Goal: Task Accomplishment & Management: Use online tool/utility

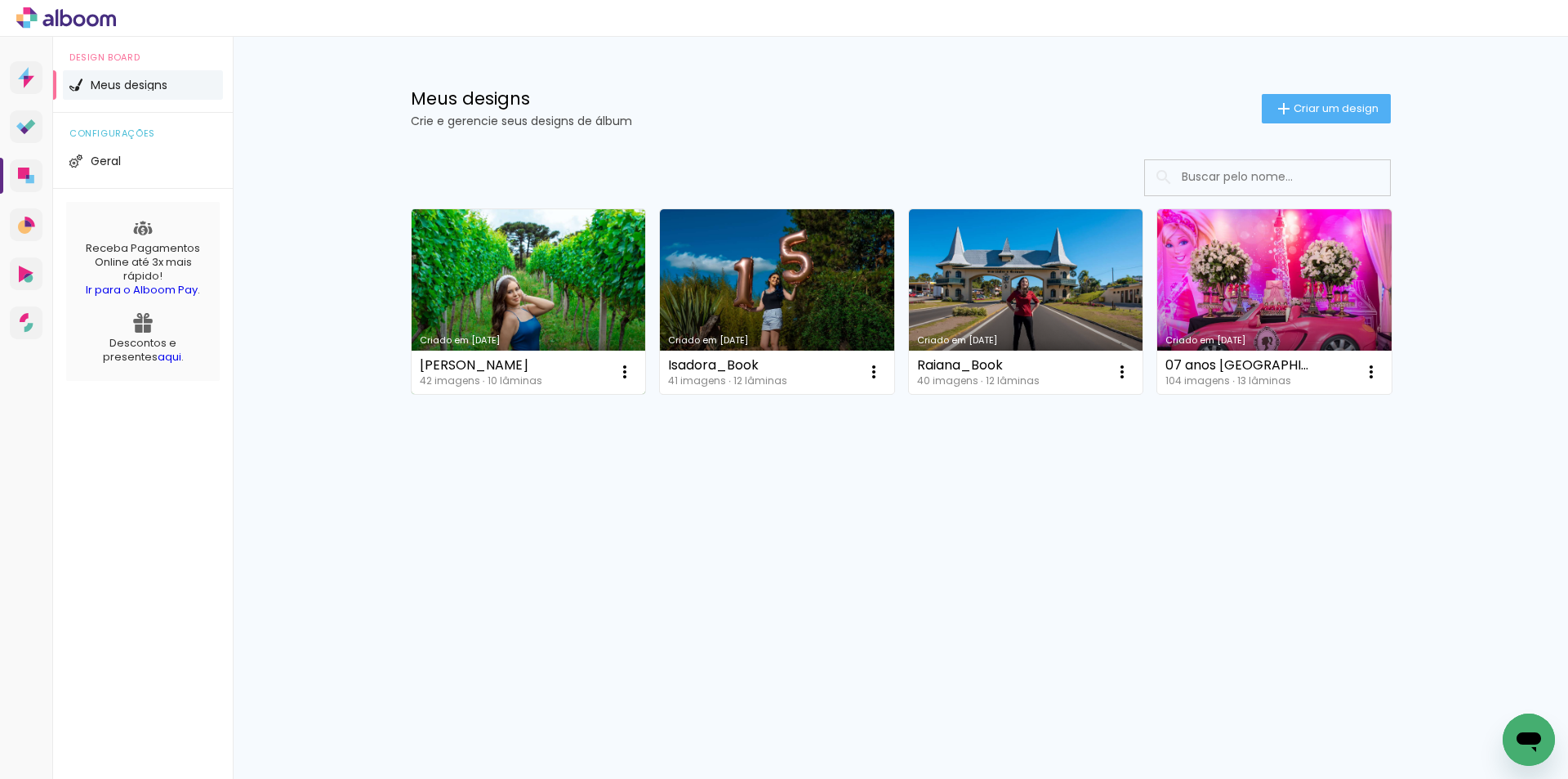
click at [567, 222] on link "Criado em [DATE]" at bounding box center [529, 301] width 234 height 185
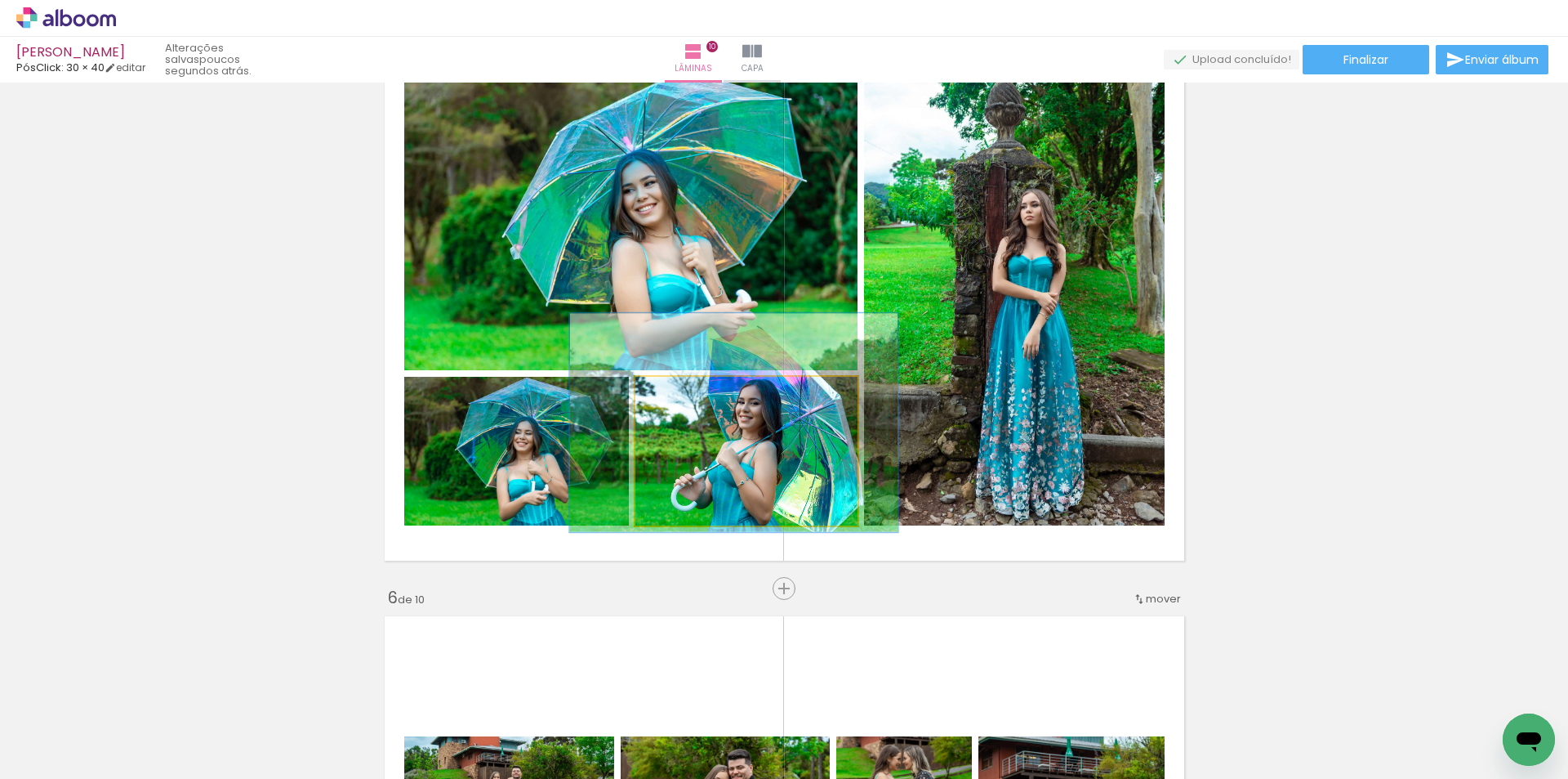
type paper-slider "147"
click at [696, 397] on div at bounding box center [704, 394] width 15 height 15
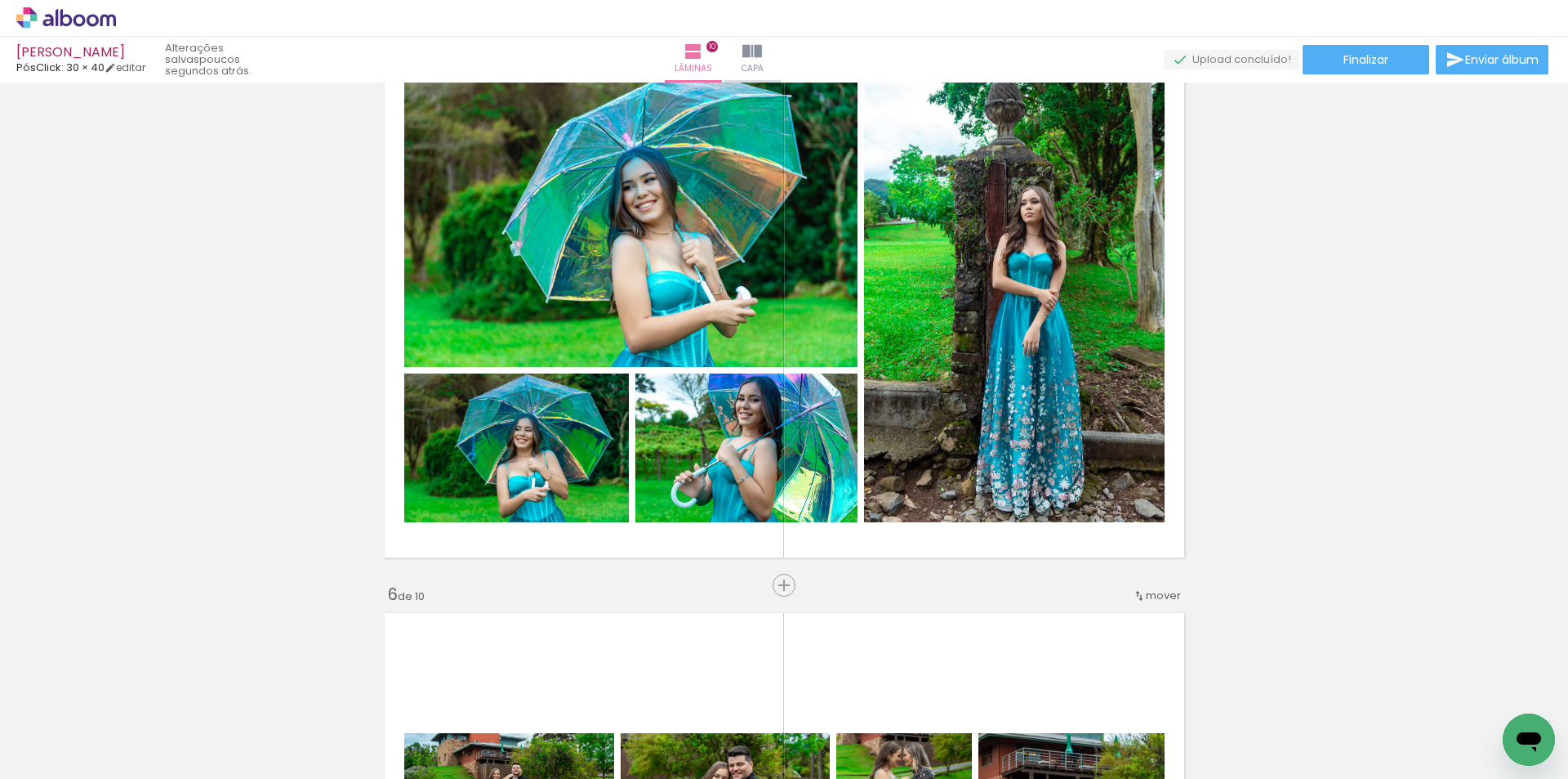
scroll to position [2430, 0]
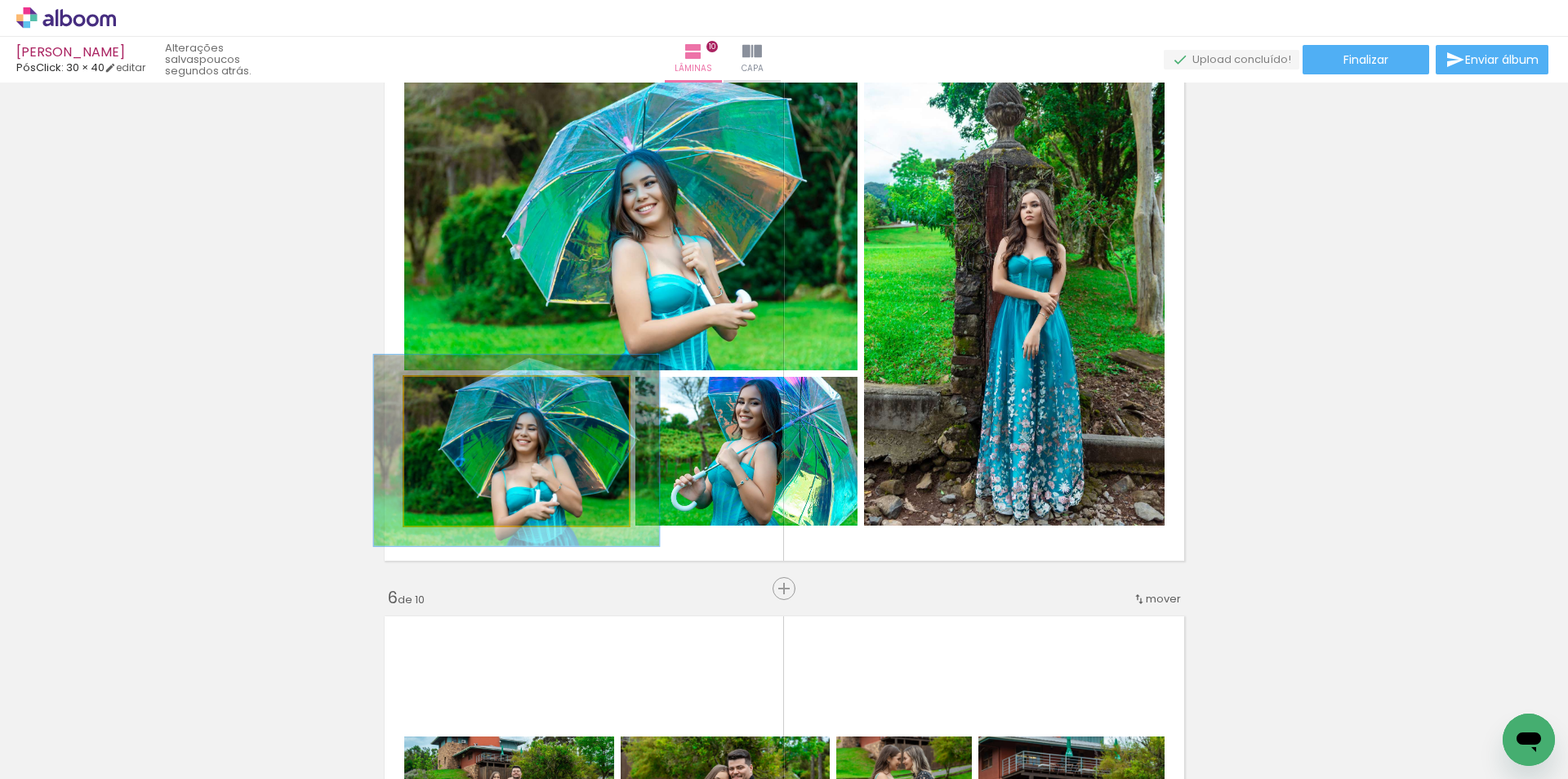
drag, startPoint x: 440, startPoint y: 396, endPoint x: 455, endPoint y: 395, distance: 15.0
click at [455, 395] on div at bounding box center [458, 394] width 15 height 15
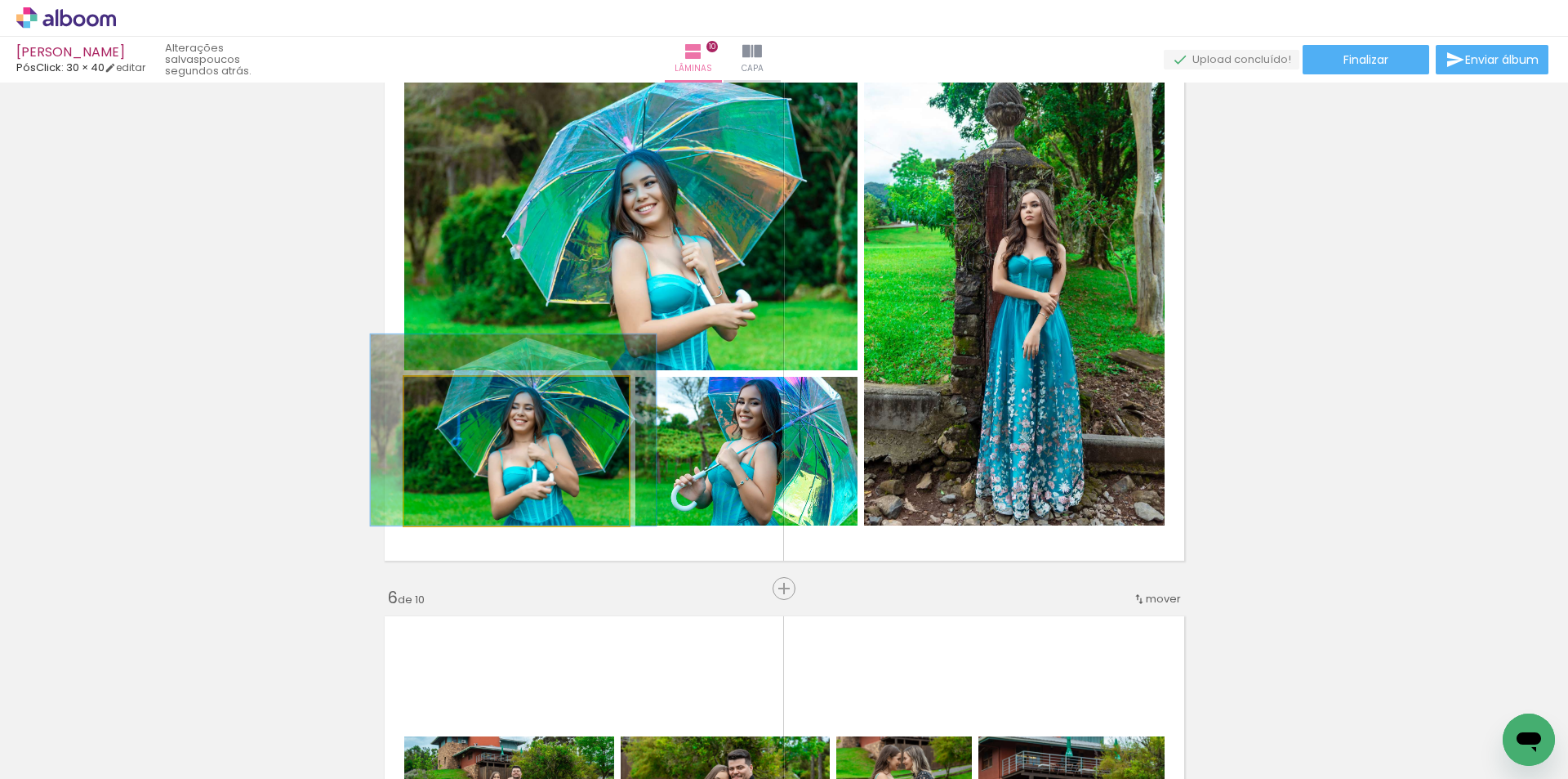
drag, startPoint x: 543, startPoint y: 448, endPoint x: 537, endPoint y: 427, distance: 21.8
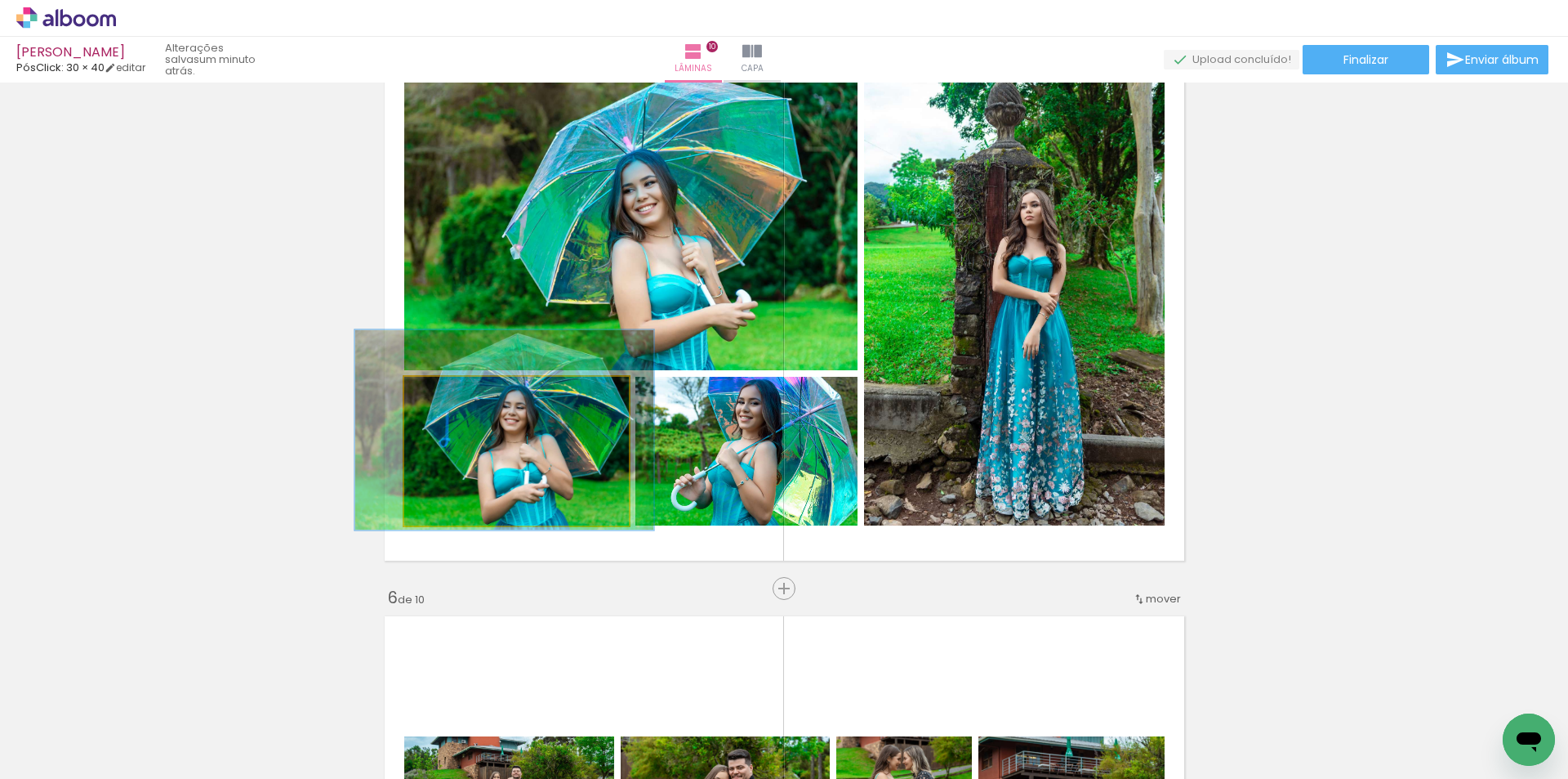
type paper-slider "133"
click at [459, 391] on div at bounding box center [463, 394] width 15 height 15
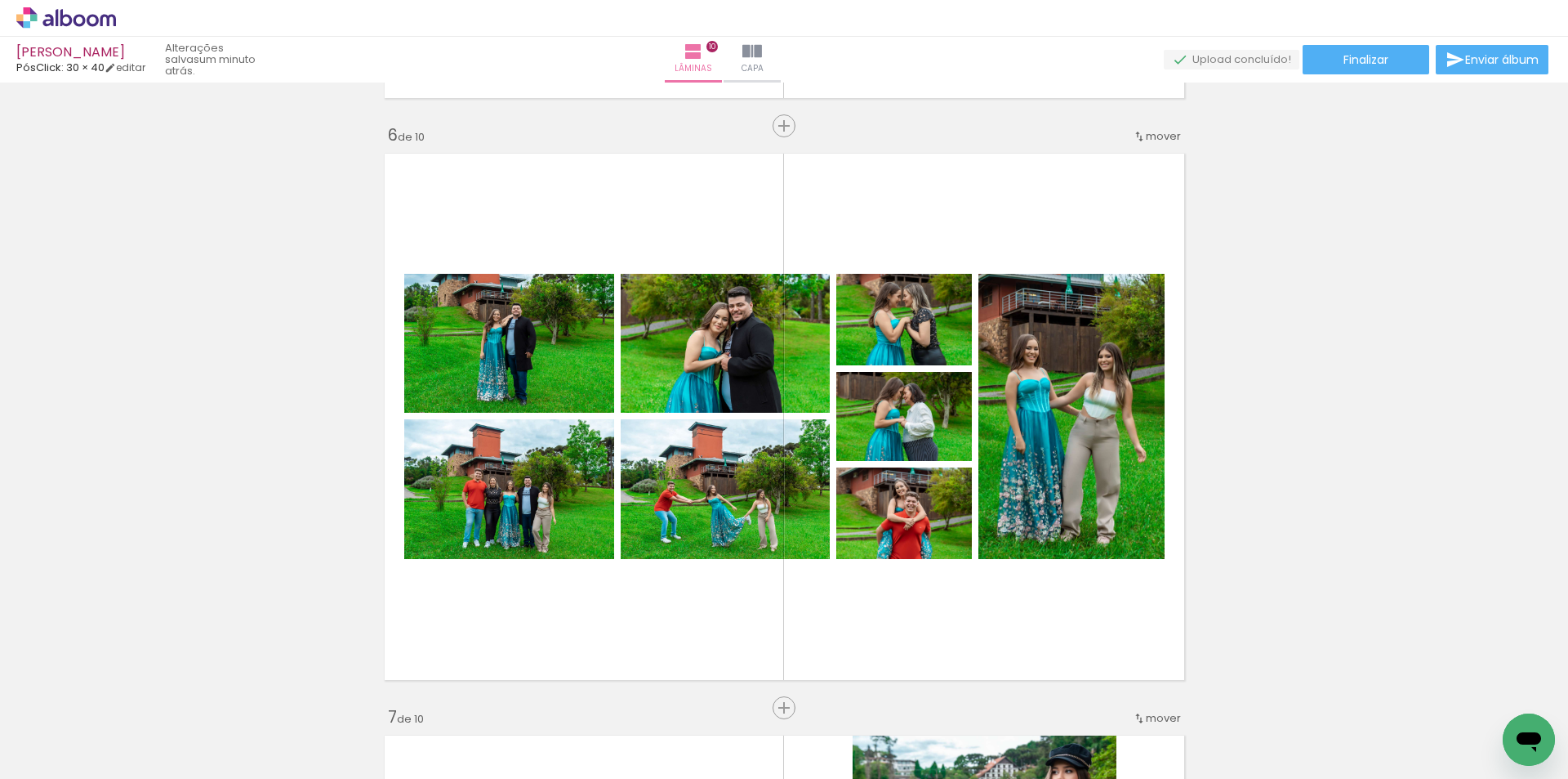
scroll to position [2920, 0]
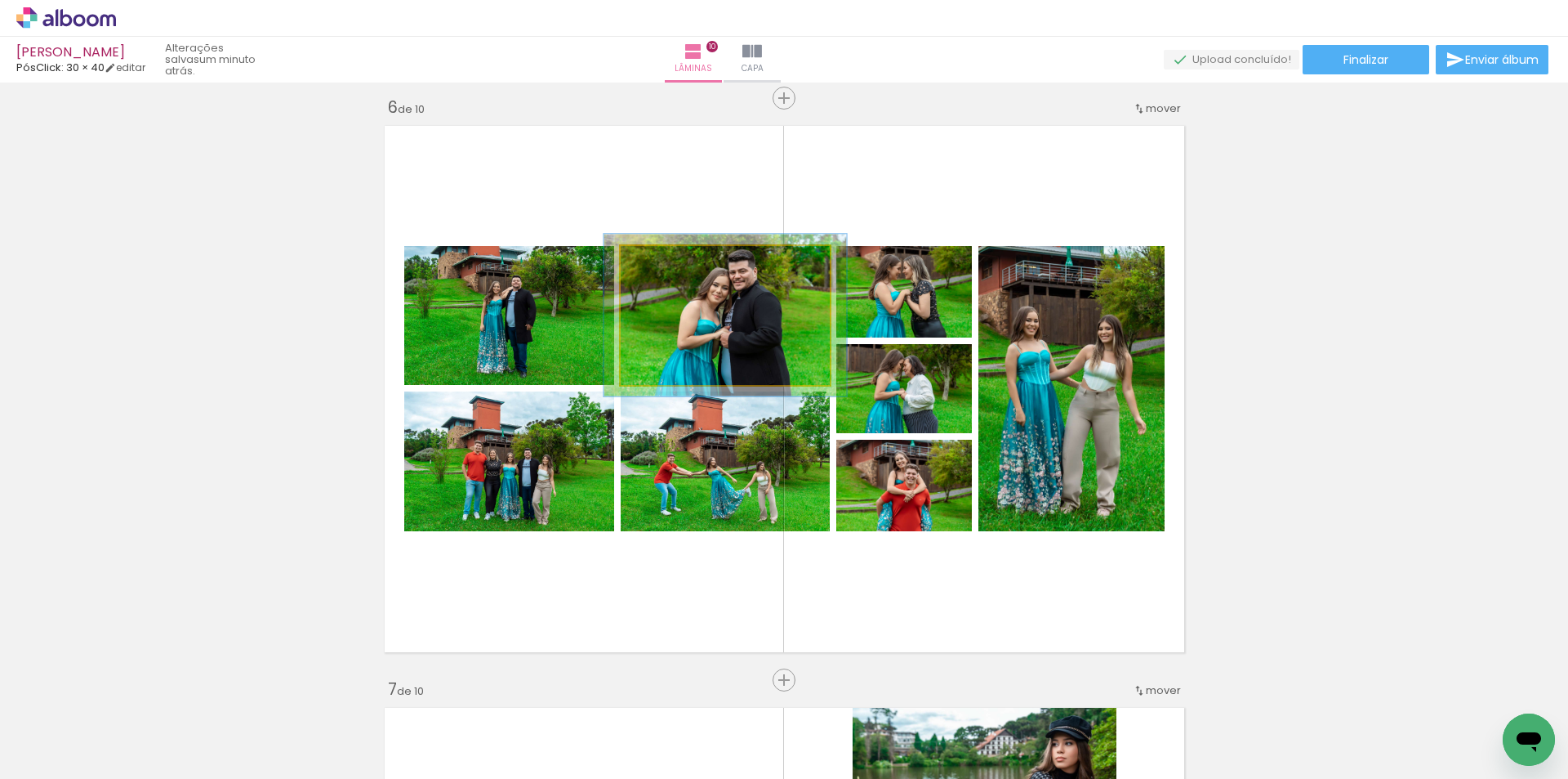
drag, startPoint x: 657, startPoint y: 264, endPoint x: 665, endPoint y: 262, distance: 8.2
type paper-slider "116"
click at [665, 262] on div at bounding box center [668, 263] width 15 height 15
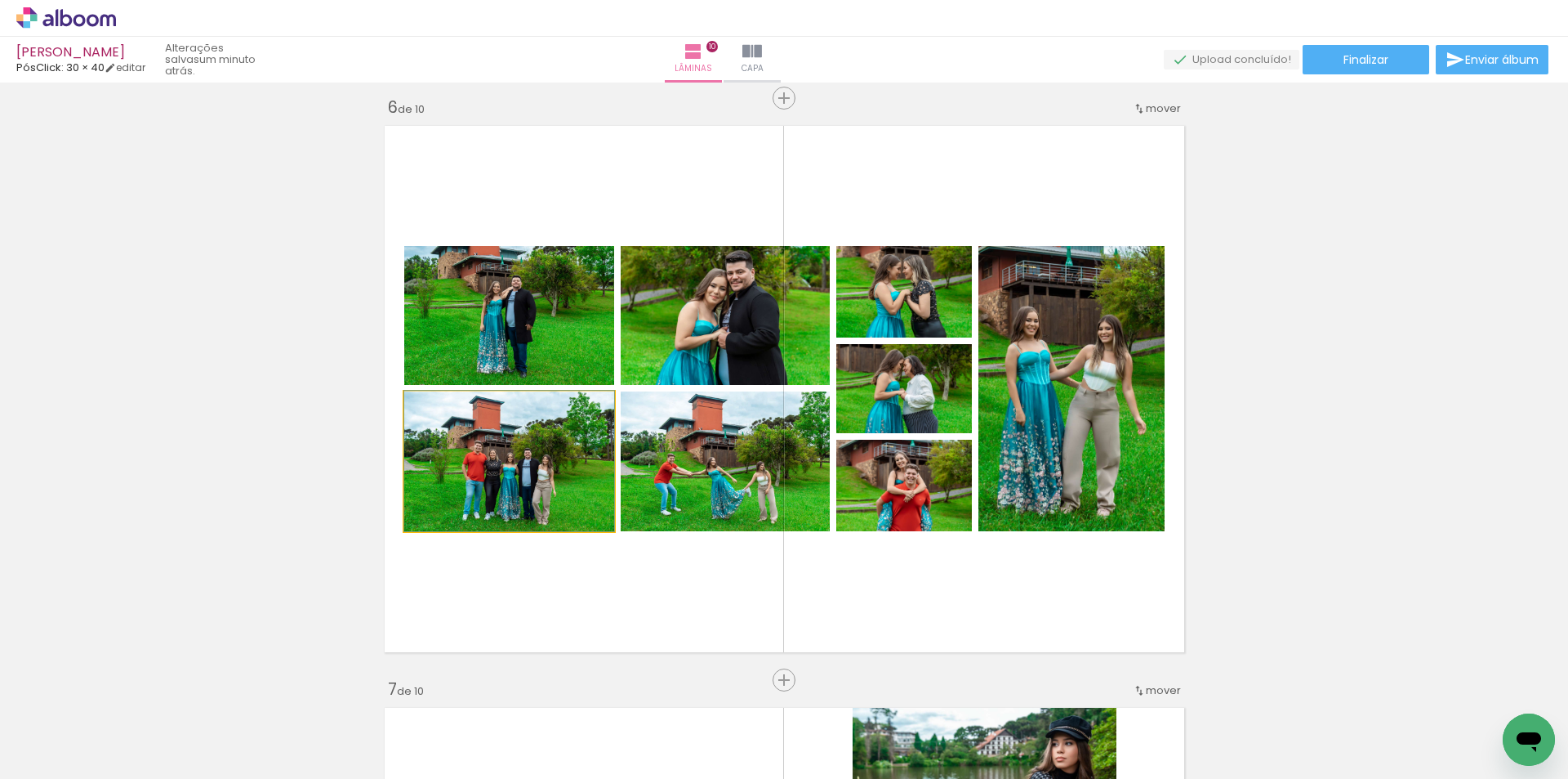
drag, startPoint x: 555, startPoint y: 493, endPoint x: 546, endPoint y: 474, distance: 21.0
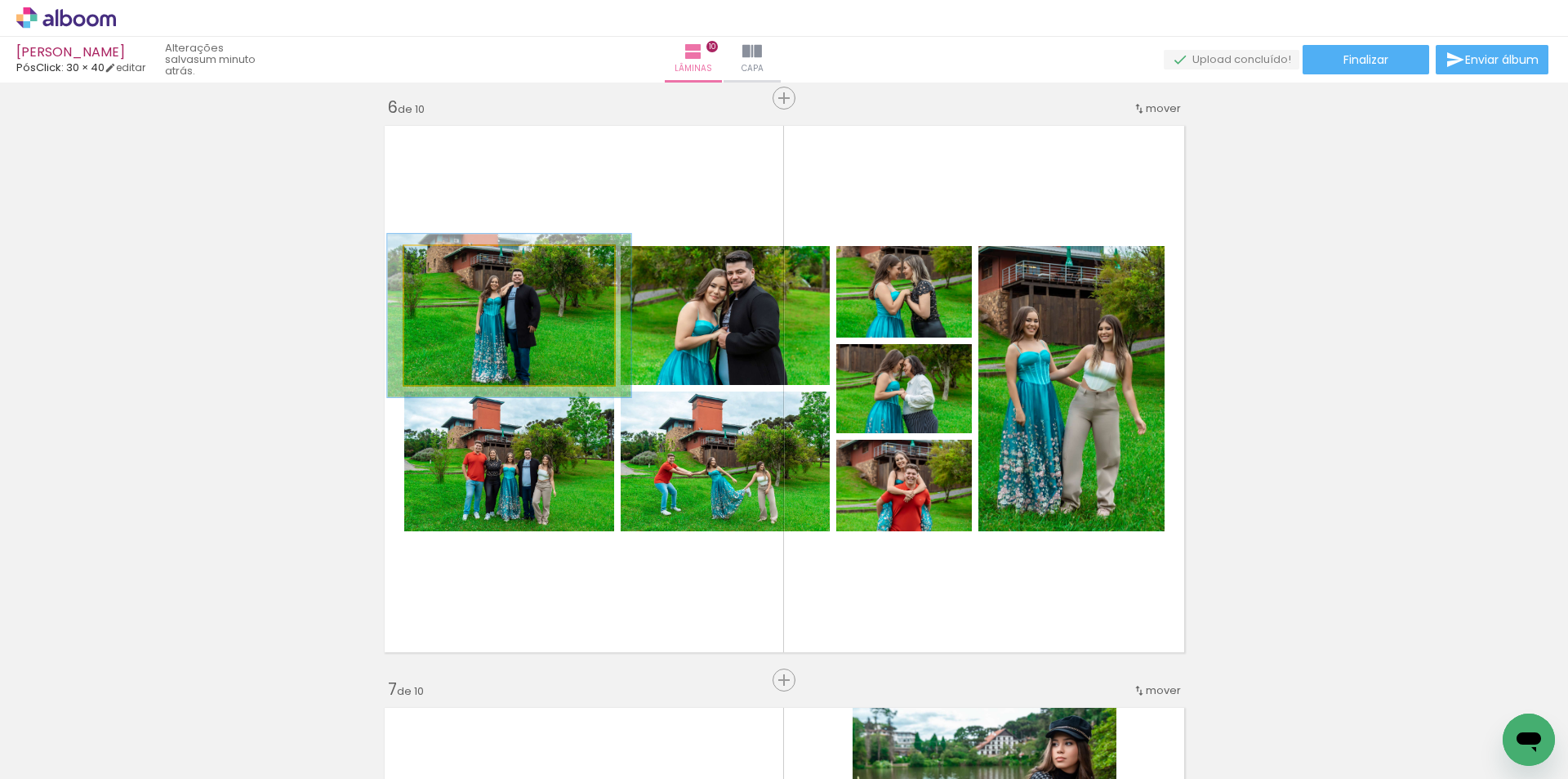
drag, startPoint x: 437, startPoint y: 261, endPoint x: 446, endPoint y: 258, distance: 9.5
type paper-slider "116"
click at [446, 258] on div at bounding box center [452, 263] width 15 height 15
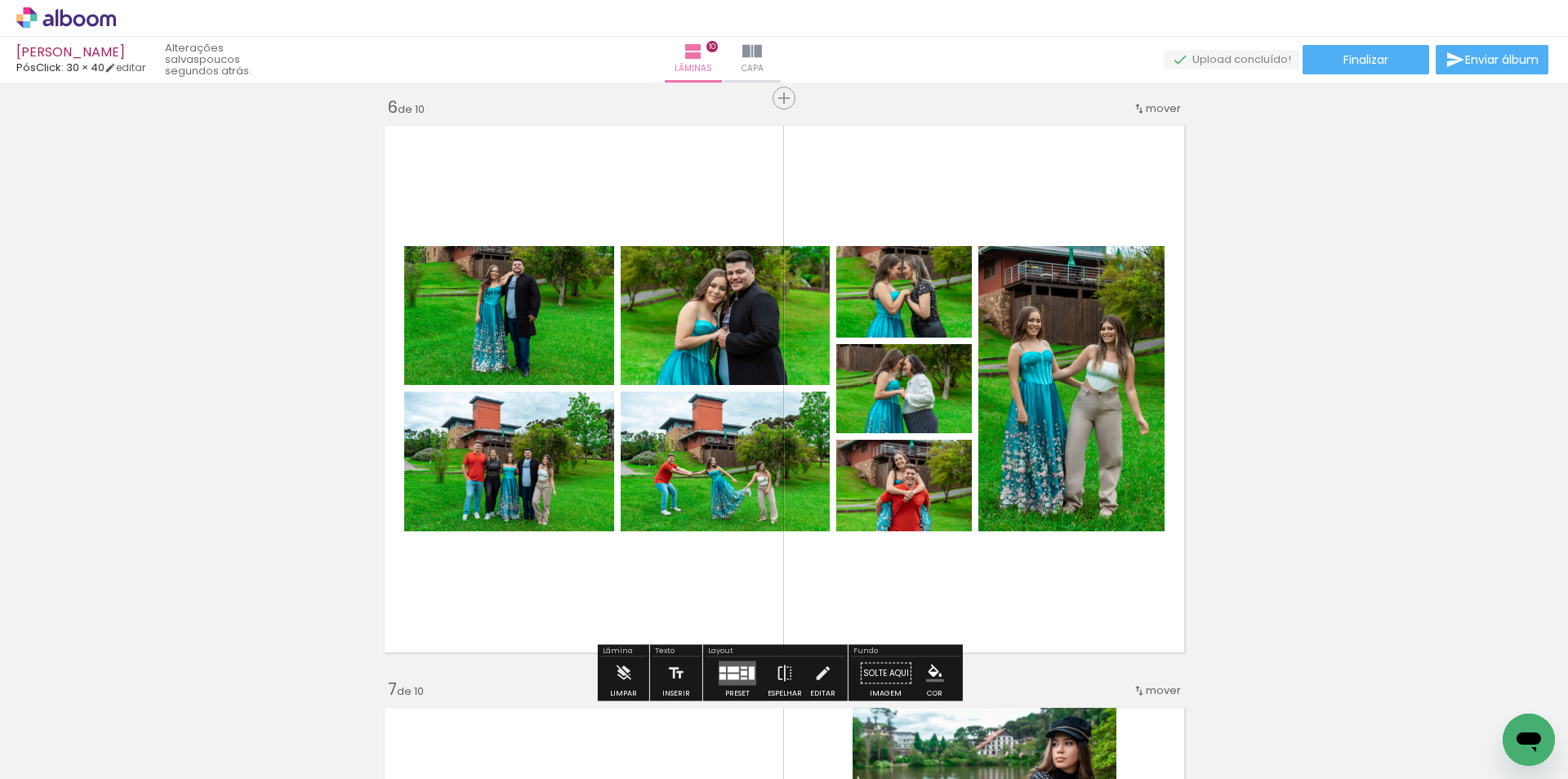
click at [739, 665] on quentale-layouter at bounding box center [738, 673] width 37 height 24
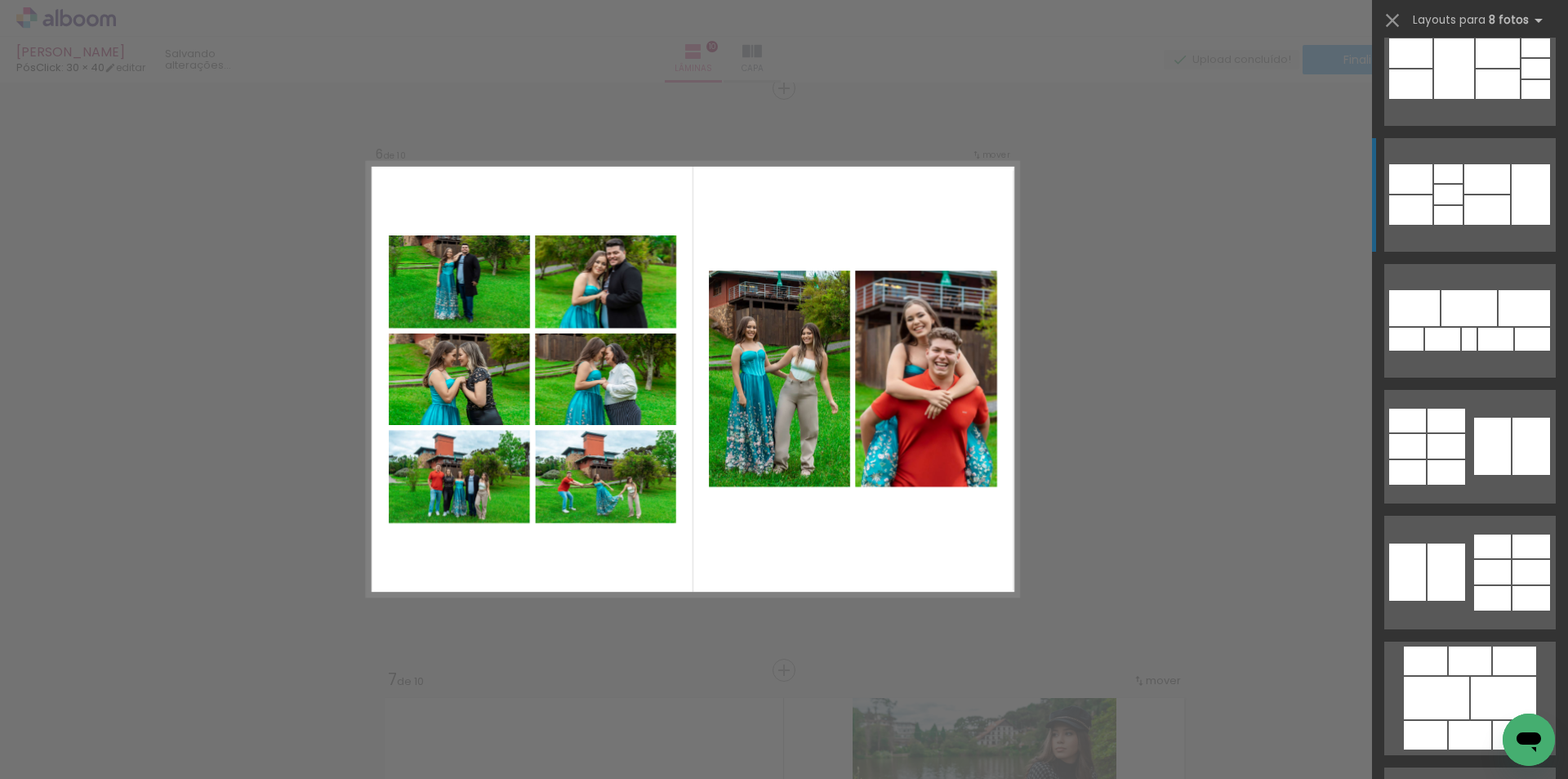
scroll to position [327, 0]
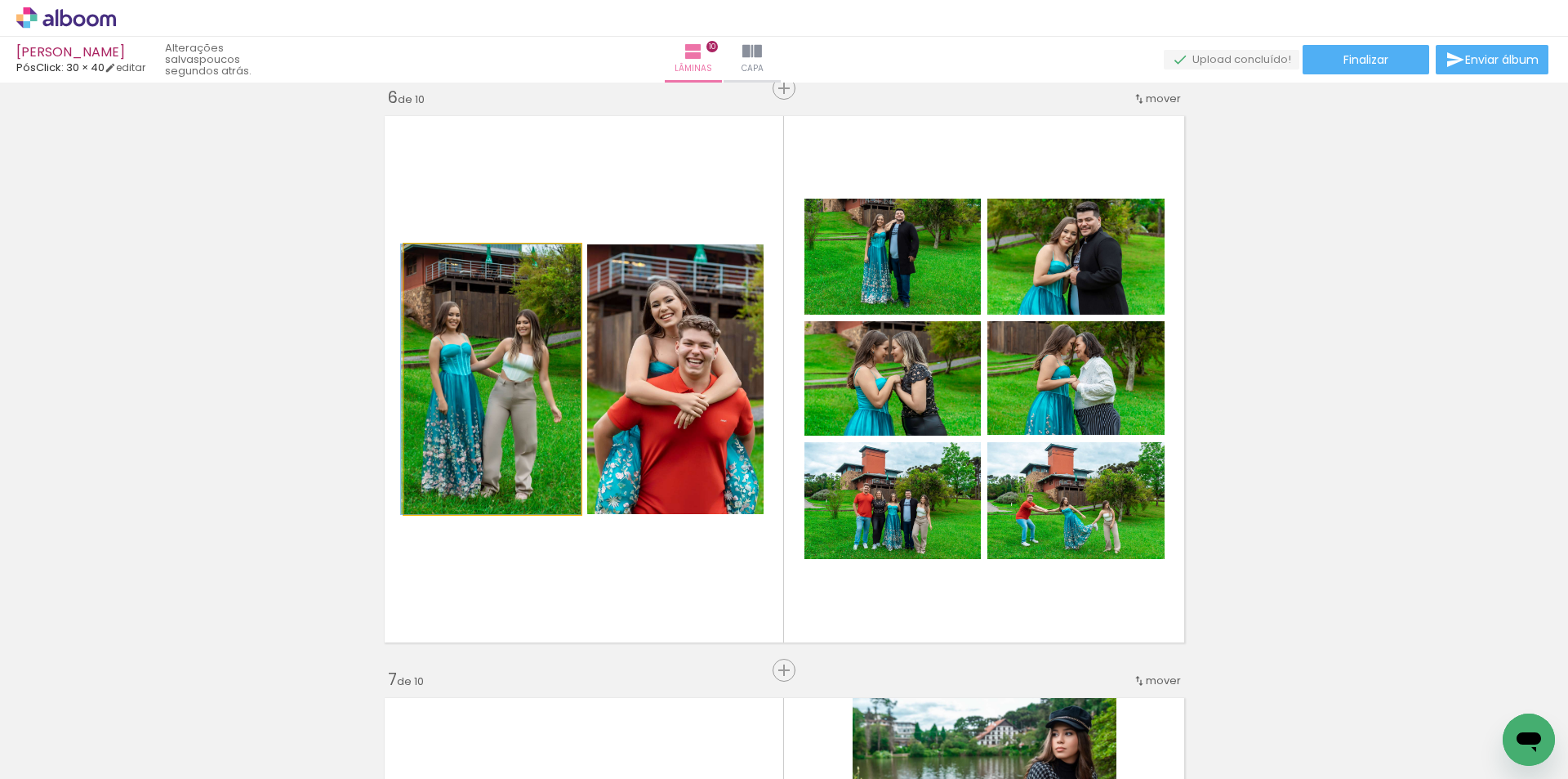
drag, startPoint x: 518, startPoint y: 438, endPoint x: 519, endPoint y: 409, distance: 29.0
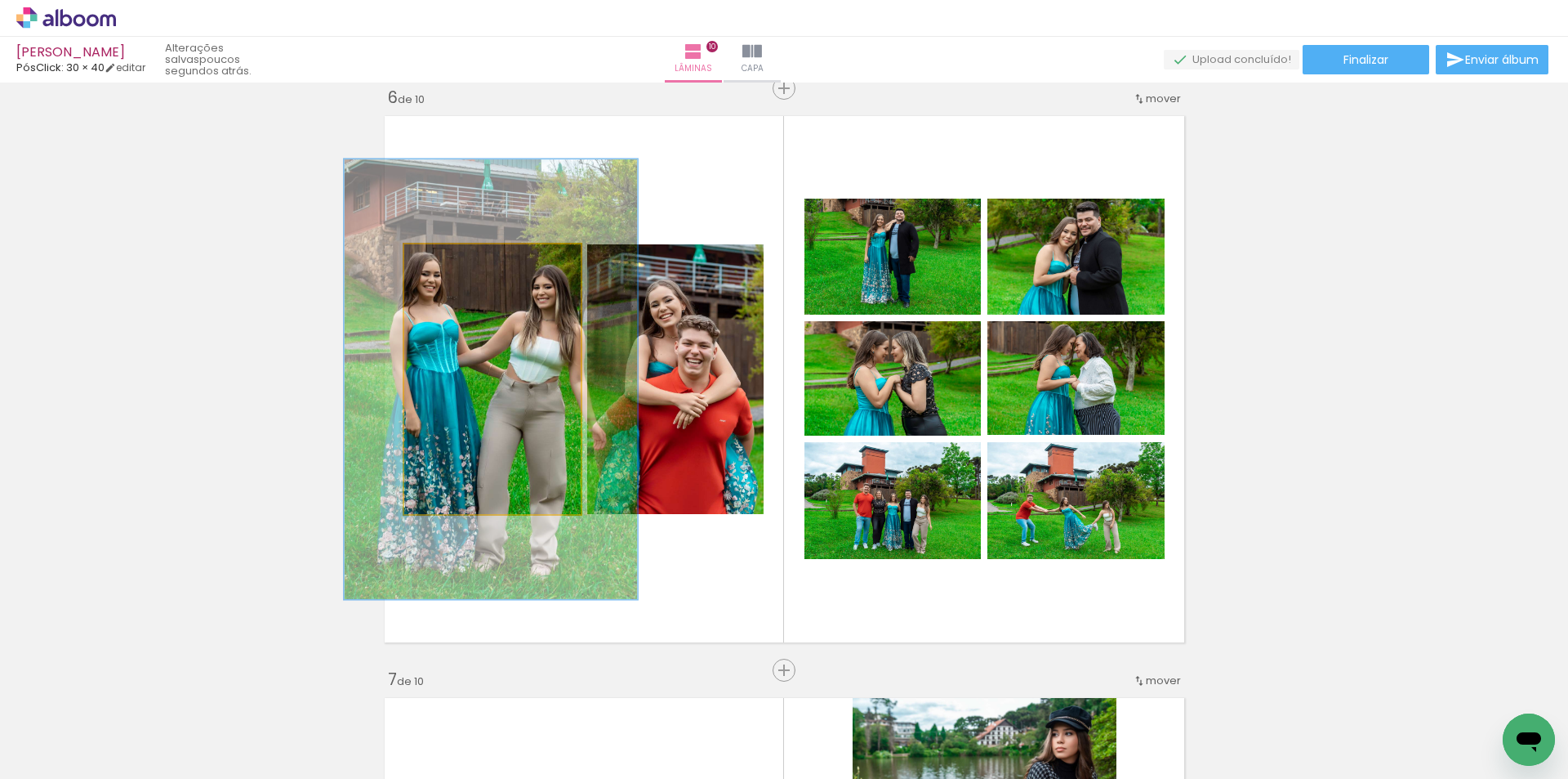
drag, startPoint x: 439, startPoint y: 262, endPoint x: 474, endPoint y: 260, distance: 35.1
click at [474, 260] on div at bounding box center [479, 262] width 15 height 15
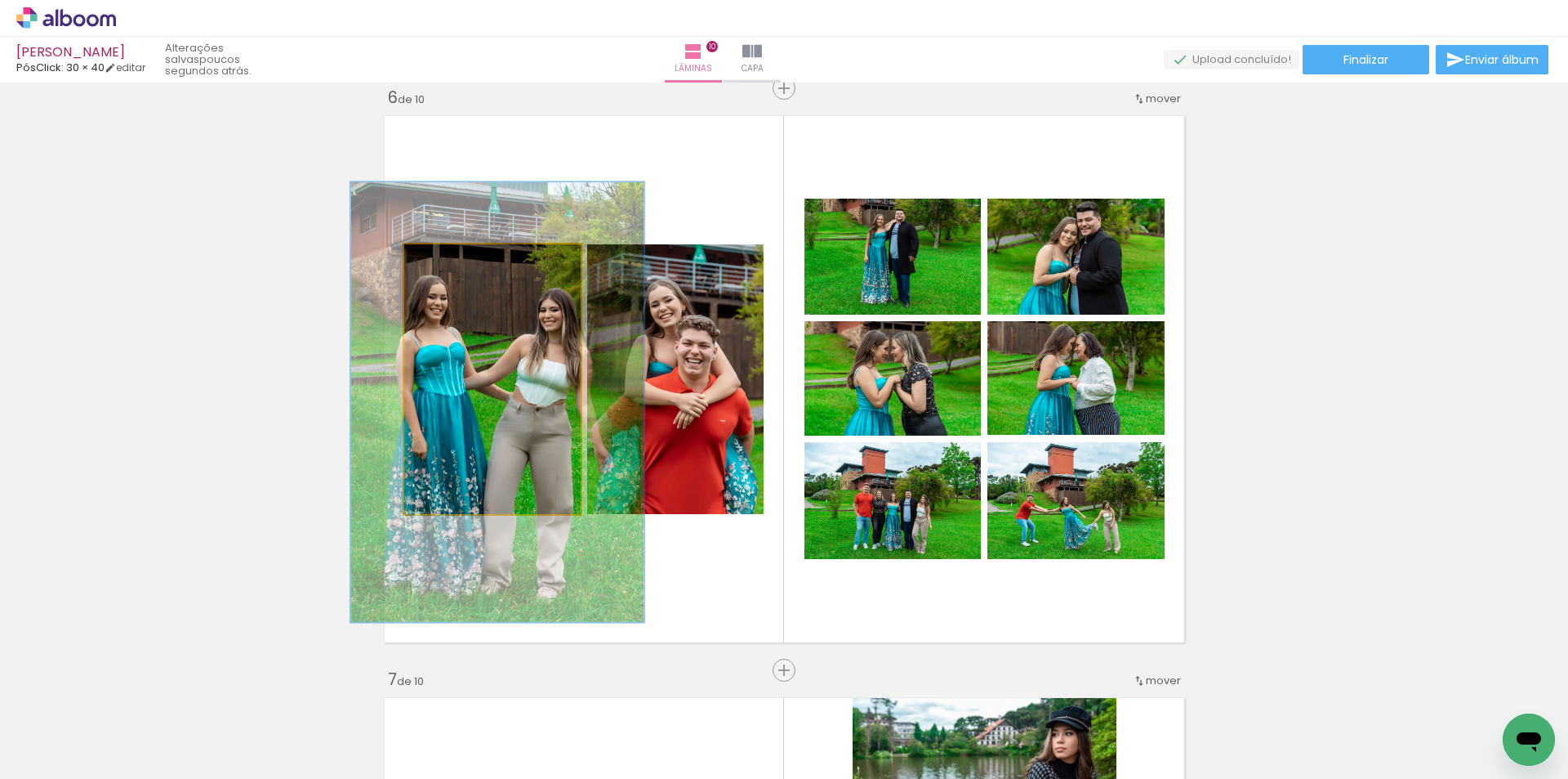
drag, startPoint x: 485, startPoint y: 305, endPoint x: 488, endPoint y: 322, distance: 17.3
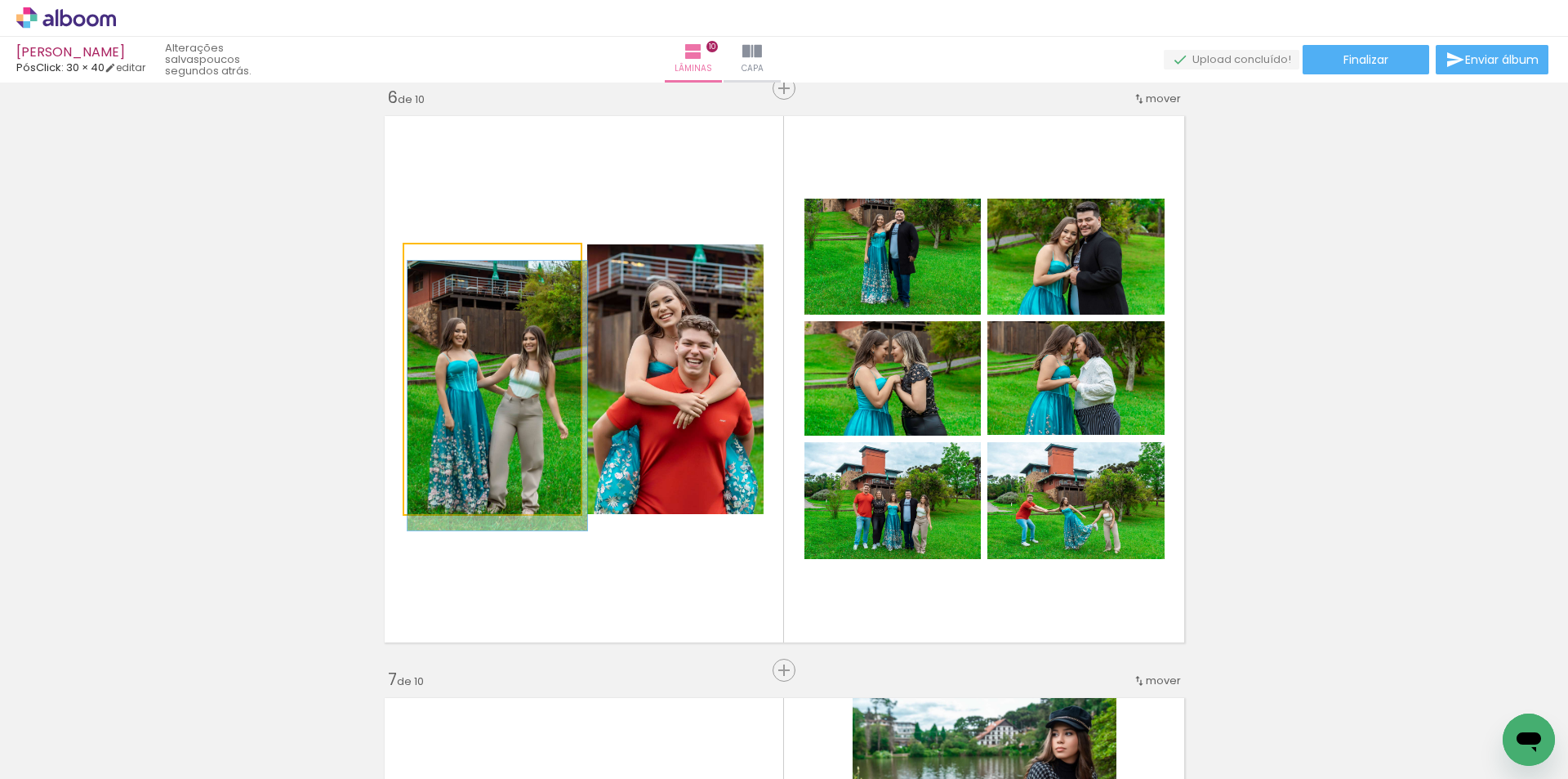
drag, startPoint x: 472, startPoint y: 266, endPoint x: 389, endPoint y: 270, distance: 83.1
type paper-slider "100"
click at [389, 270] on quentale-layouter at bounding box center [784, 379] width 814 height 541
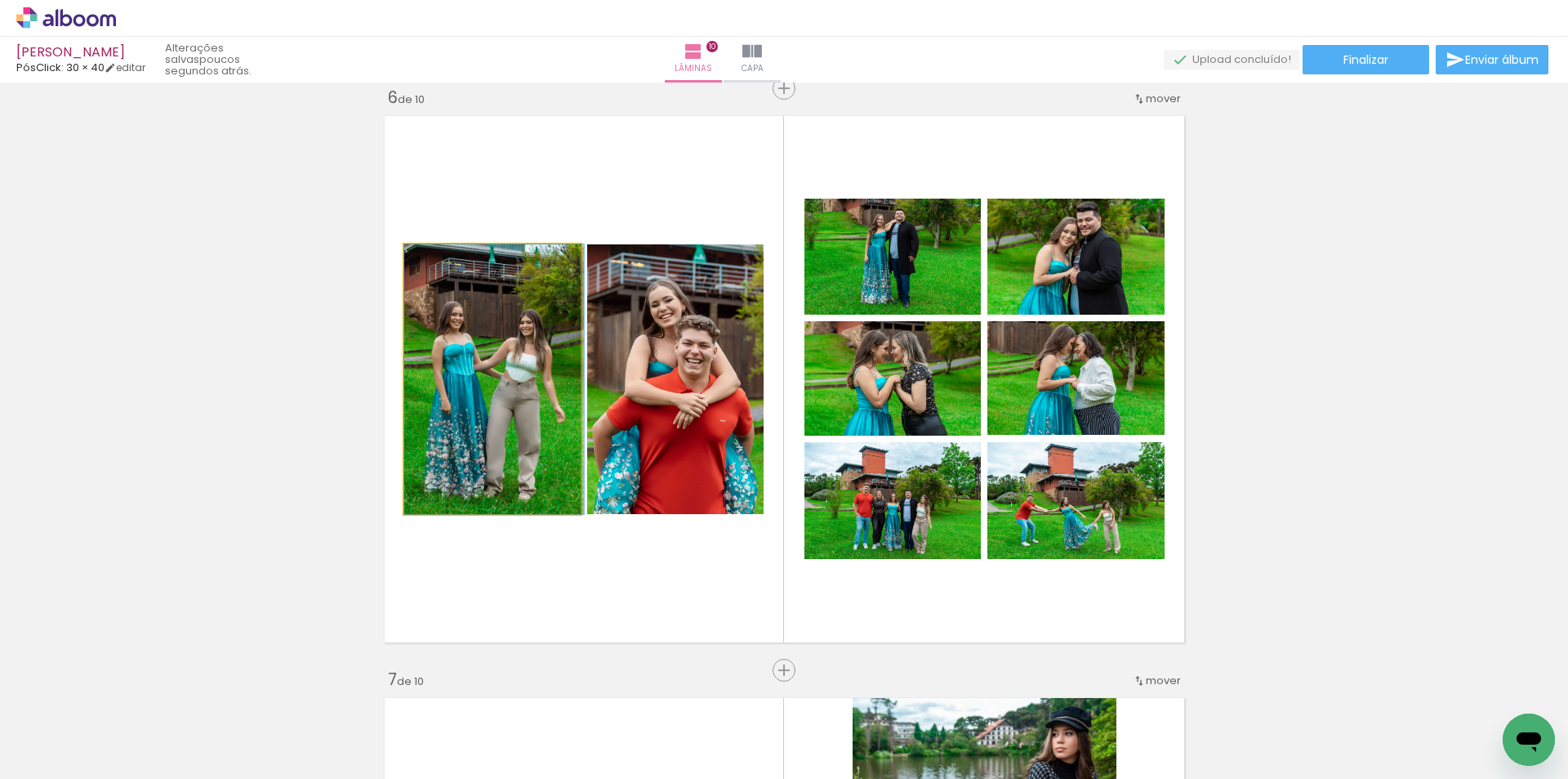
drag, startPoint x: 476, startPoint y: 404, endPoint x: 485, endPoint y: 381, distance: 24.7
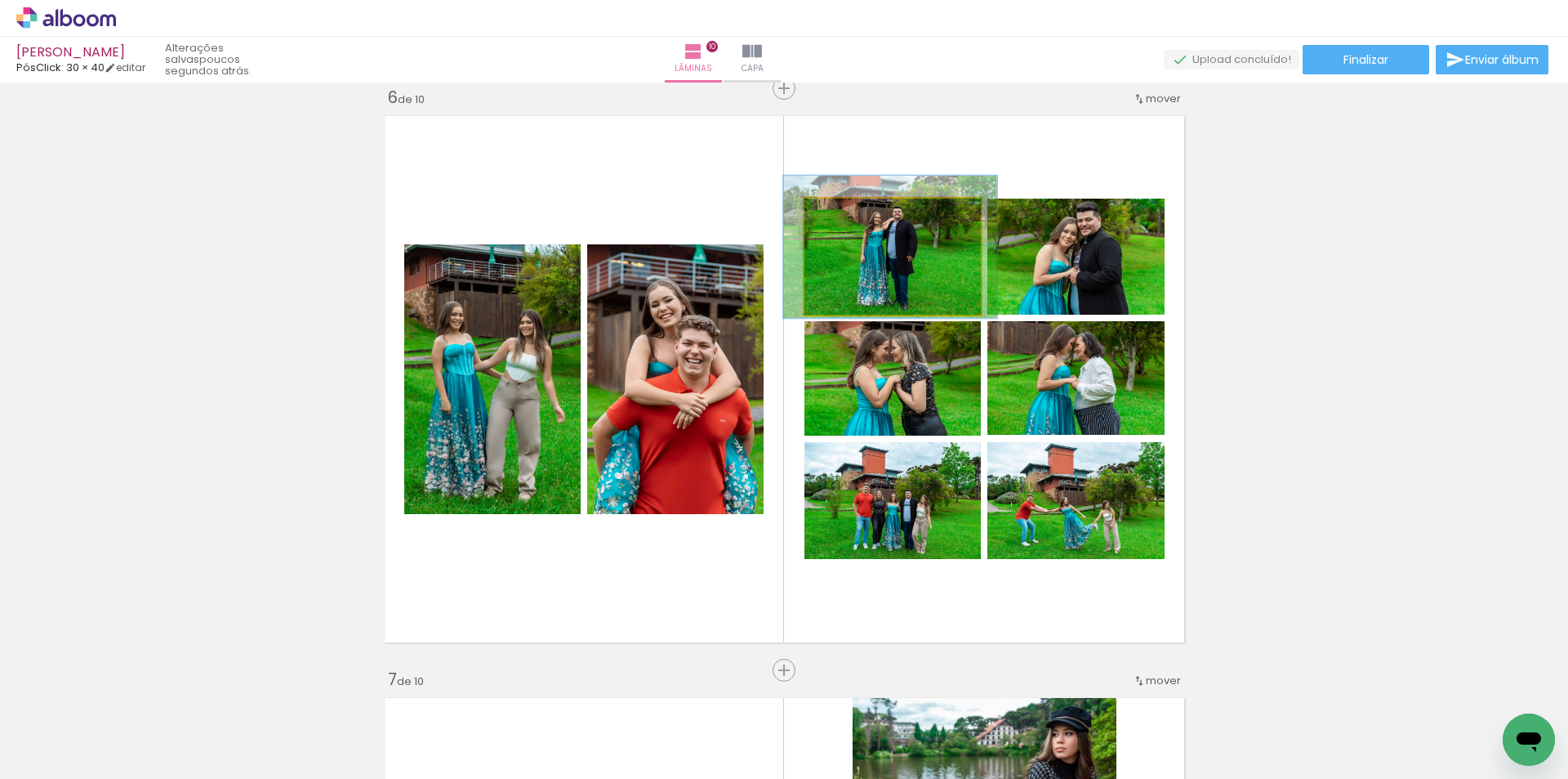
type paper-slider "121"
click at [849, 212] on div at bounding box center [857, 216] width 15 height 15
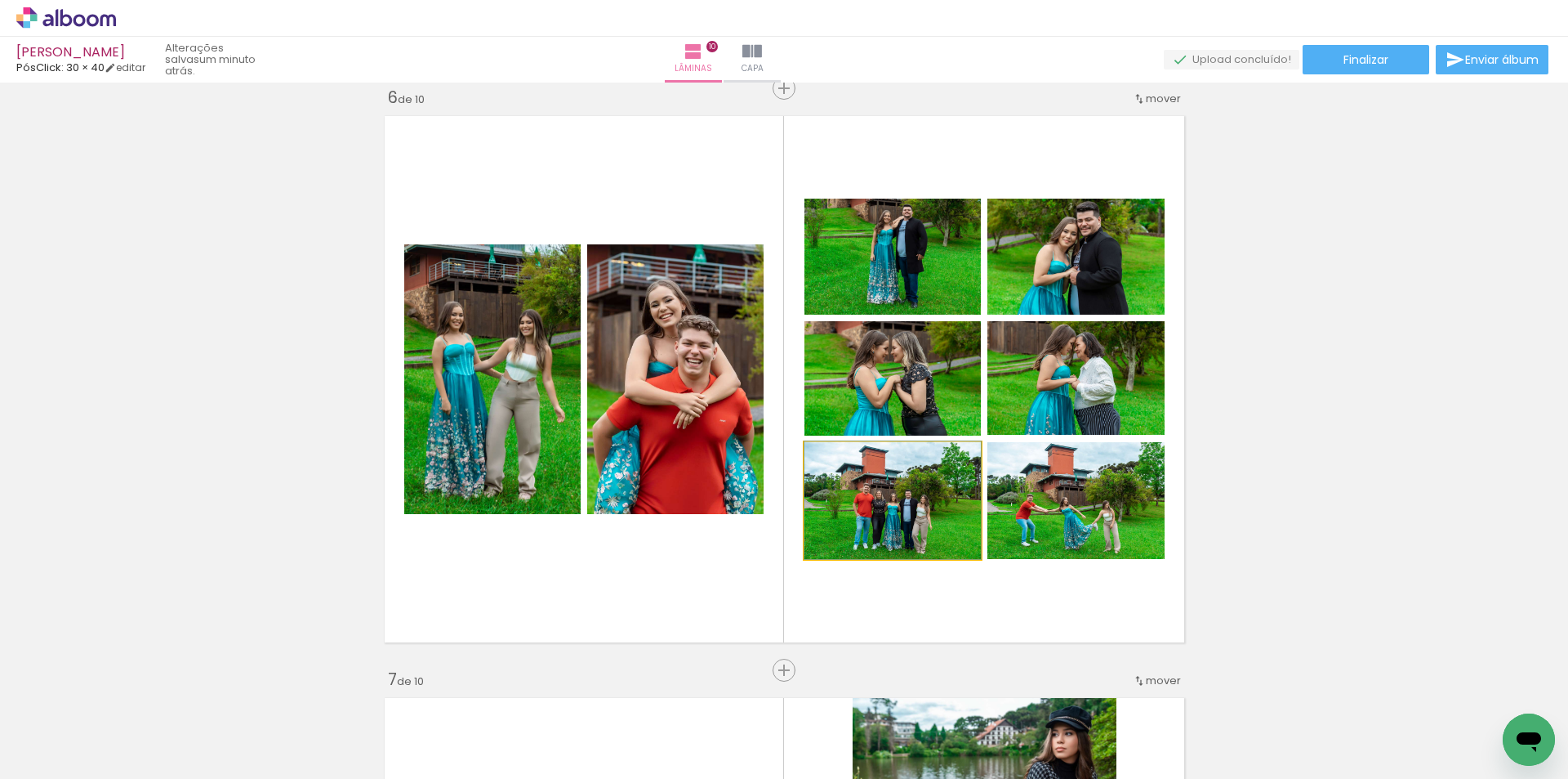
drag, startPoint x: 950, startPoint y: 518, endPoint x: 950, endPoint y: 502, distance: 16.0
drag, startPoint x: 1103, startPoint y: 538, endPoint x: 1107, endPoint y: 521, distance: 17.5
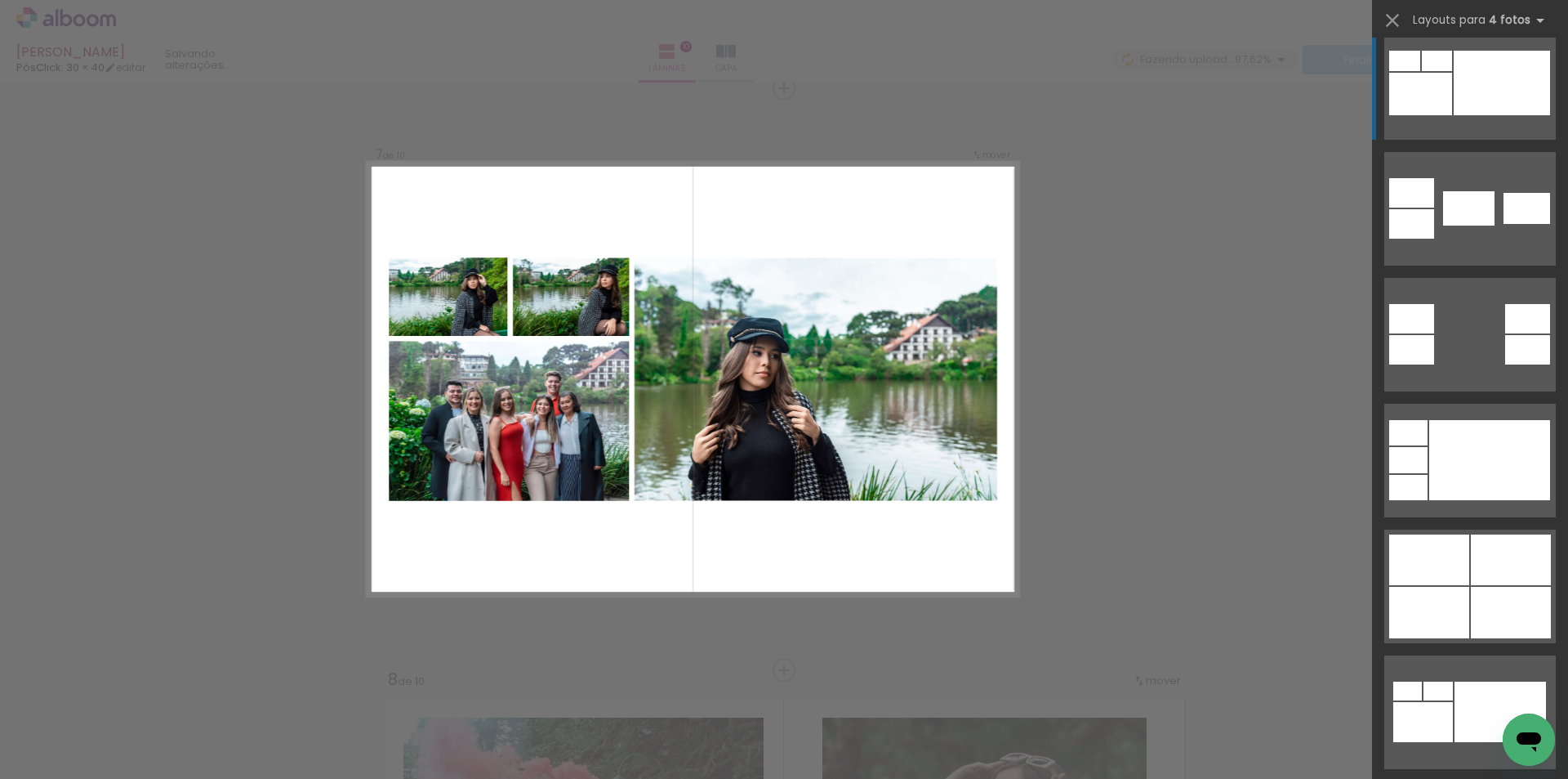
scroll to position [653, 0]
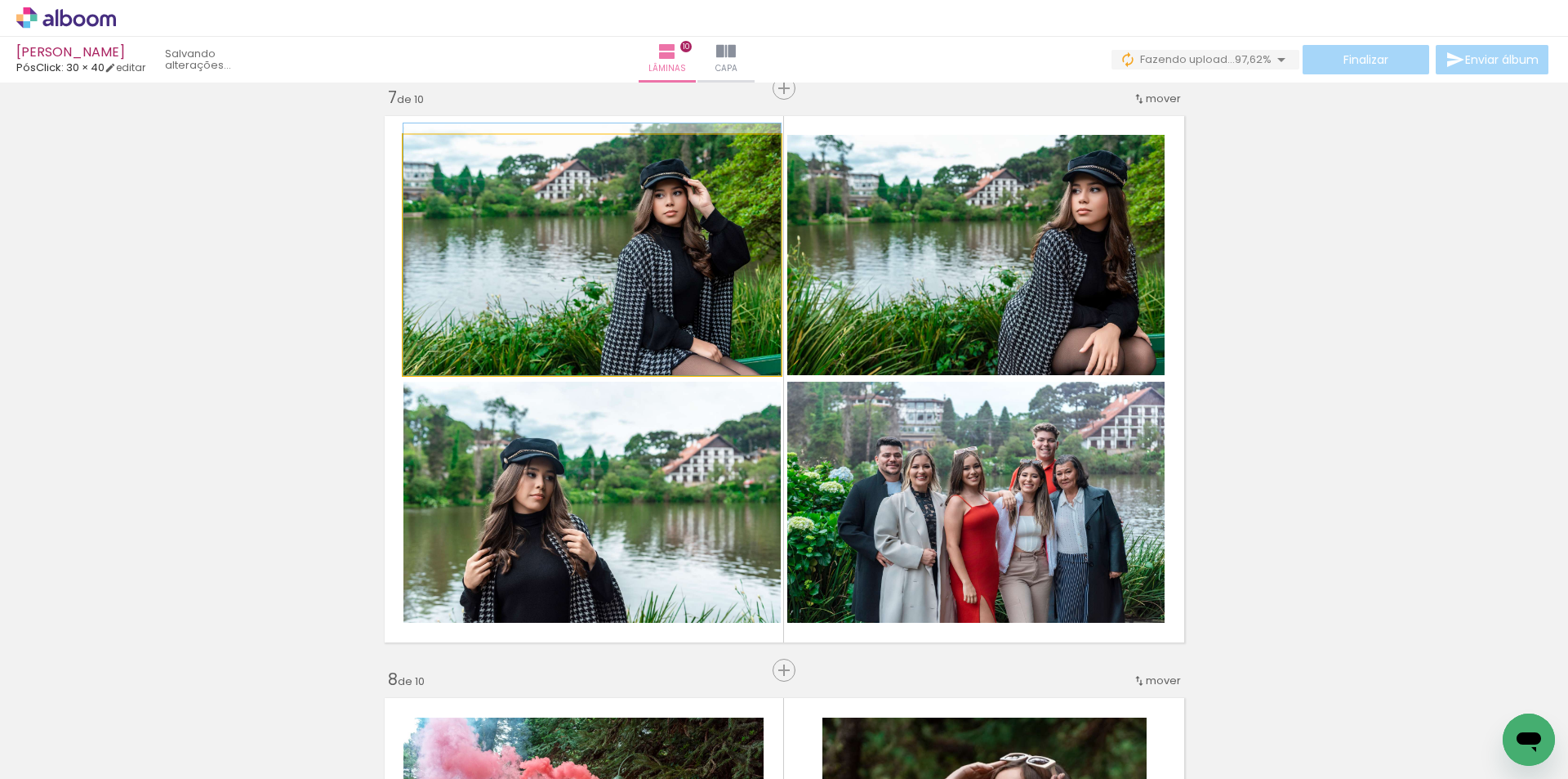
drag, startPoint x: 685, startPoint y: 288, endPoint x: 685, endPoint y: 258, distance: 30.0
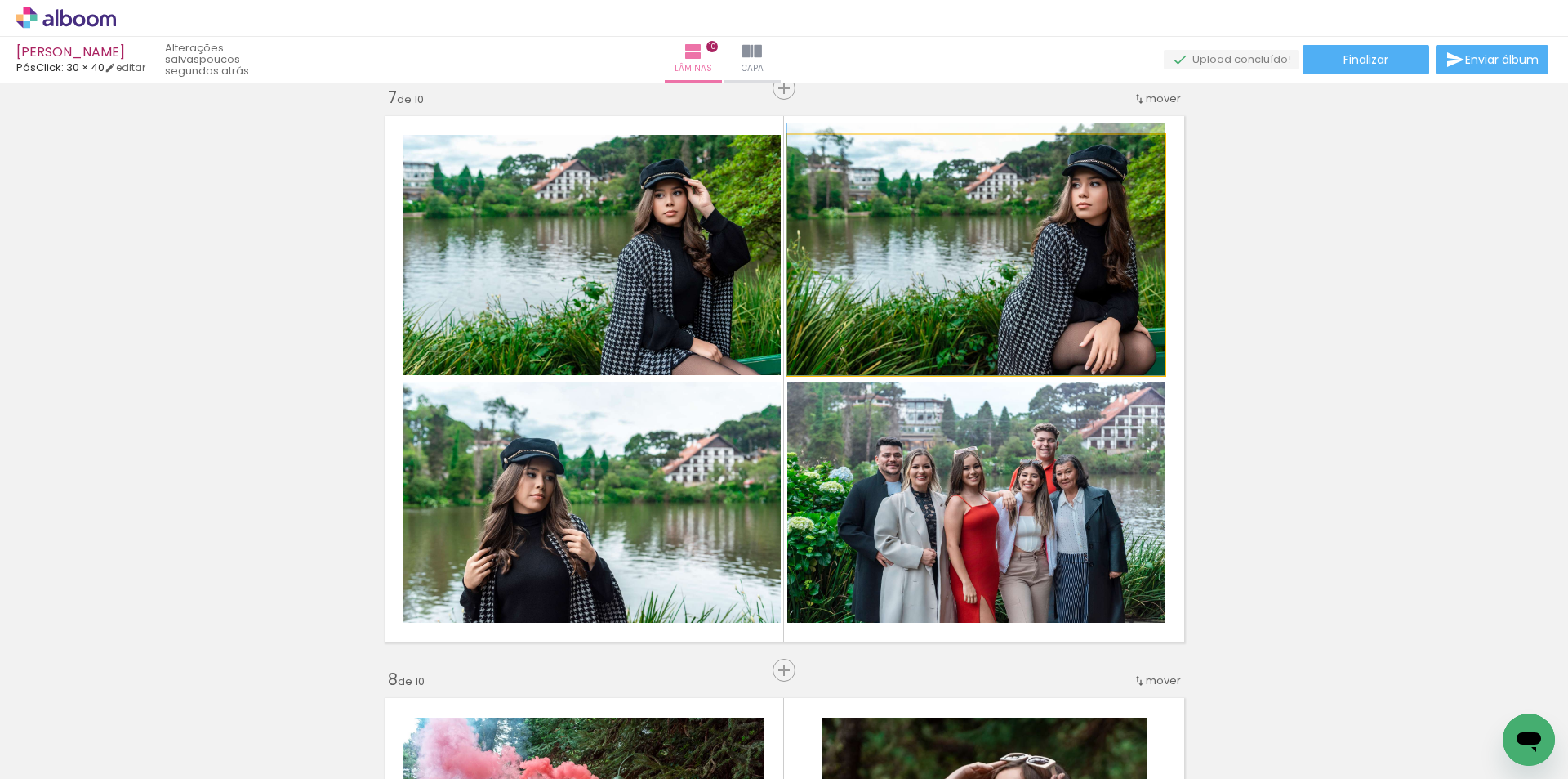
drag, startPoint x: 966, startPoint y: 304, endPoint x: 966, endPoint y: 283, distance: 21.0
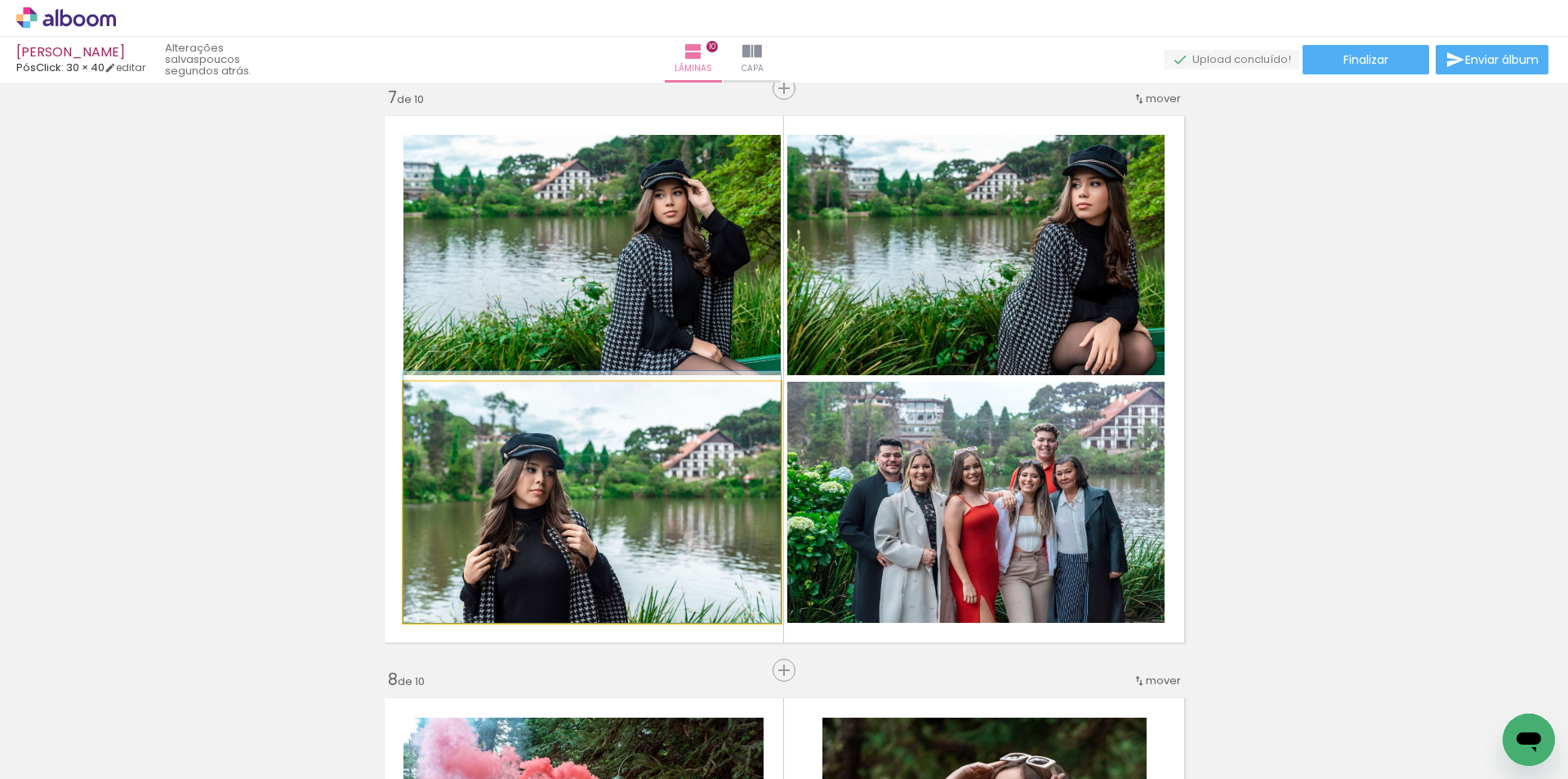
drag, startPoint x: 585, startPoint y: 537, endPoint x: 574, endPoint y: 477, distance: 61.0
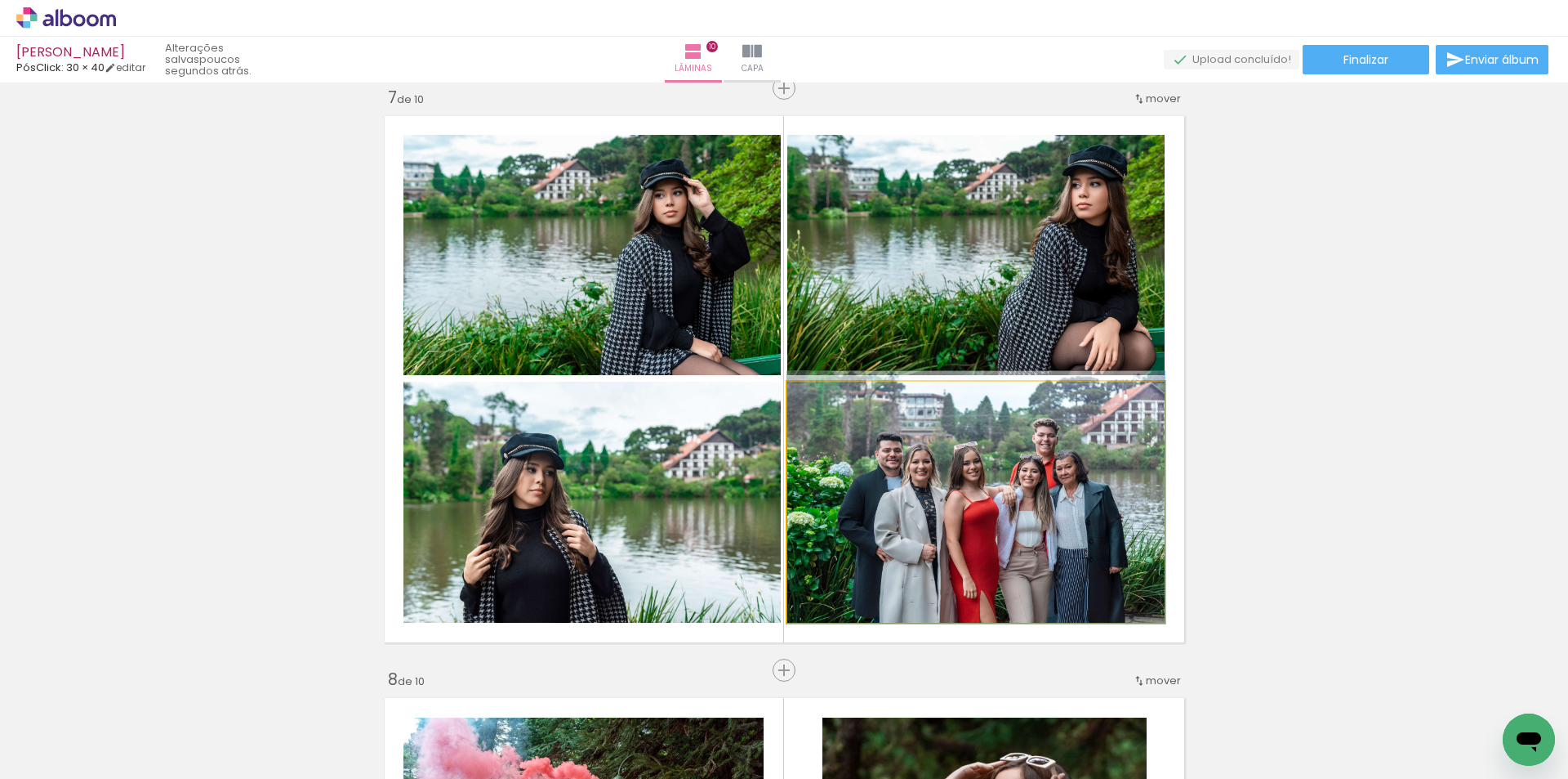
drag, startPoint x: 950, startPoint y: 519, endPoint x: 956, endPoint y: 493, distance: 26.7
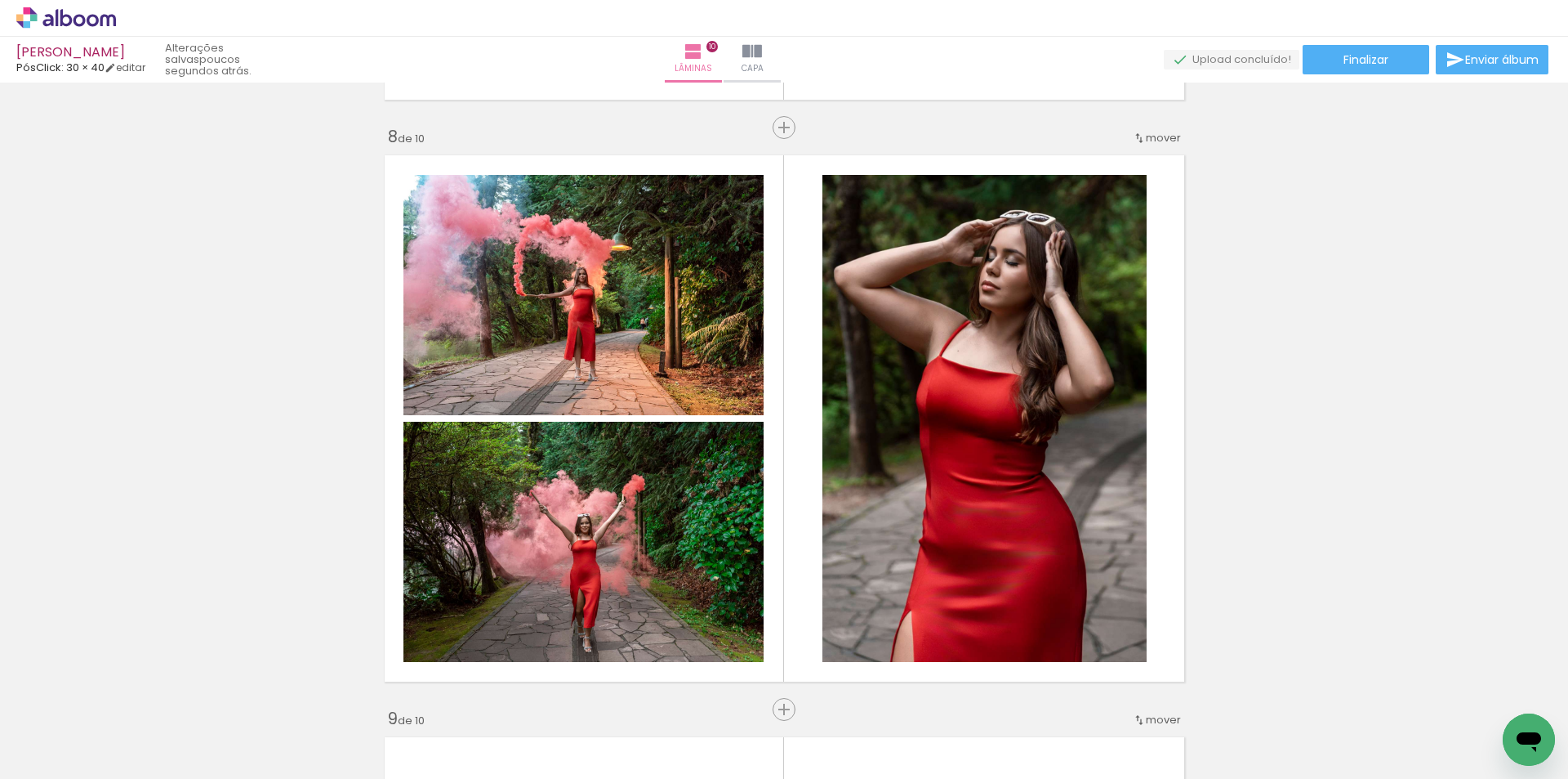
scroll to position [4083, 0]
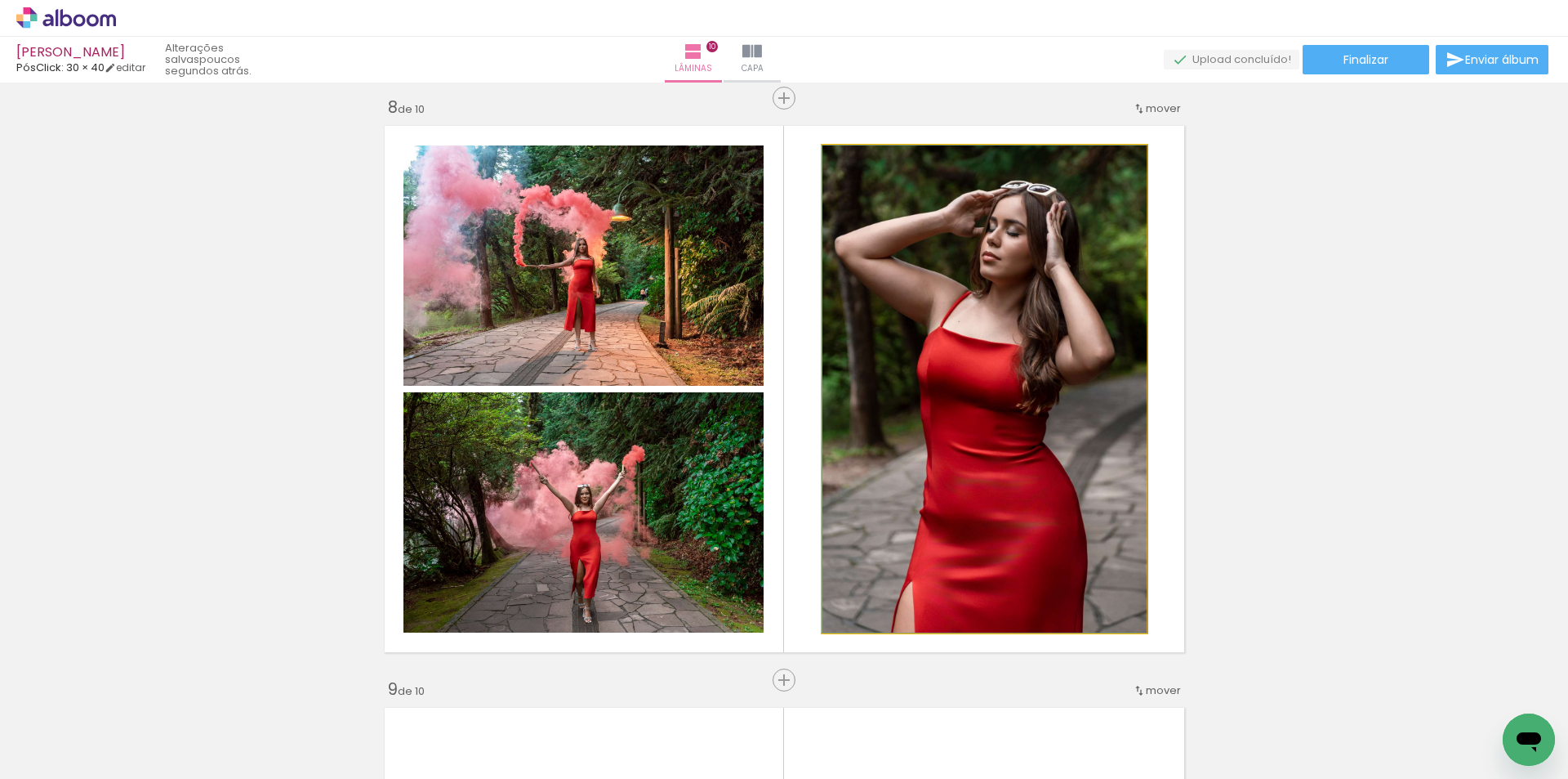
drag, startPoint x: 993, startPoint y: 480, endPoint x: 995, endPoint y: 431, distance: 49.0
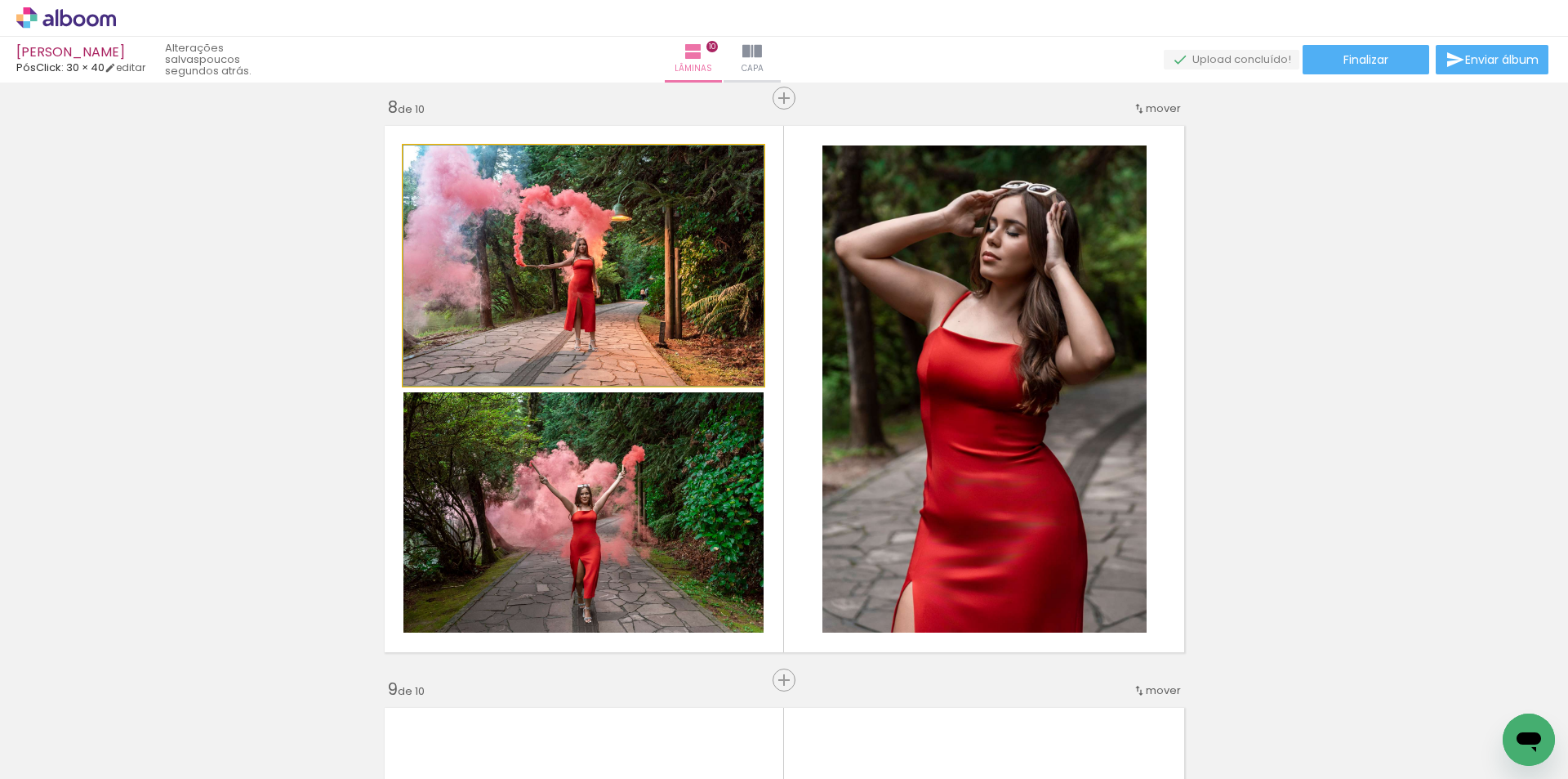
drag, startPoint x: 602, startPoint y: 311, endPoint x: 660, endPoint y: 281, distance: 65.3
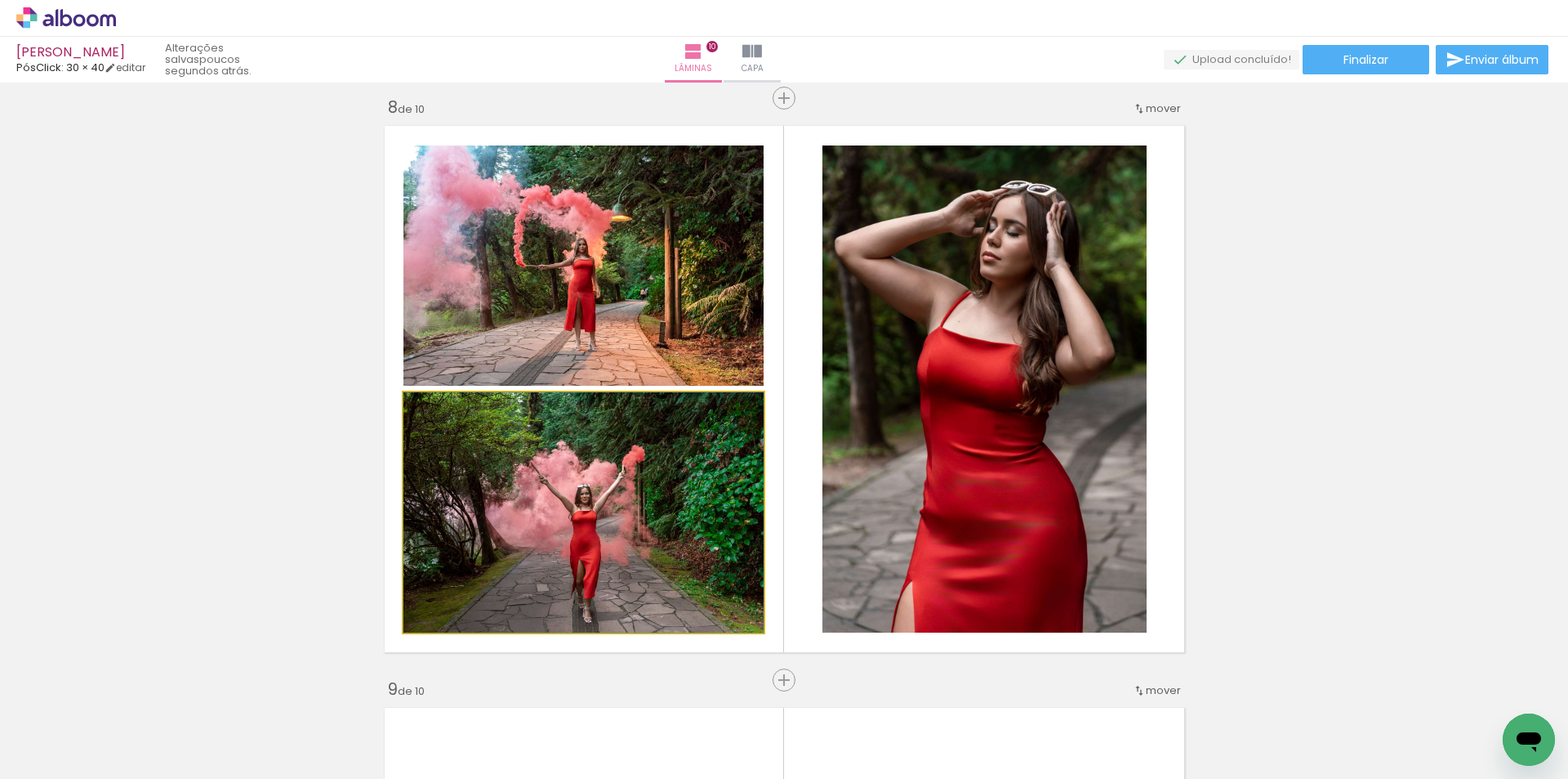
drag, startPoint x: 555, startPoint y: 575, endPoint x: 556, endPoint y: 527, distance: 48.0
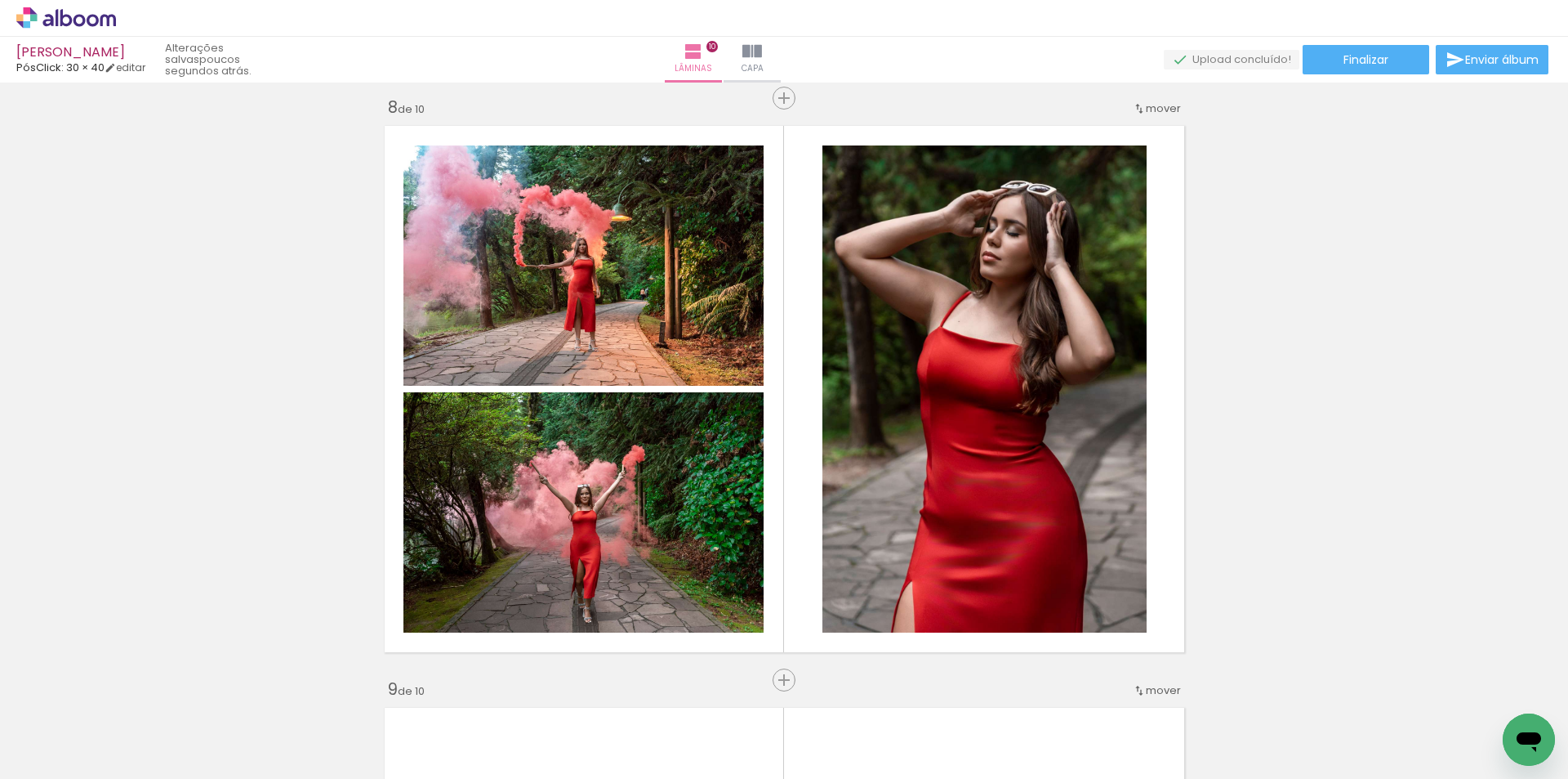
click at [41, 754] on span "Adicionar Fotos" at bounding box center [58, 756] width 49 height 18
click at [0, 0] on input "file" at bounding box center [0, 0] width 0 height 0
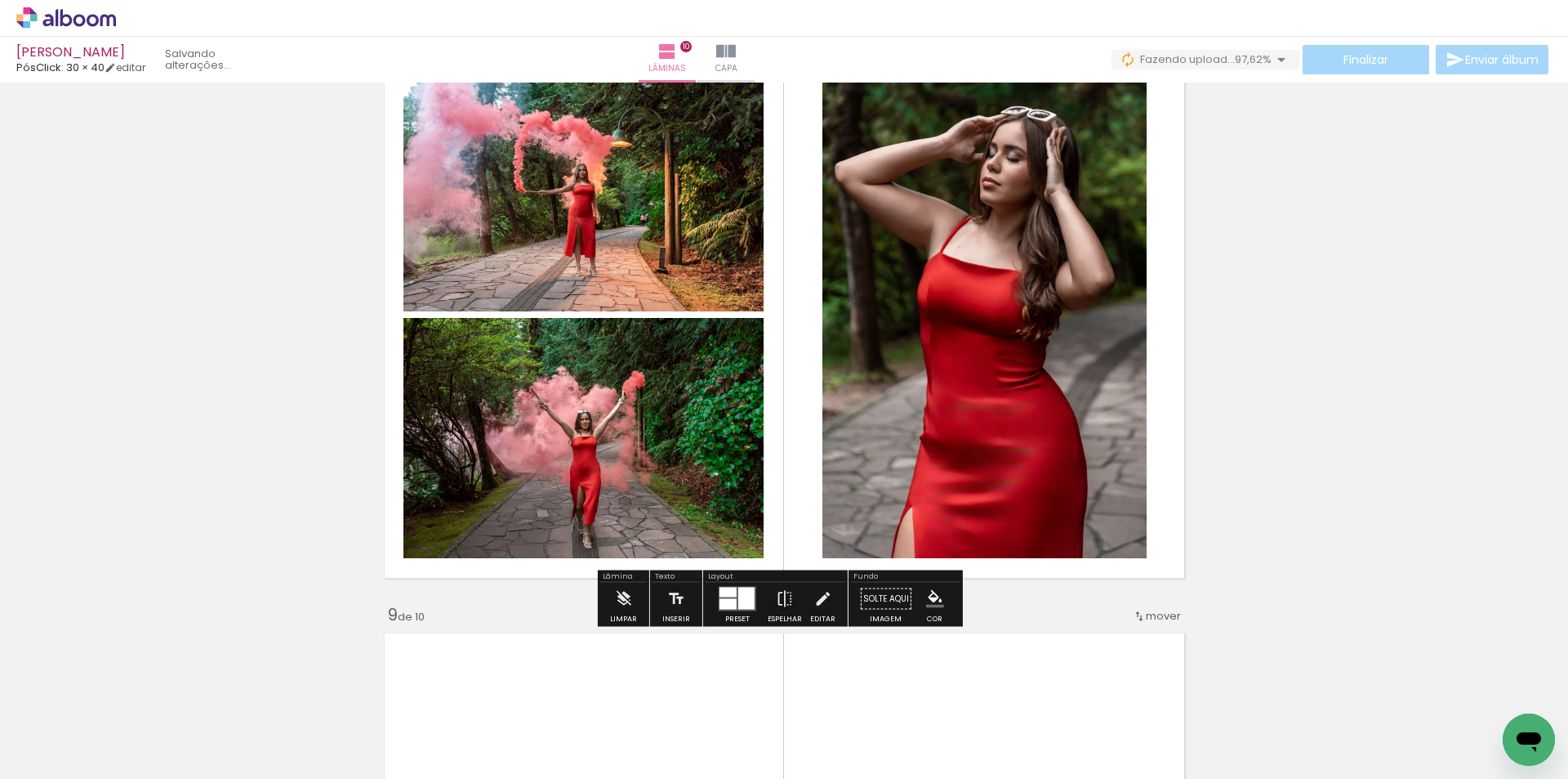
scroll to position [4165, 0]
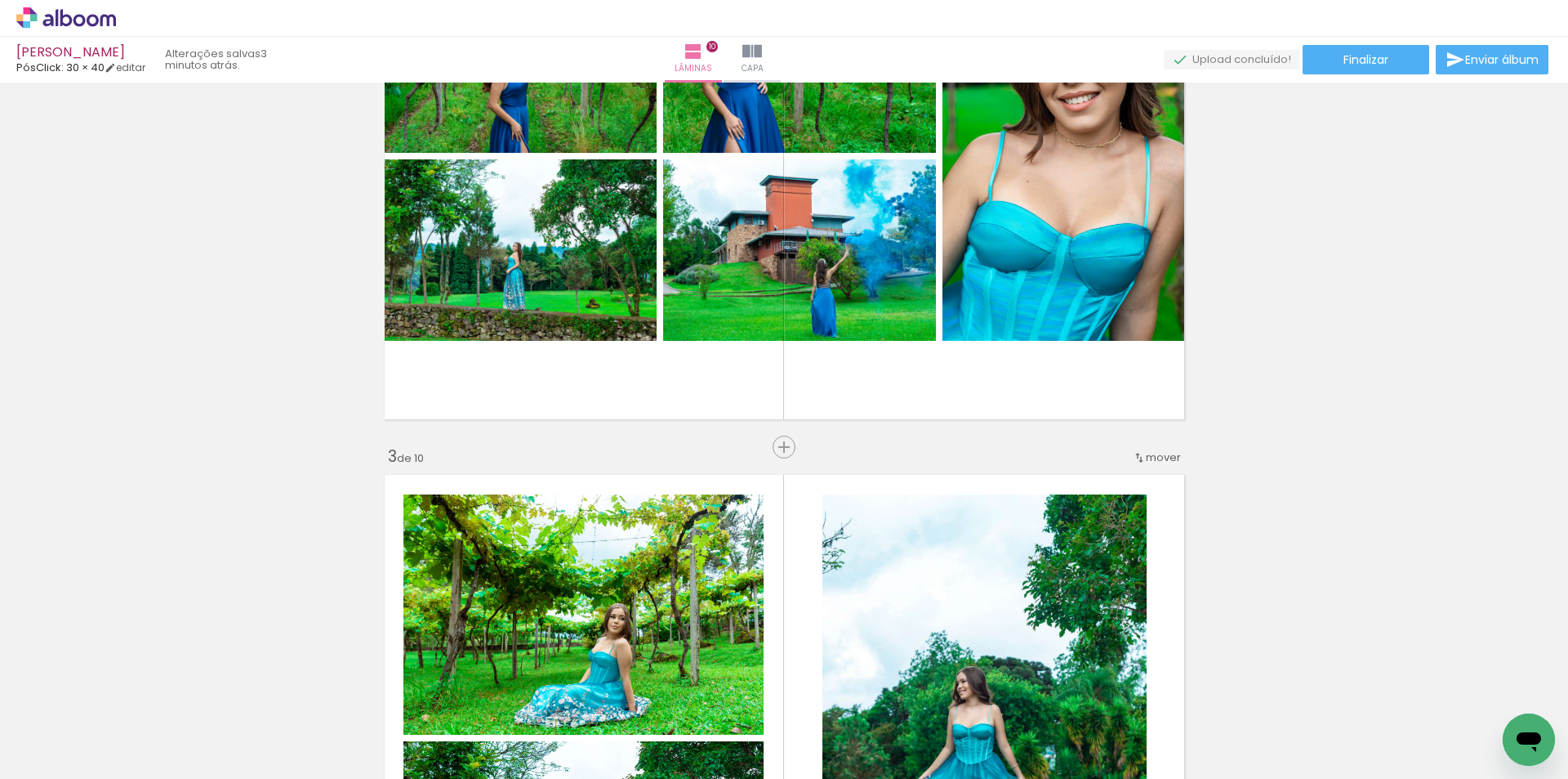
scroll to position [817, 0]
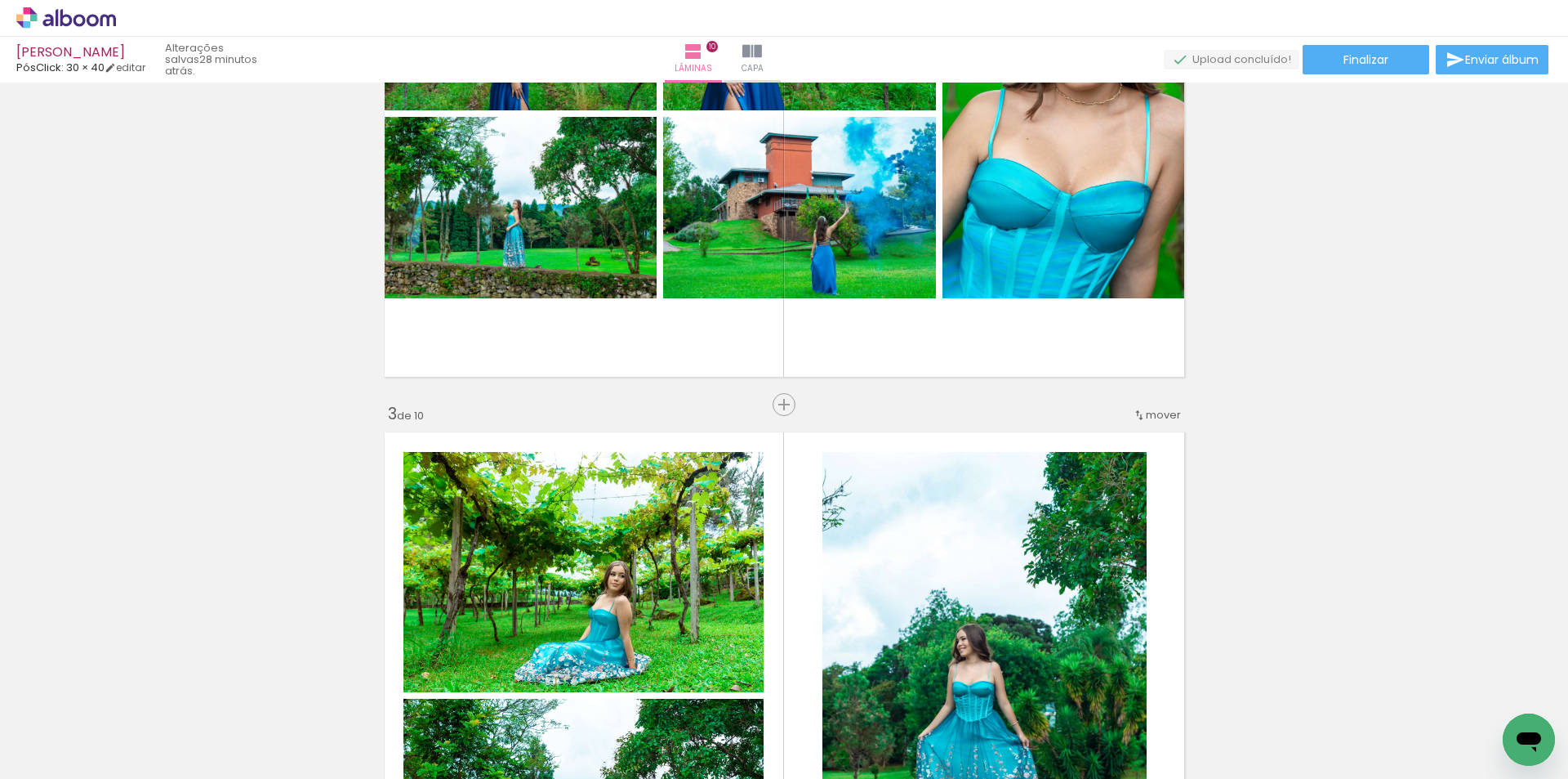
scroll to position [817, 0]
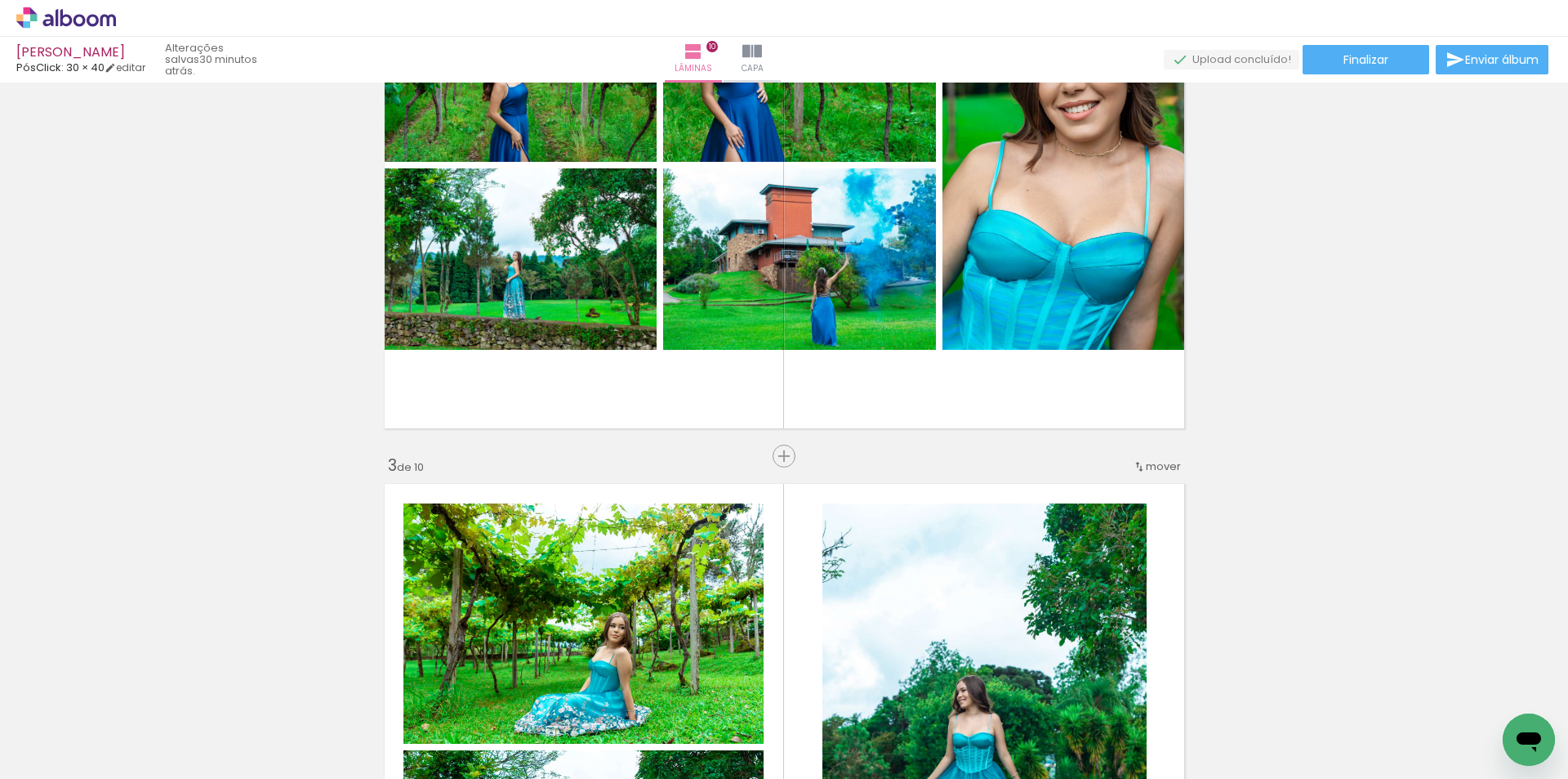
scroll to position [817, 0]
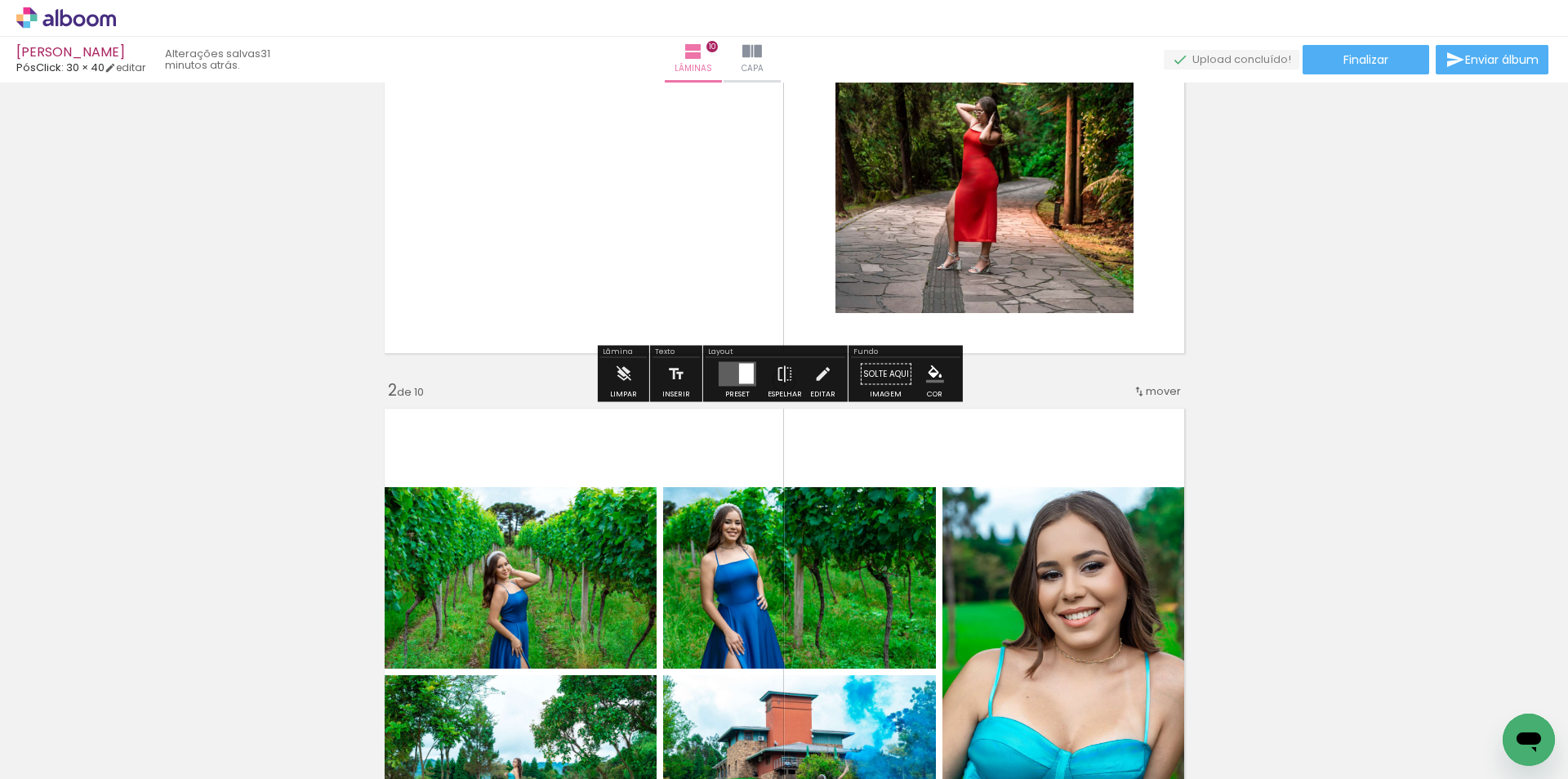
scroll to position [409, 0]
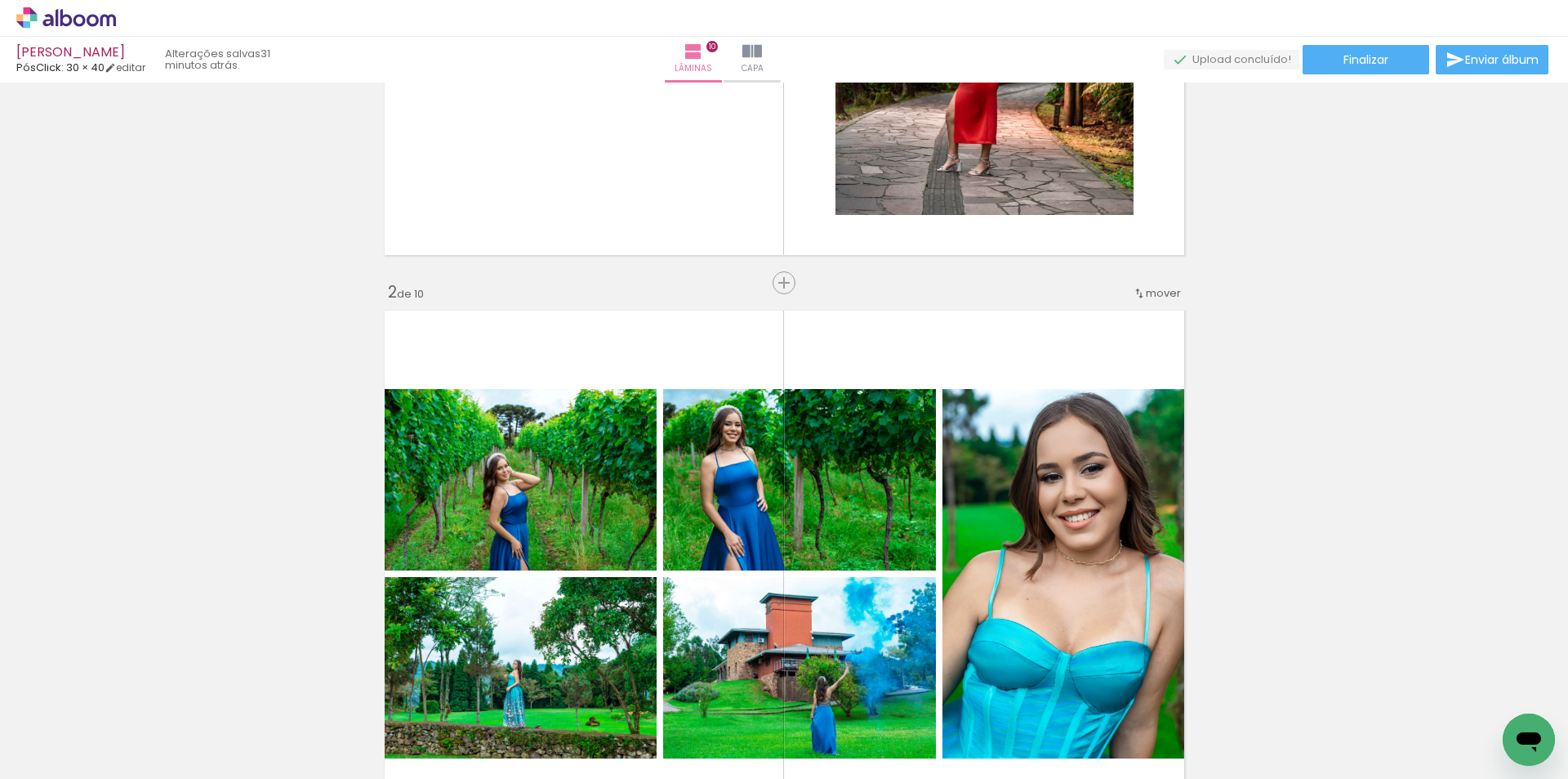
click at [72, 756] on span "Adicionar Fotos" at bounding box center [58, 756] width 49 height 18
click at [0, 0] on input "file" at bounding box center [0, 0] width 0 height 0
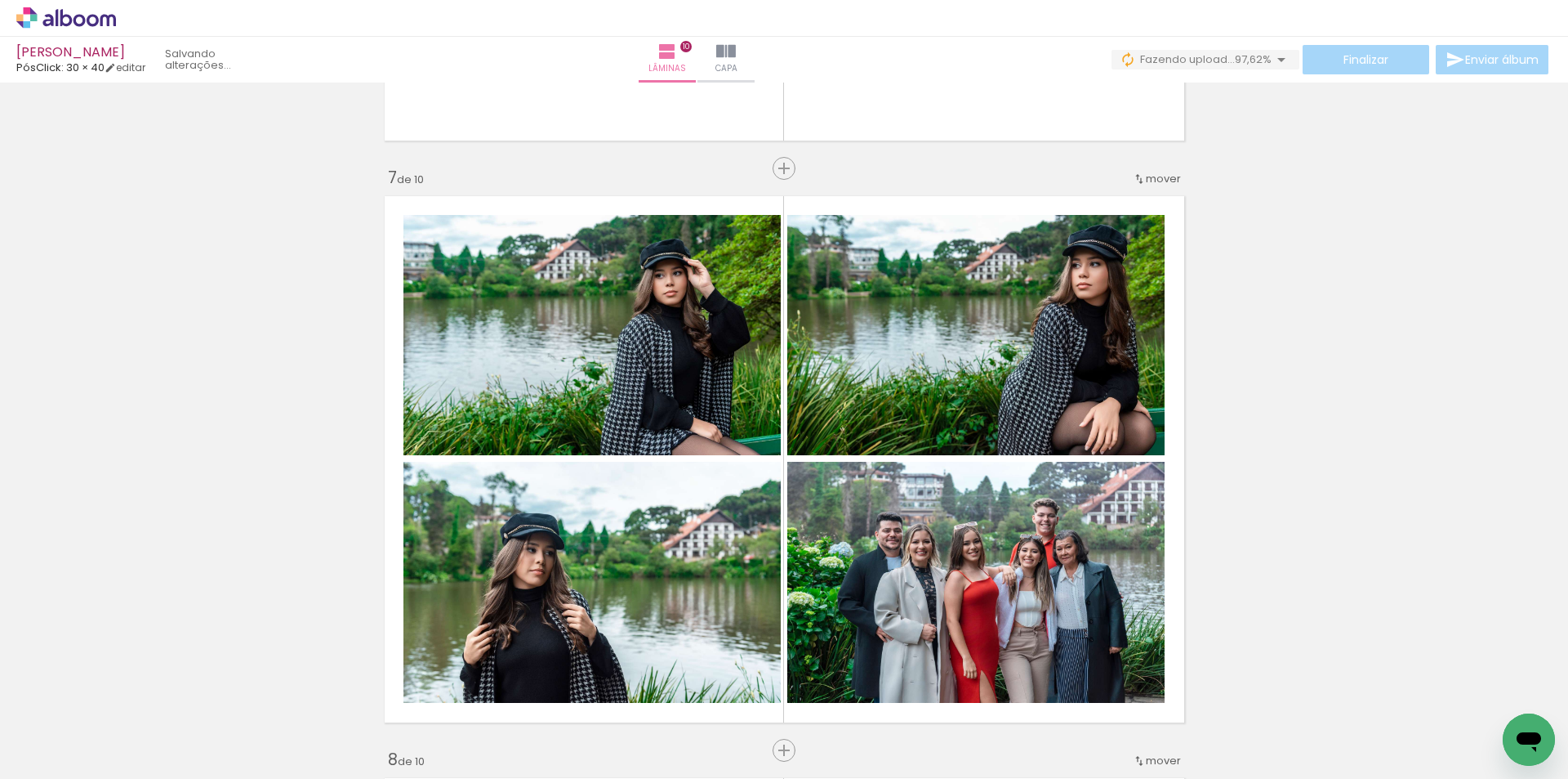
scroll to position [3513, 0]
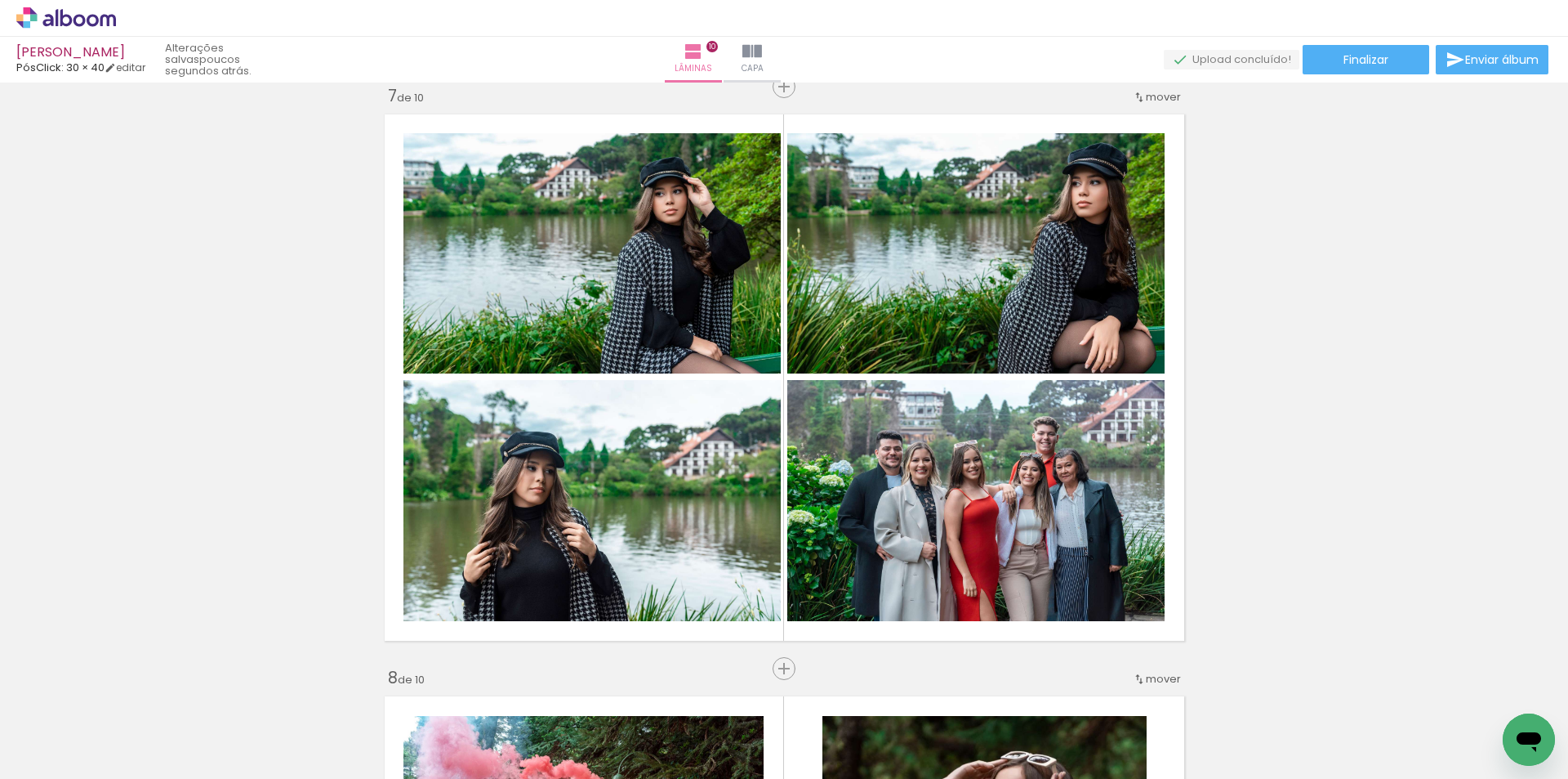
scroll to position [817, 0]
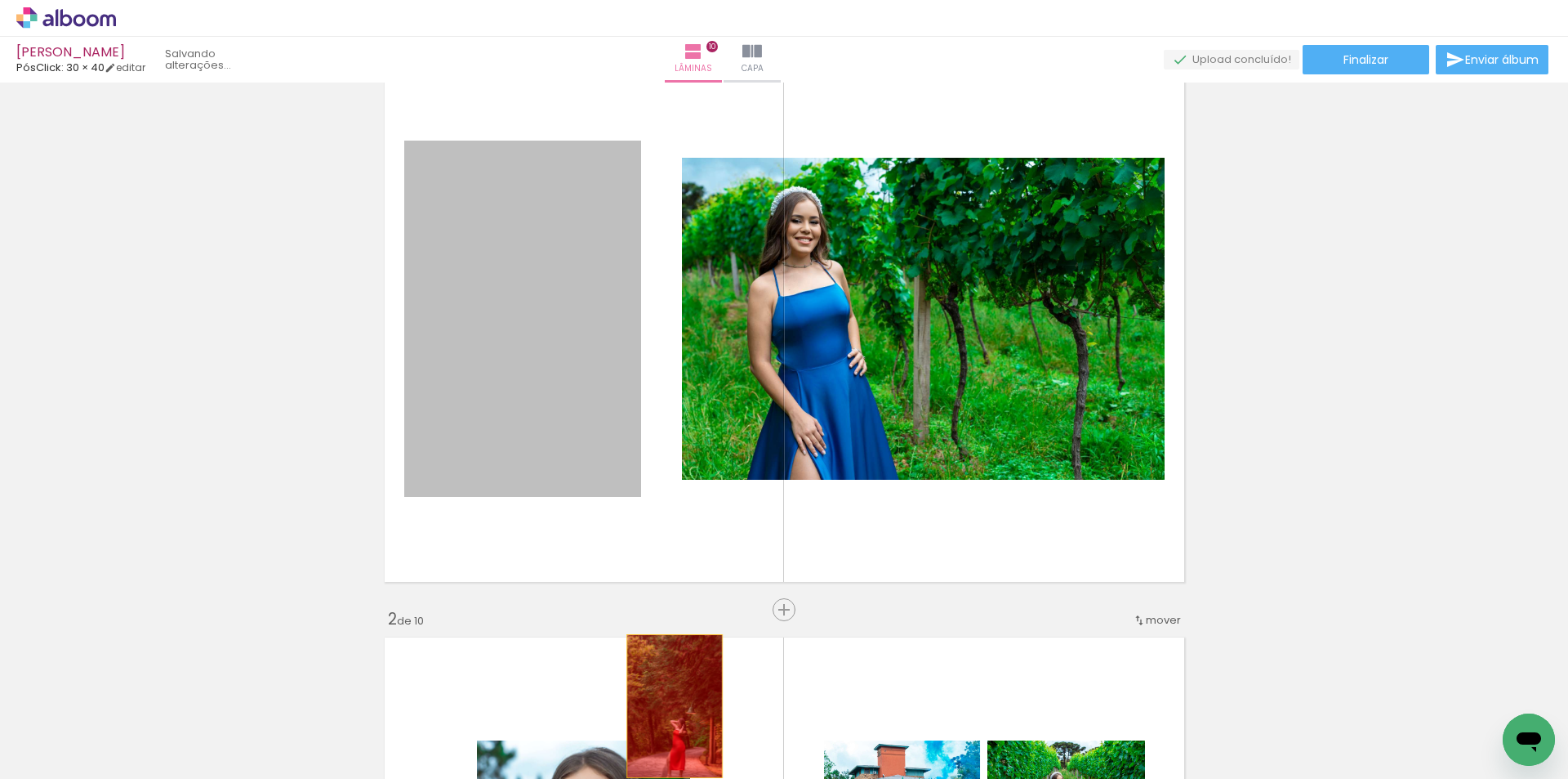
scroll to position [817, 0]
drag, startPoint x: 645, startPoint y: 452, endPoint x: 668, endPoint y: 730, distance: 278.9
click at [668, 730] on quentale-workspace at bounding box center [784, 389] width 1568 height 779
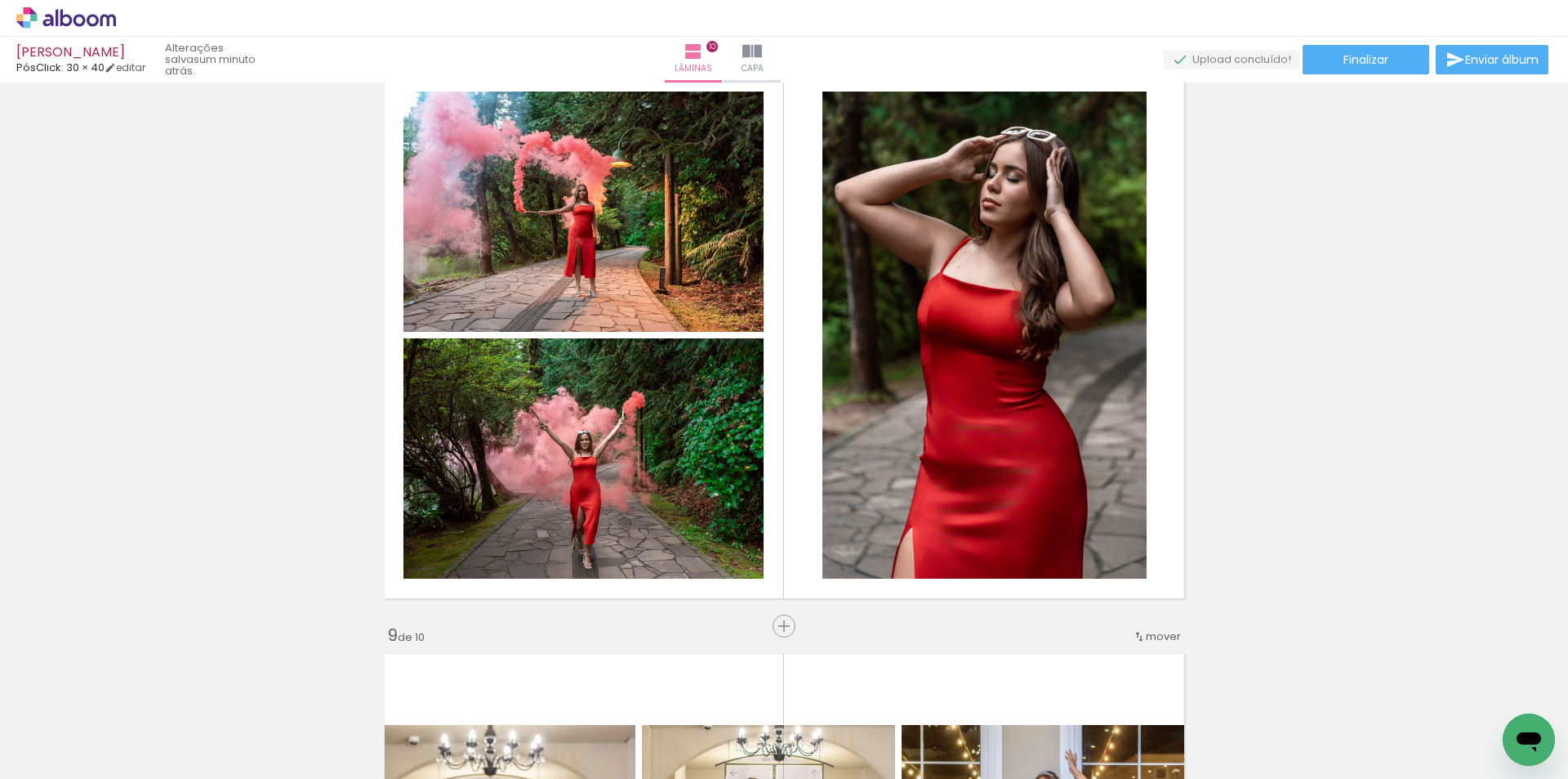
scroll to position [4167, 0]
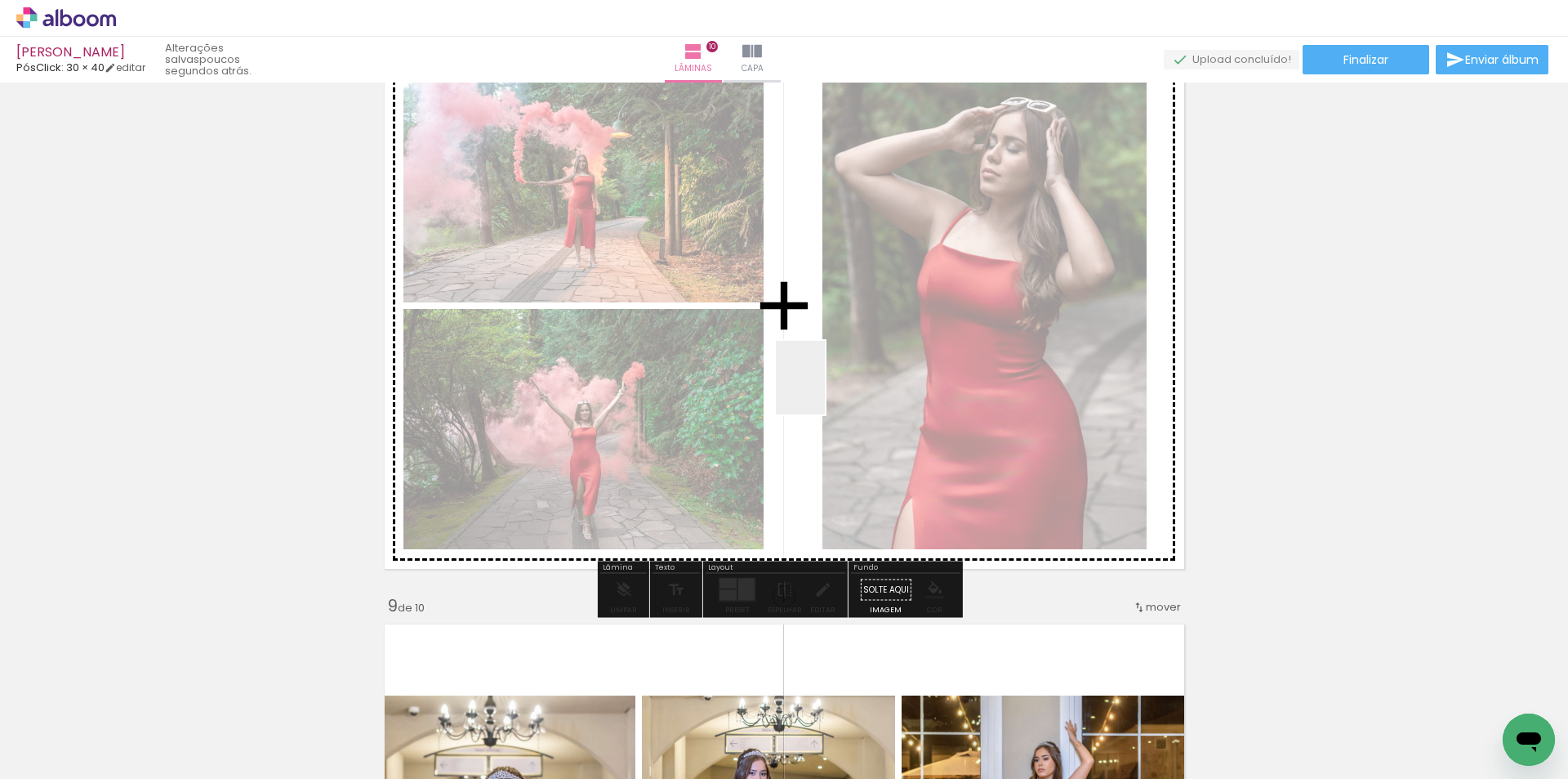
drag, startPoint x: 747, startPoint y: 729, endPoint x: 825, endPoint y: 390, distance: 347.9
click at [825, 390] on quentale-workspace at bounding box center [784, 389] width 1568 height 779
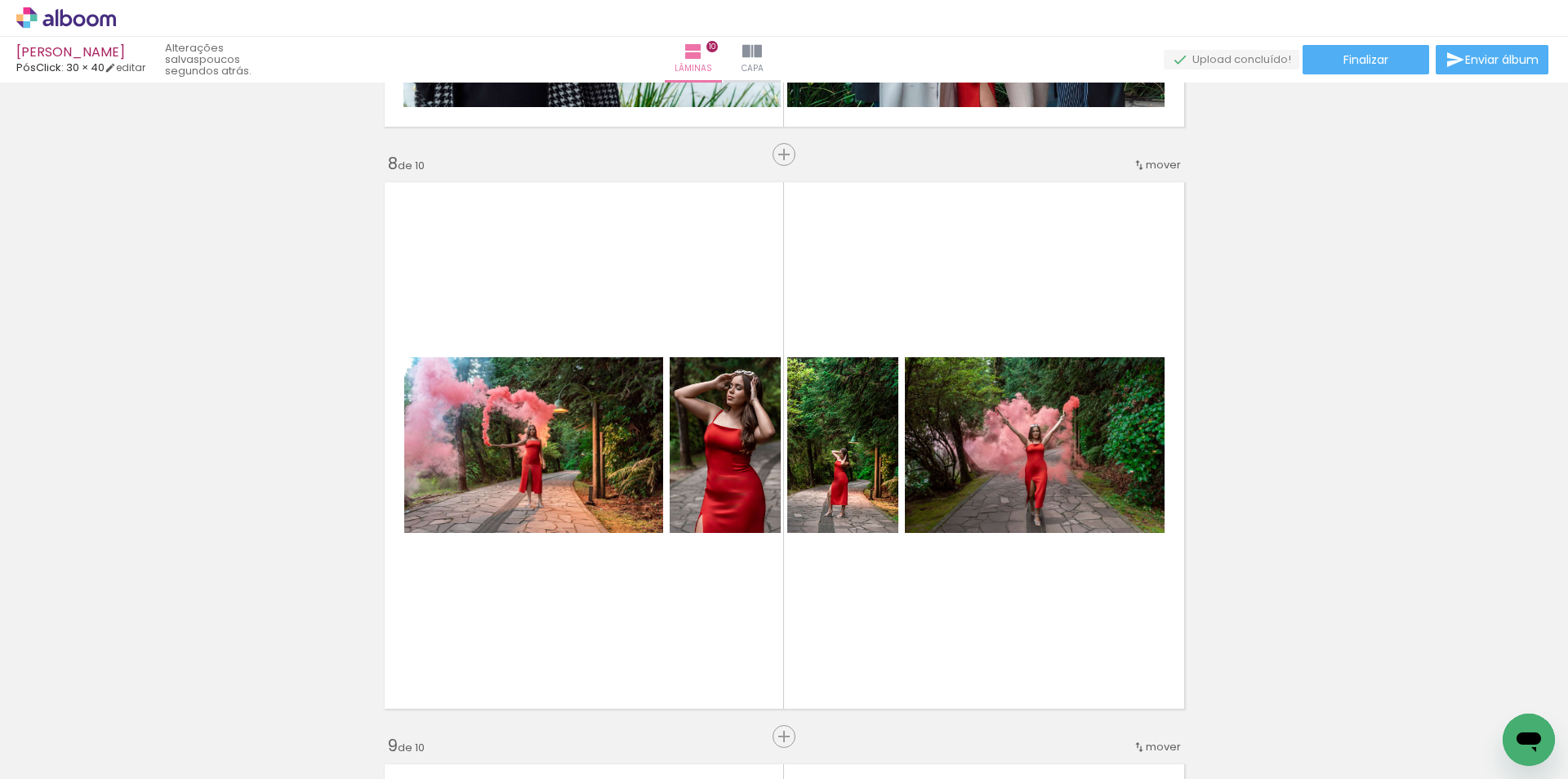
scroll to position [4004, 0]
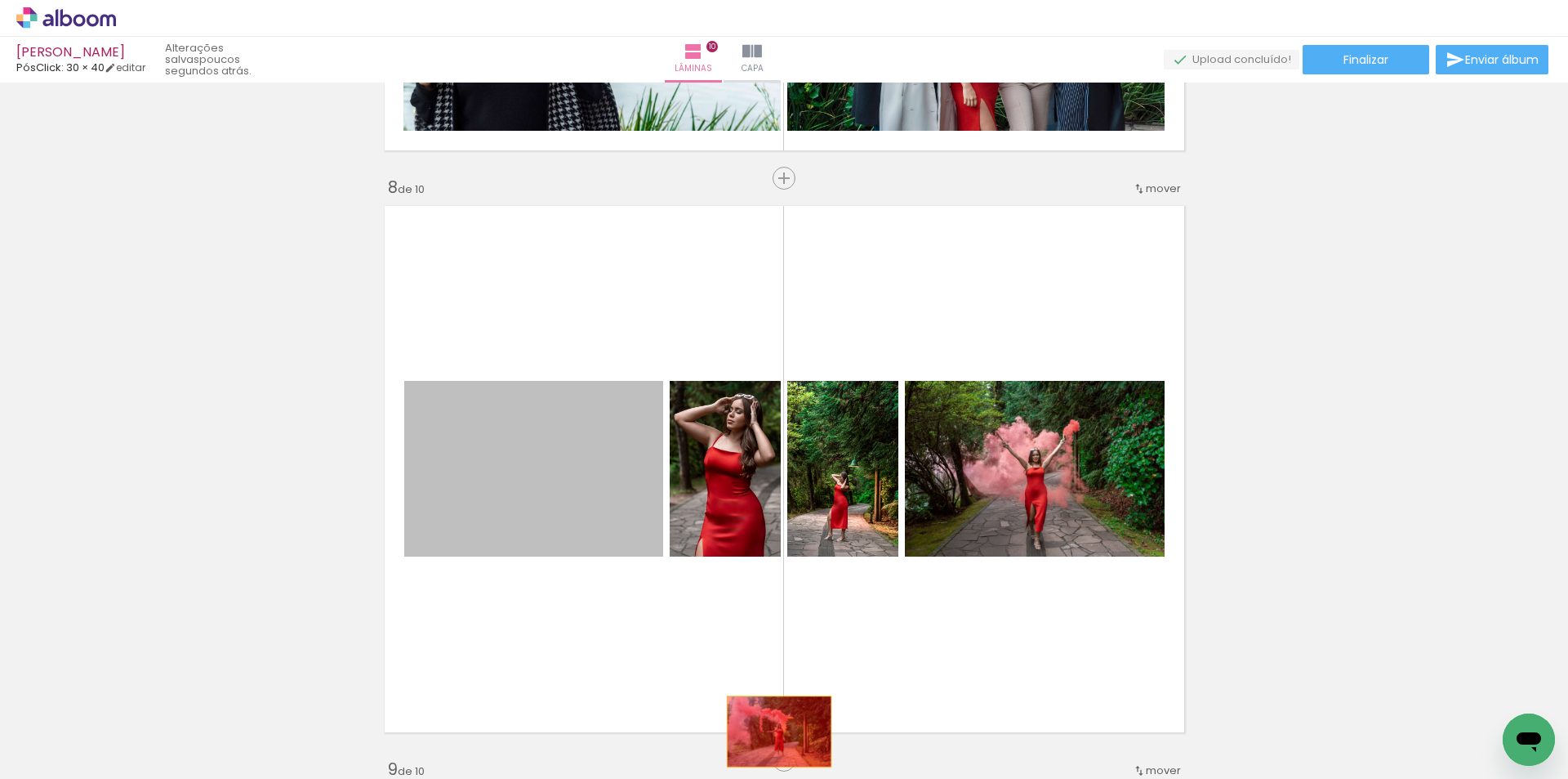
drag, startPoint x: 605, startPoint y: 477, endPoint x: 772, endPoint y: 731, distance: 304.0
click at [772, 731] on quentale-workspace at bounding box center [784, 389] width 1568 height 779
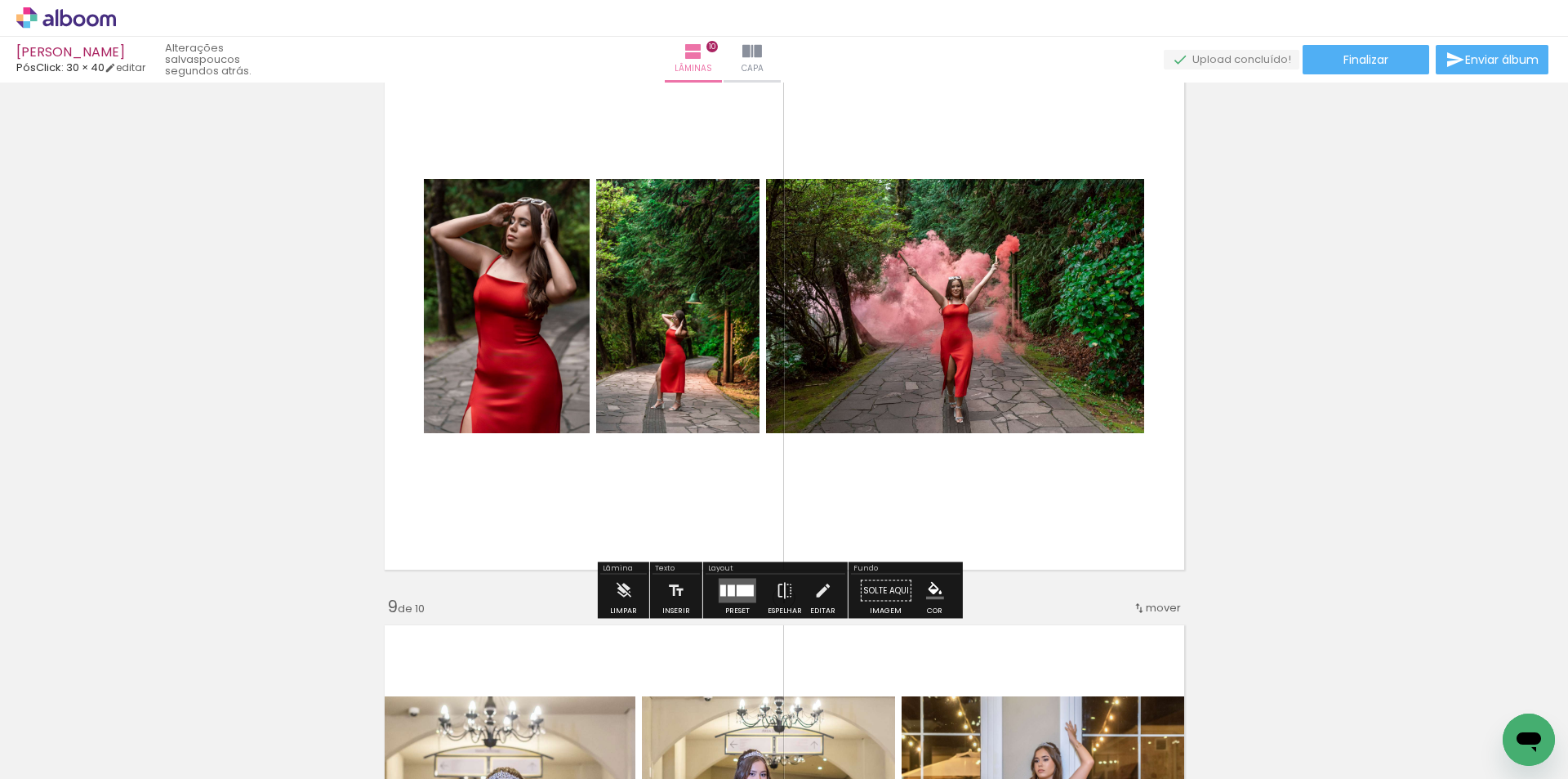
scroll to position [4167, 0]
click at [735, 595] on quentale-layouter at bounding box center [738, 590] width 37 height 24
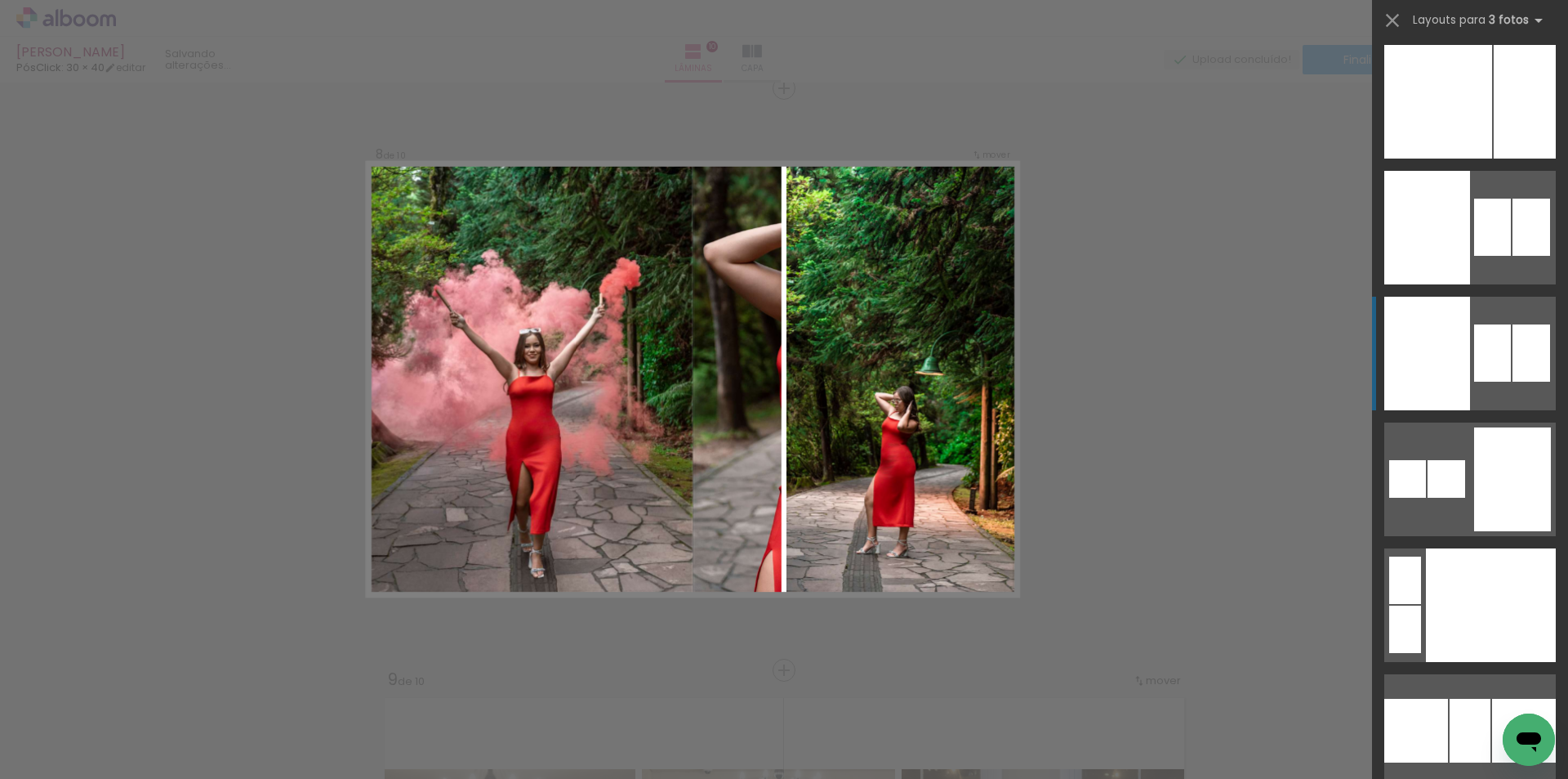
scroll to position [7353, 0]
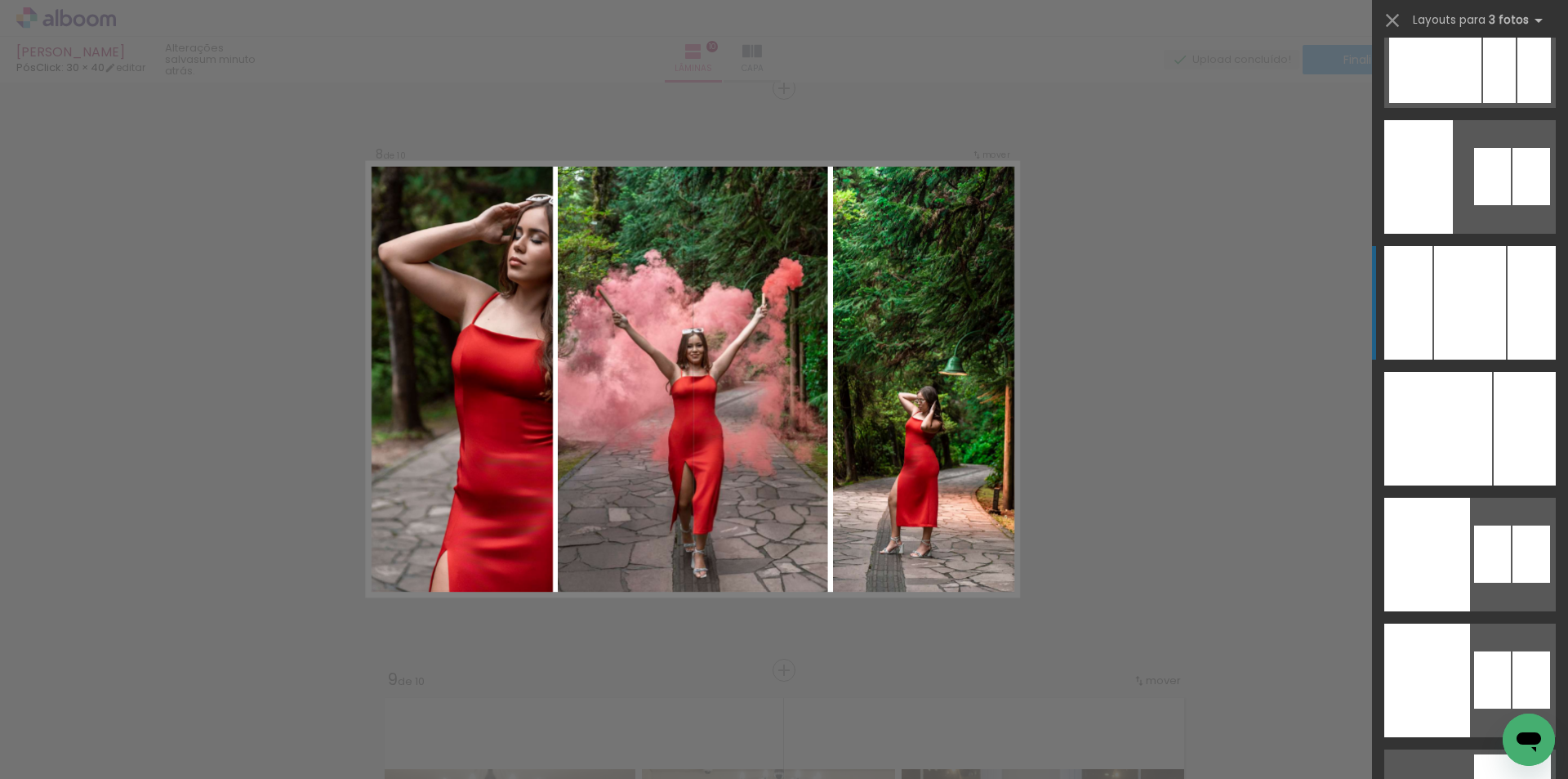
click at [1457, 291] on div at bounding box center [1470, 302] width 72 height 113
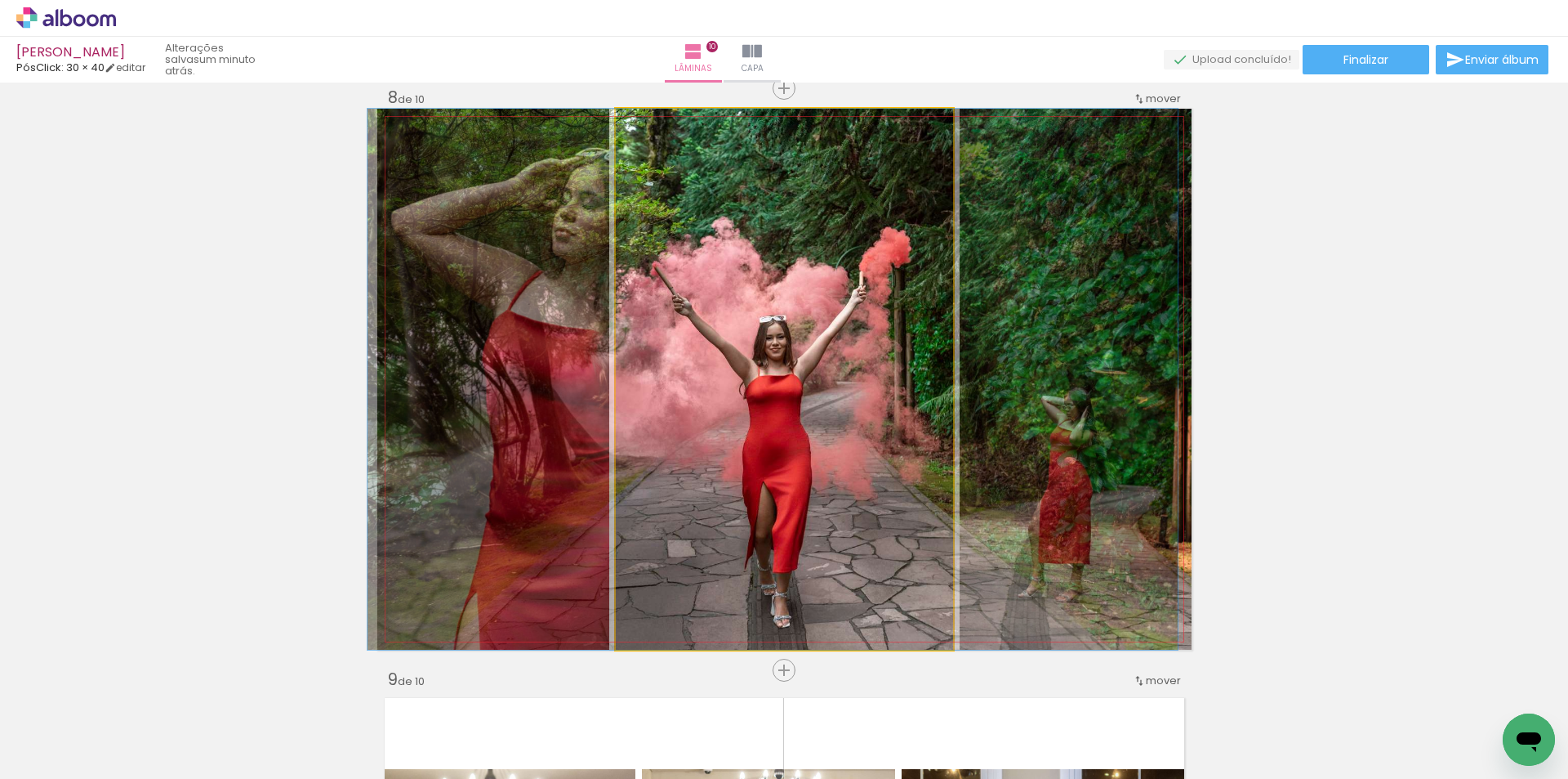
drag, startPoint x: 842, startPoint y: 460, endPoint x: 829, endPoint y: 457, distance: 13.3
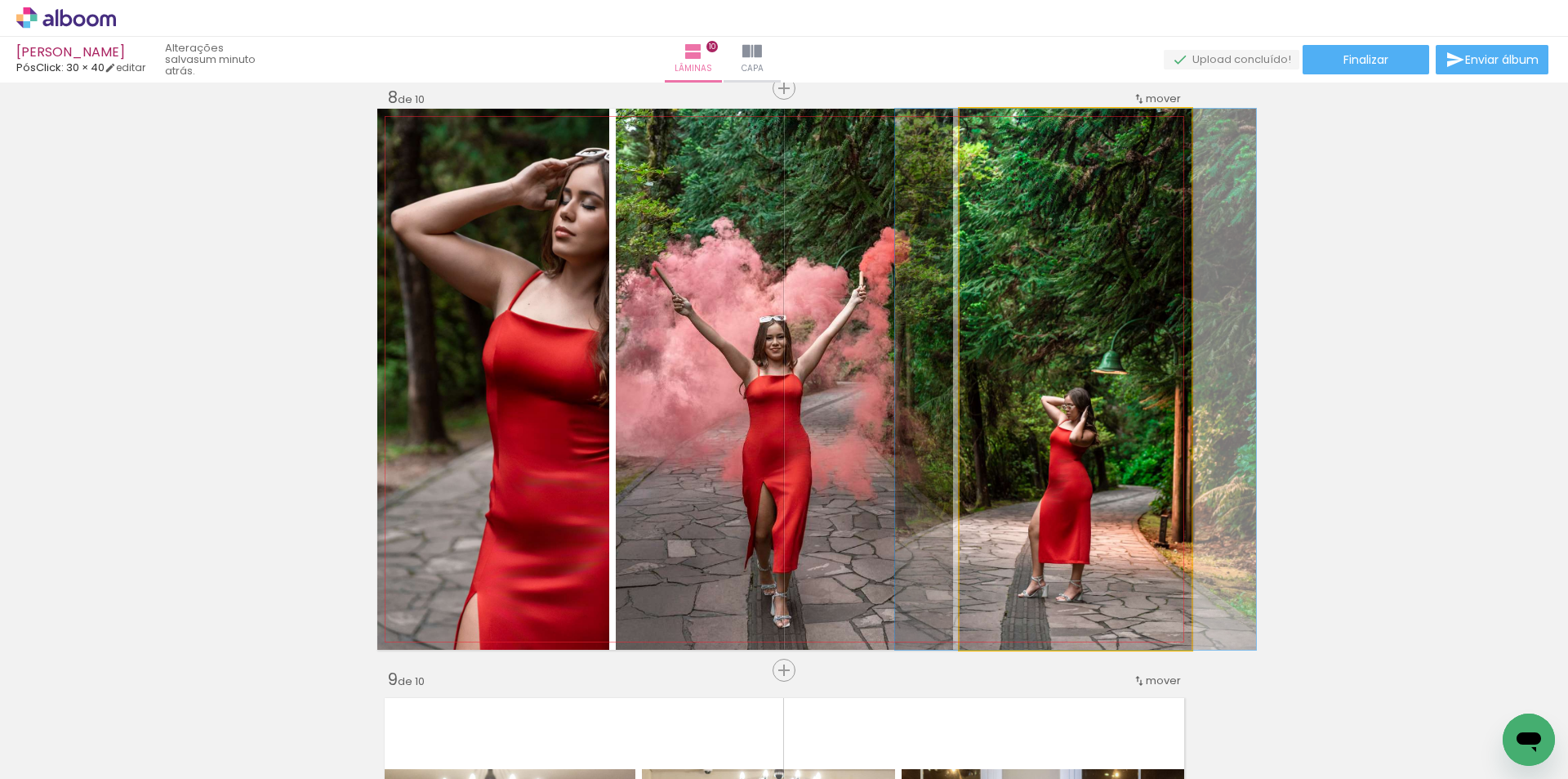
click at [1083, 467] on quentale-photo at bounding box center [1076, 379] width 232 height 541
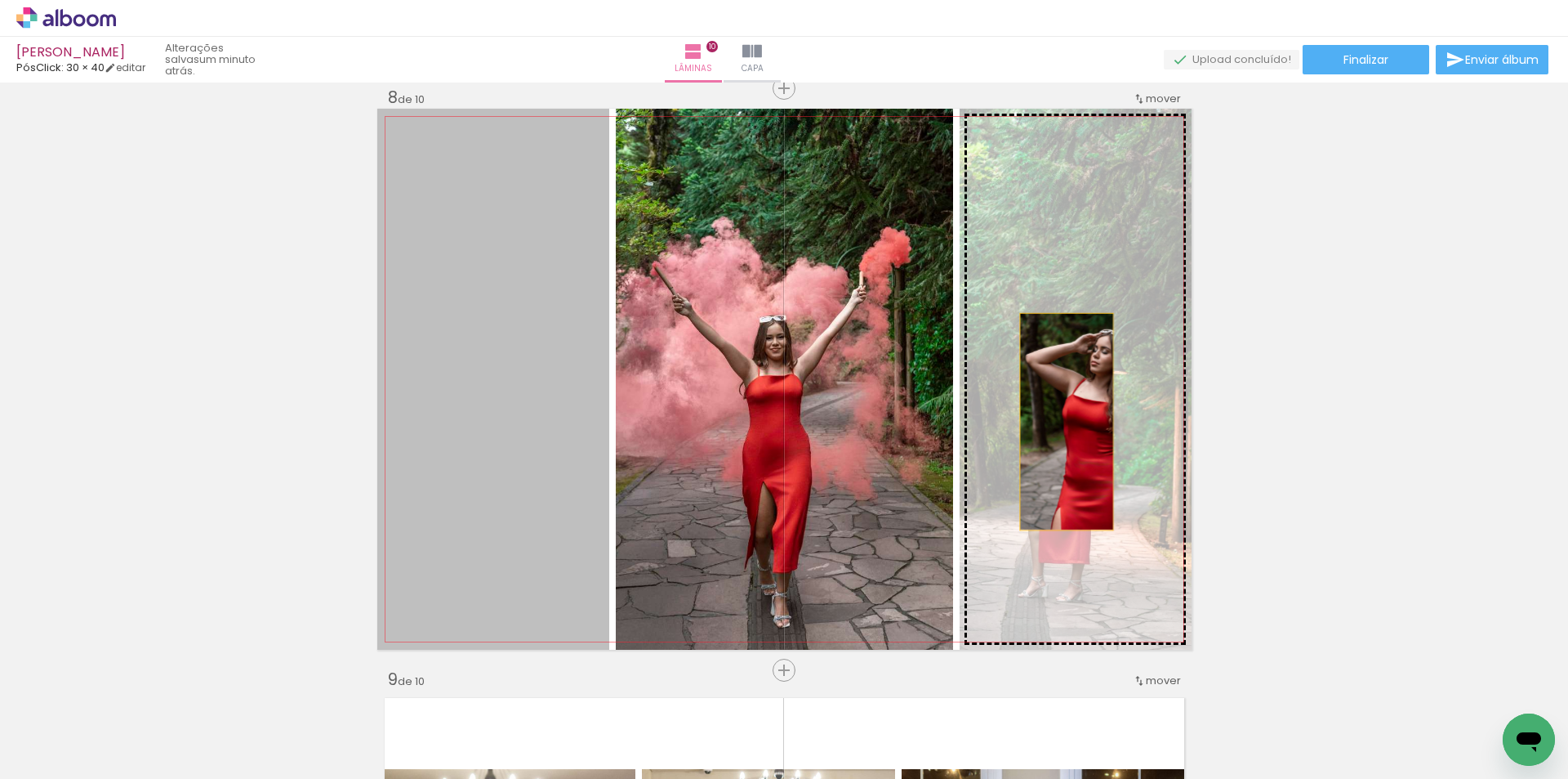
drag, startPoint x: 495, startPoint y: 480, endPoint x: 1060, endPoint y: 422, distance: 568.0
click at [0, 0] on slot at bounding box center [0, 0] width 0 height 0
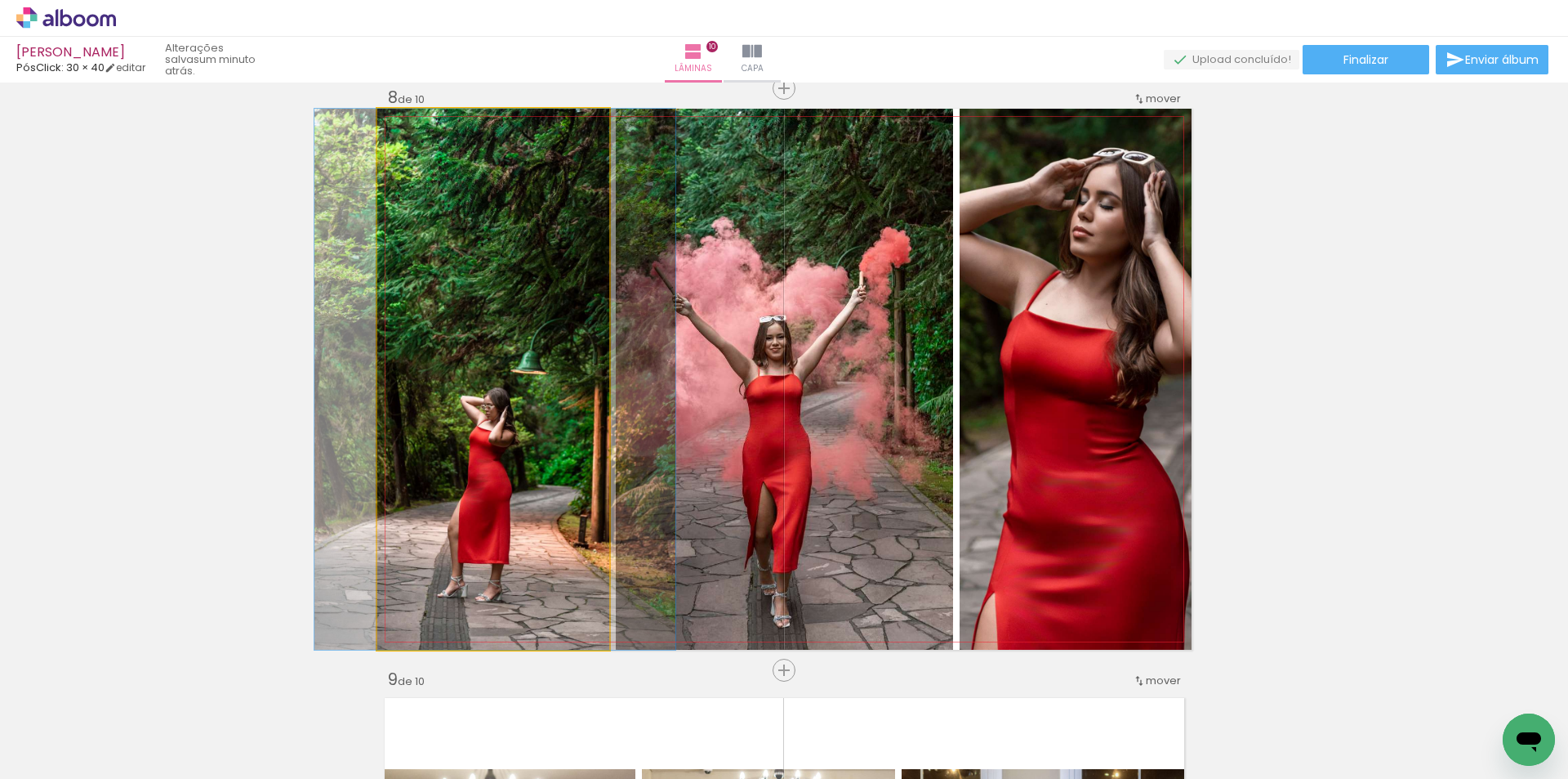
drag, startPoint x: 469, startPoint y: 518, endPoint x: 470, endPoint y: 480, distance: 38.0
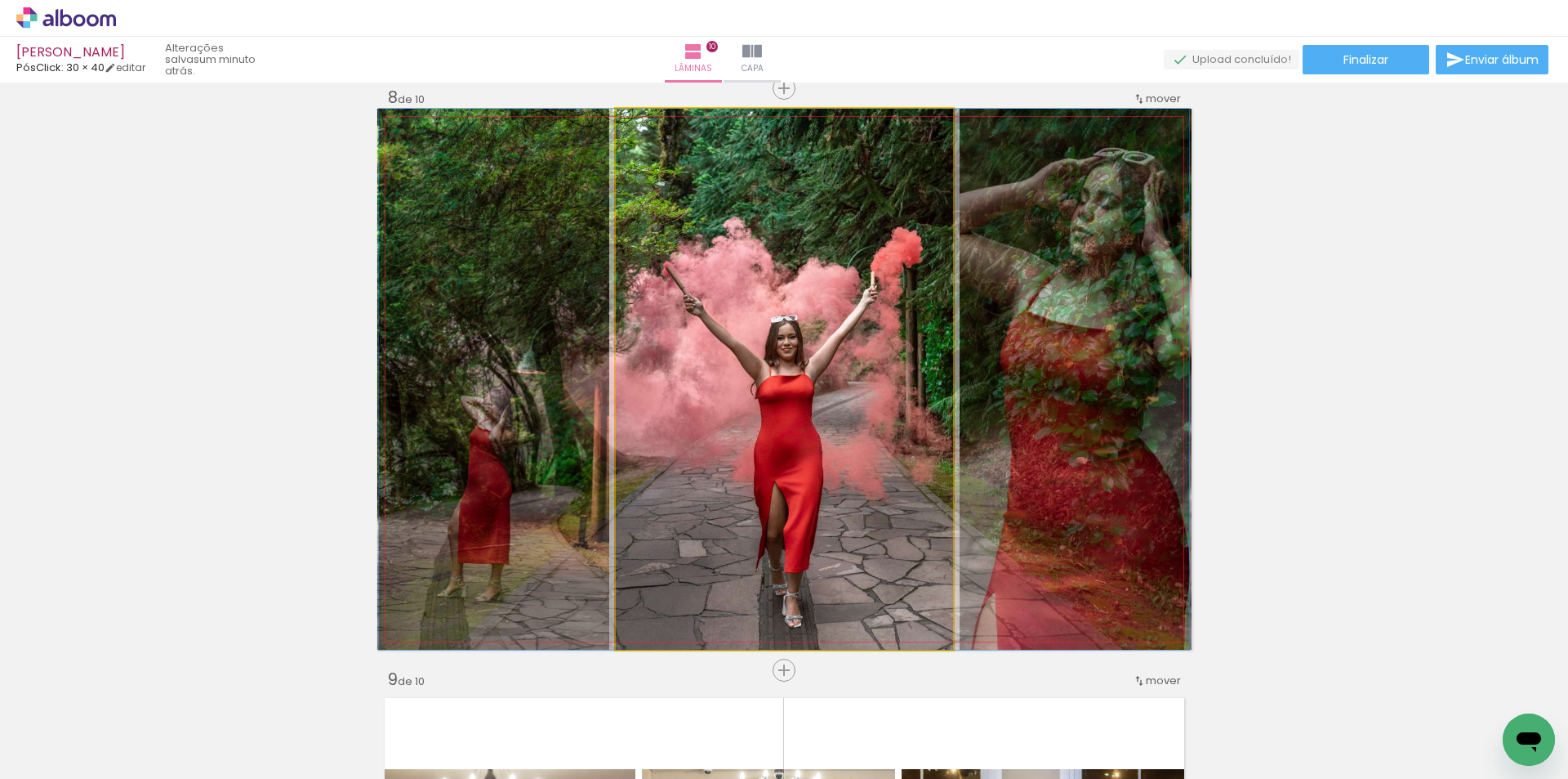
drag, startPoint x: 836, startPoint y: 397, endPoint x: 849, endPoint y: 397, distance: 13.0
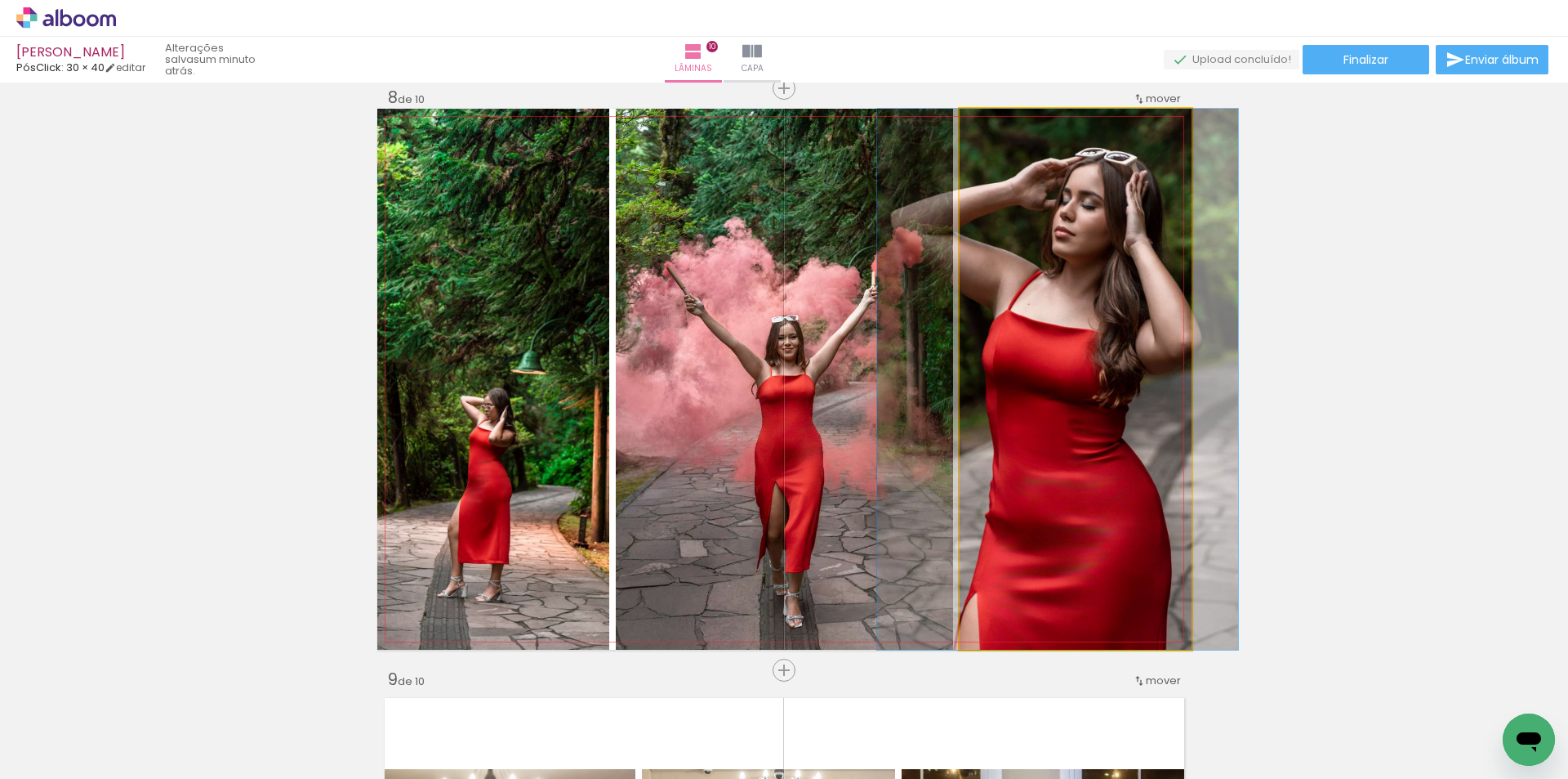
drag, startPoint x: 1114, startPoint y: 334, endPoint x: 1100, endPoint y: 324, distance: 17.2
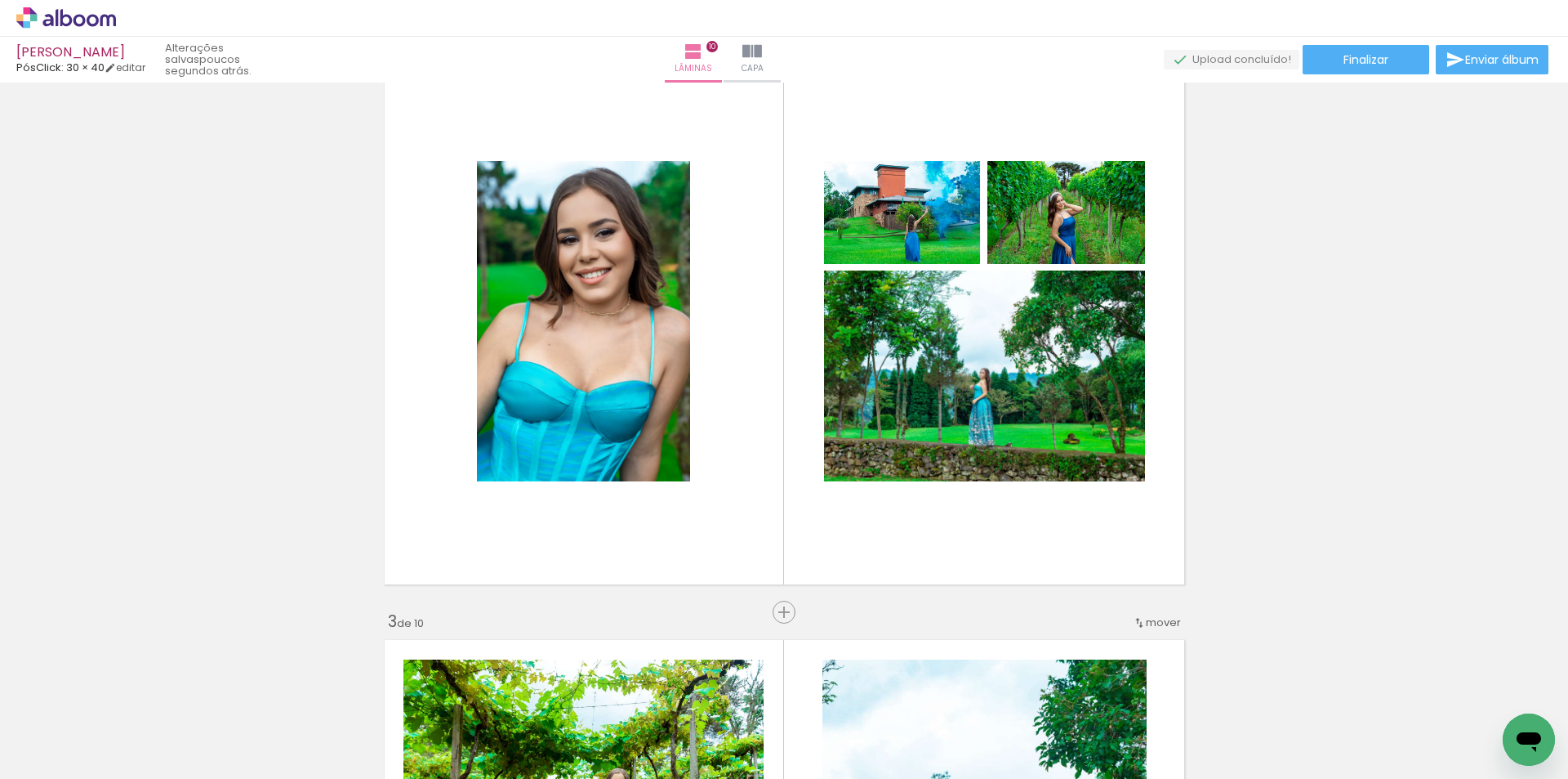
scroll to position [662, 0]
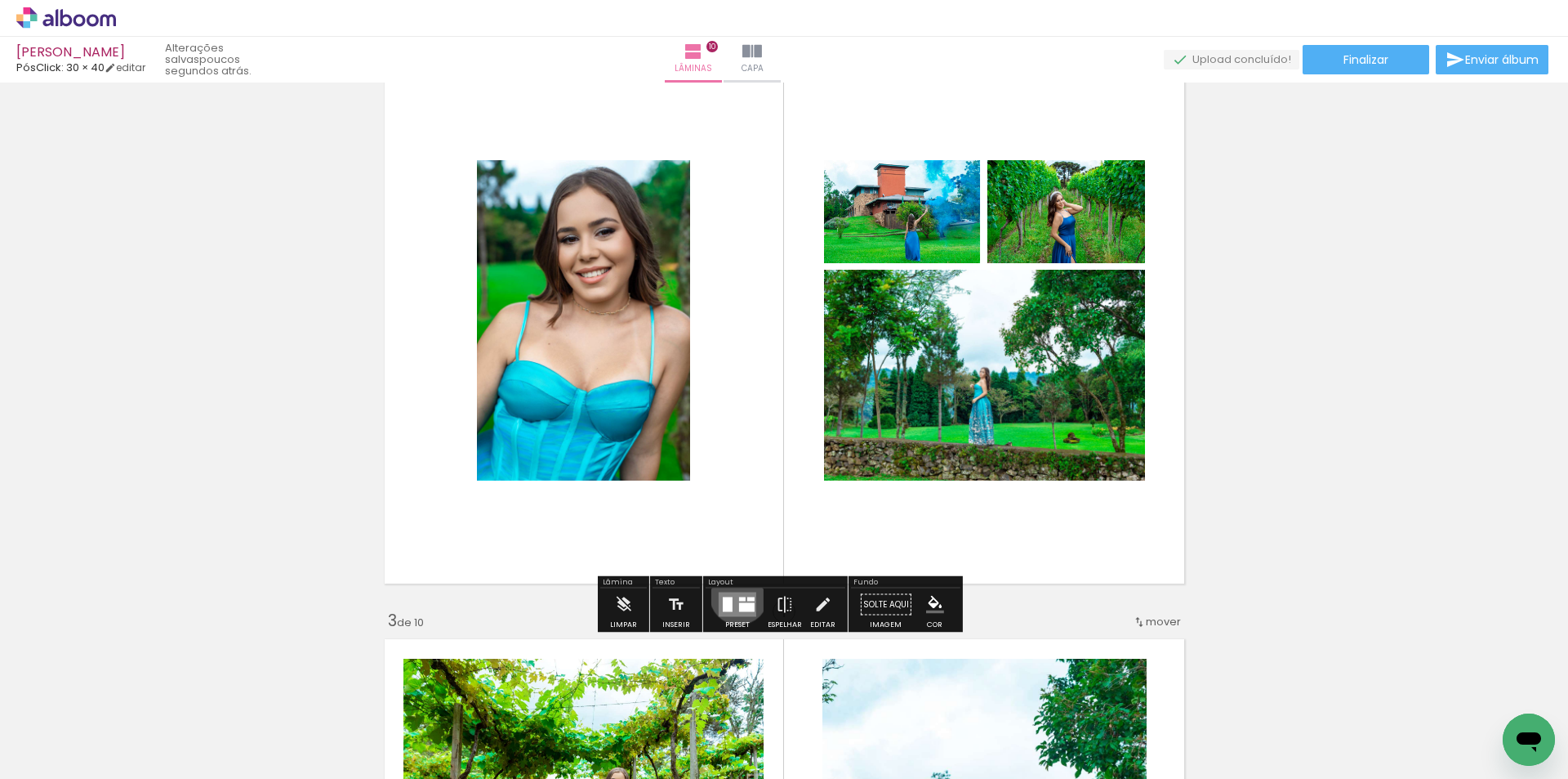
click at [735, 594] on quentale-layouter at bounding box center [738, 605] width 37 height 24
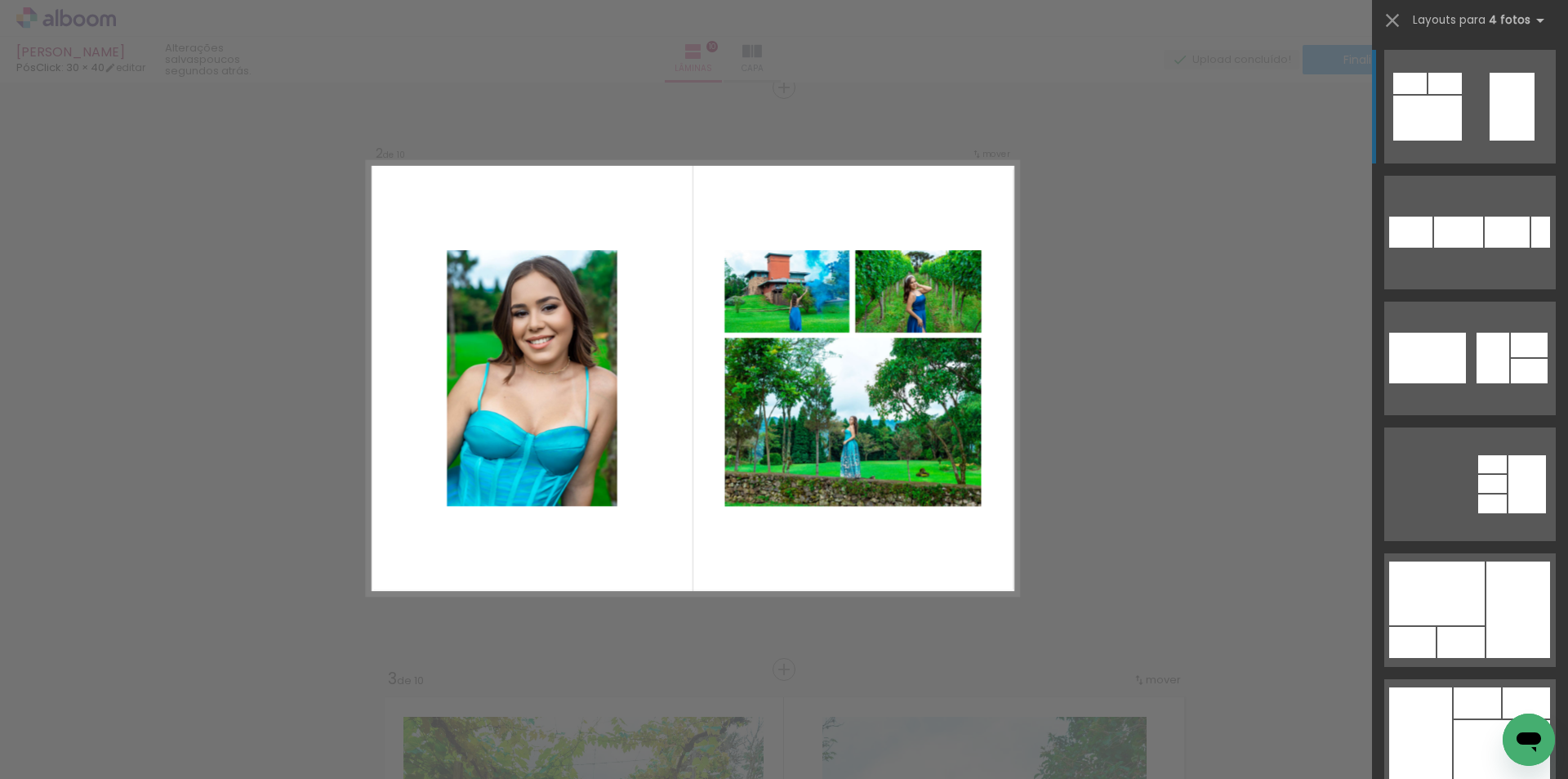
scroll to position [603, 0]
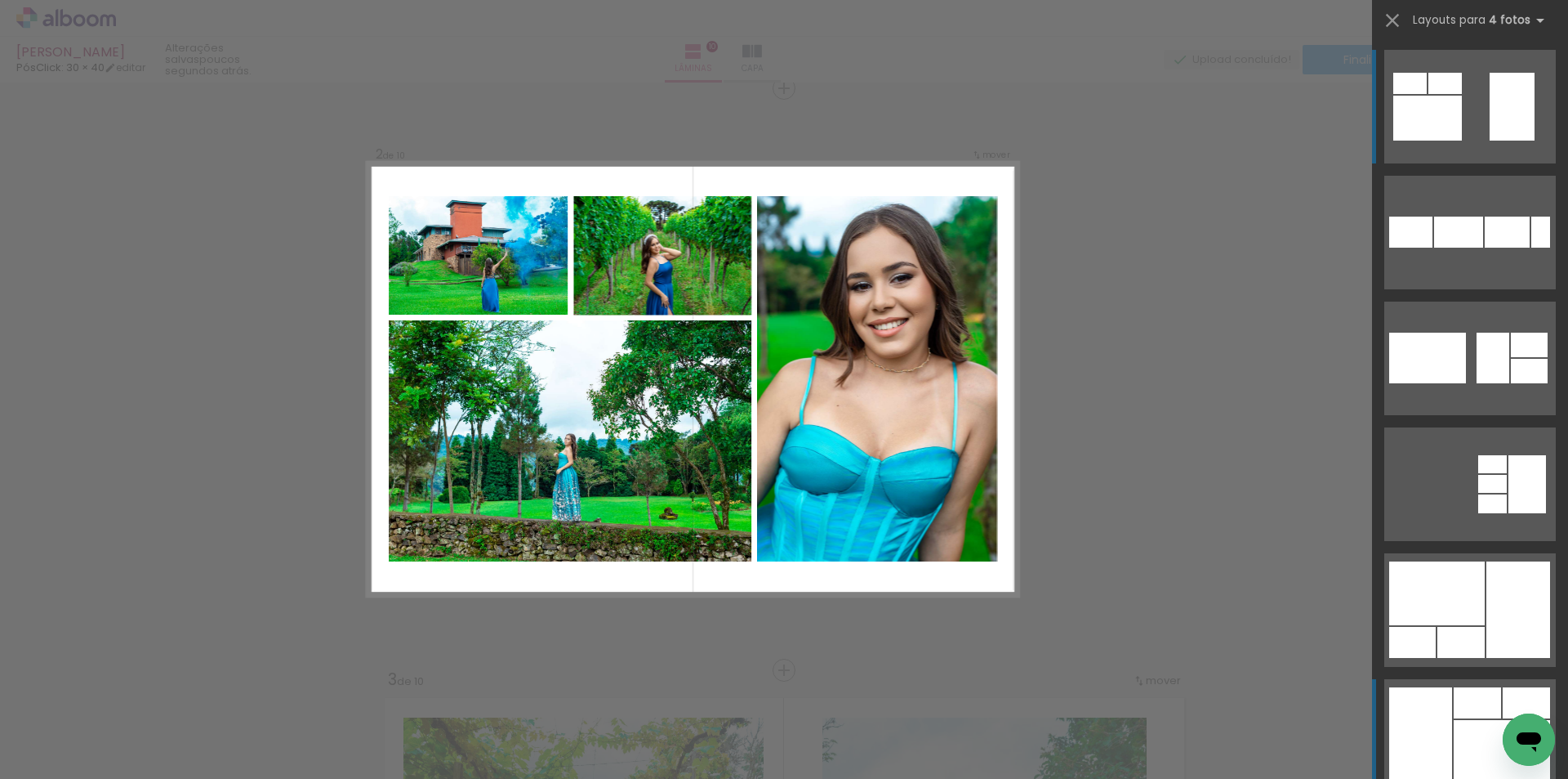
click at [1479, 658] on div at bounding box center [1461, 641] width 48 height 31
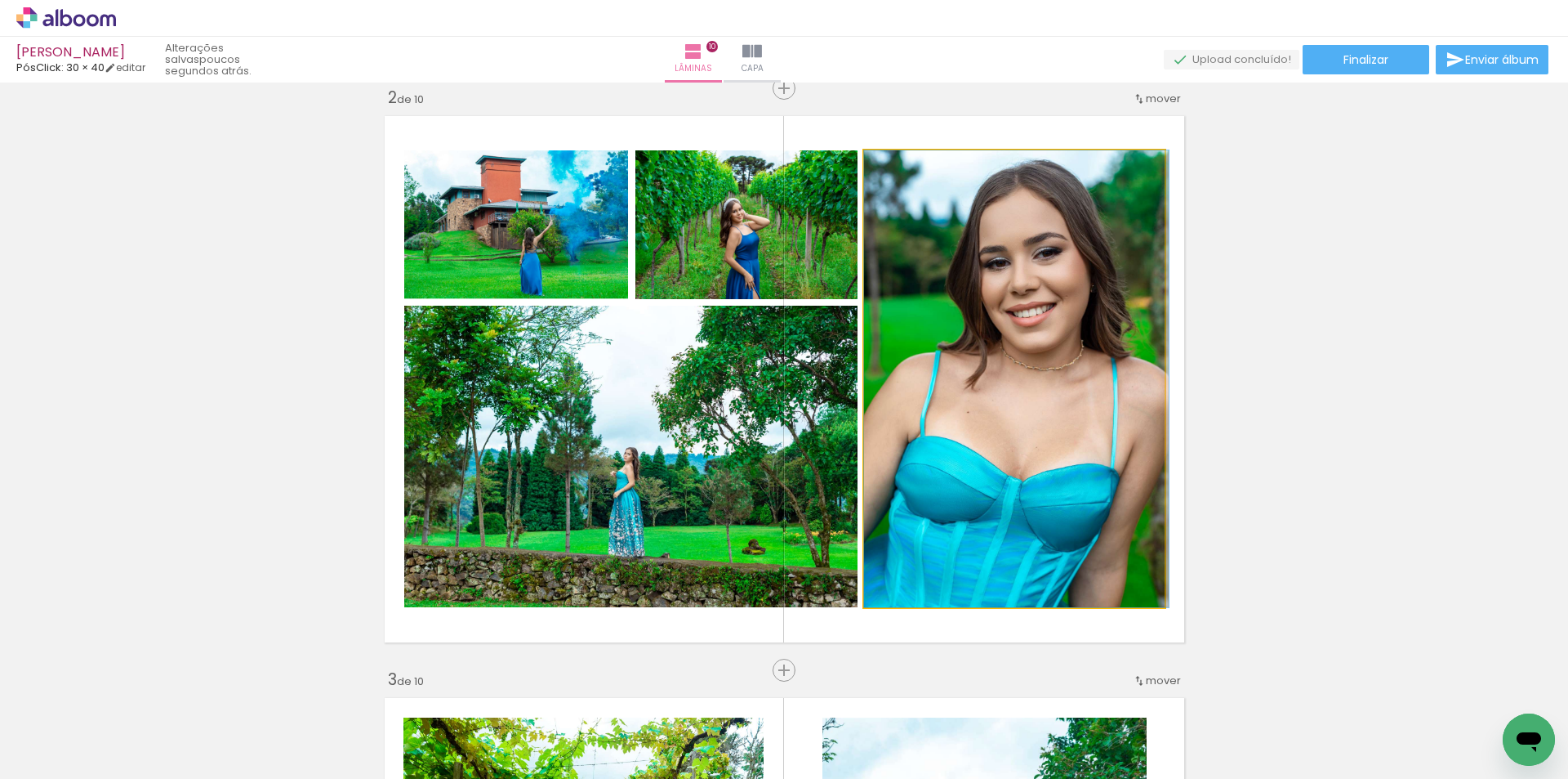
drag, startPoint x: 1012, startPoint y: 537, endPoint x: 1025, endPoint y: 523, distance: 19.1
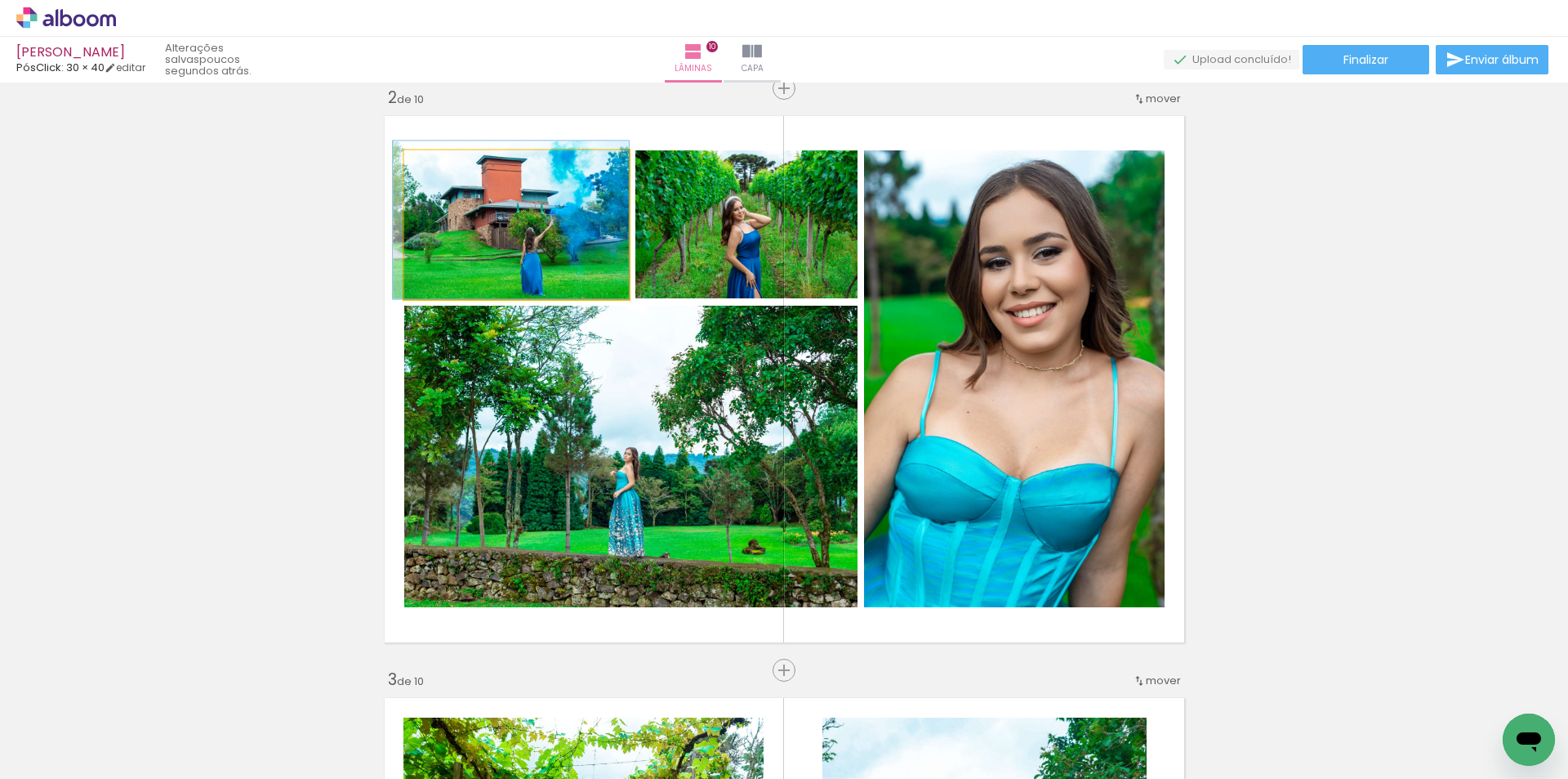
drag, startPoint x: 573, startPoint y: 234, endPoint x: 564, endPoint y: 225, distance: 12.7
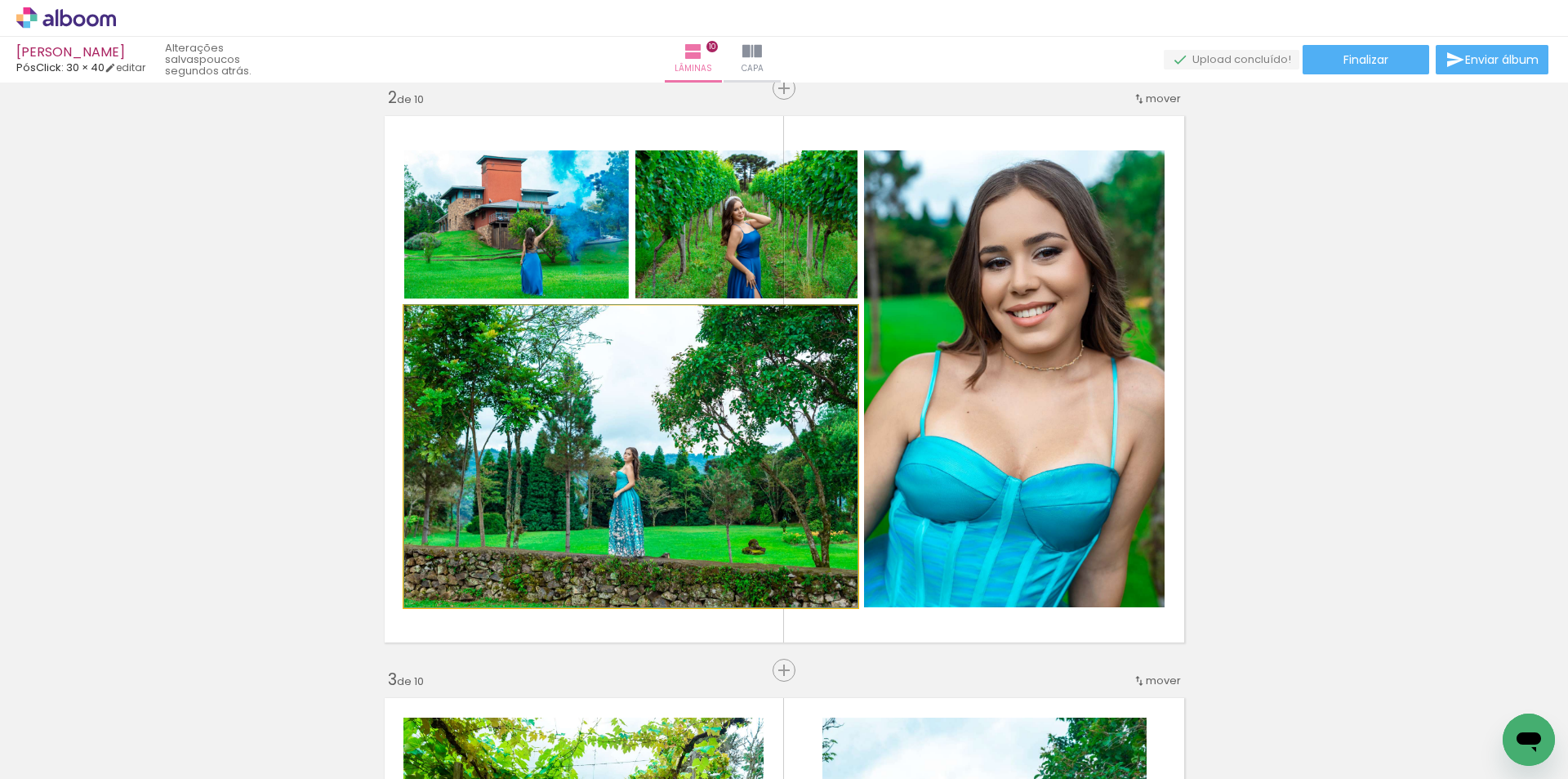
drag, startPoint x: 650, startPoint y: 413, endPoint x: 650, endPoint y: 400, distance: 13.0
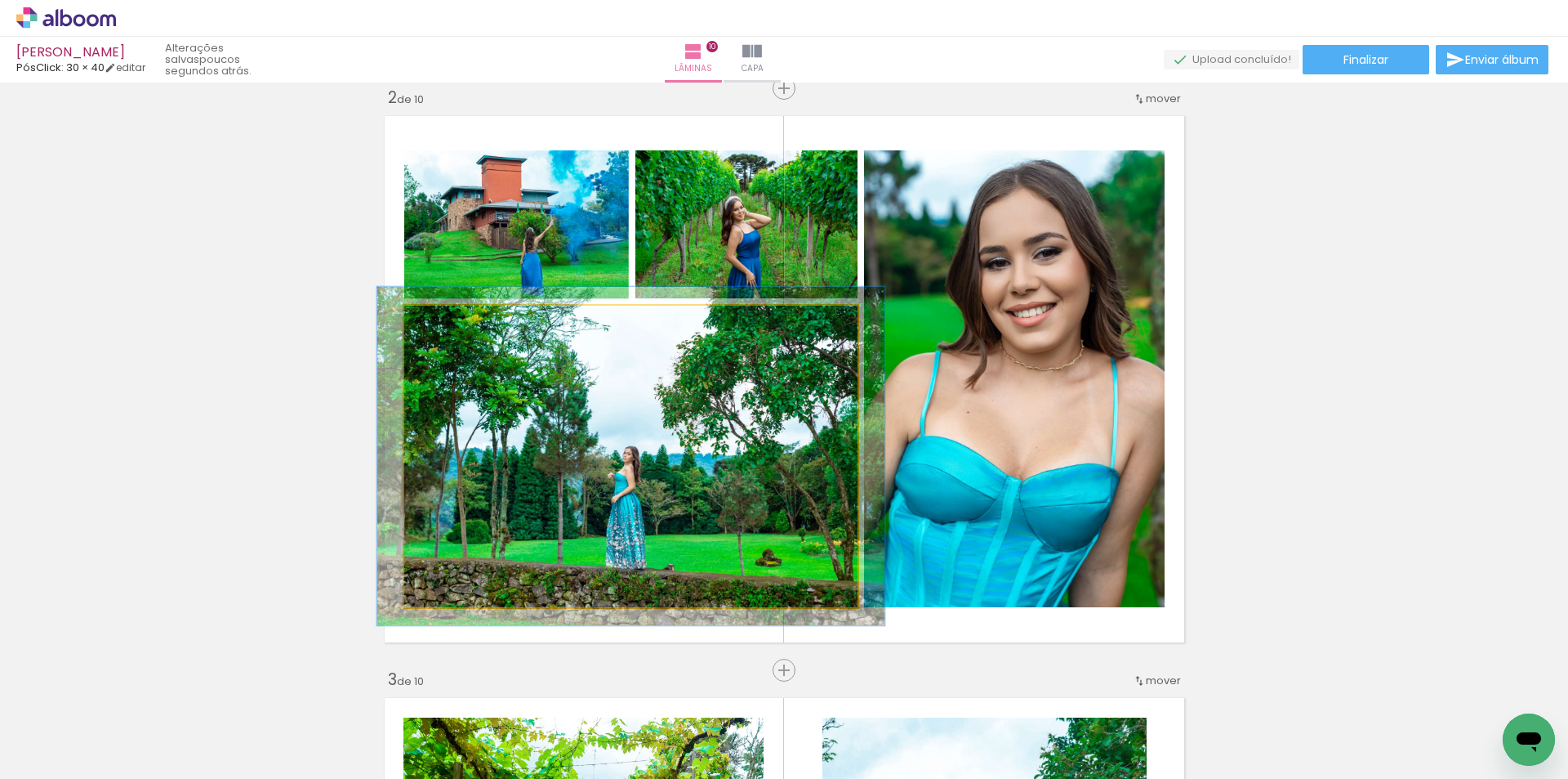
click at [449, 322] on div at bounding box center [449, 322] width 26 height 26
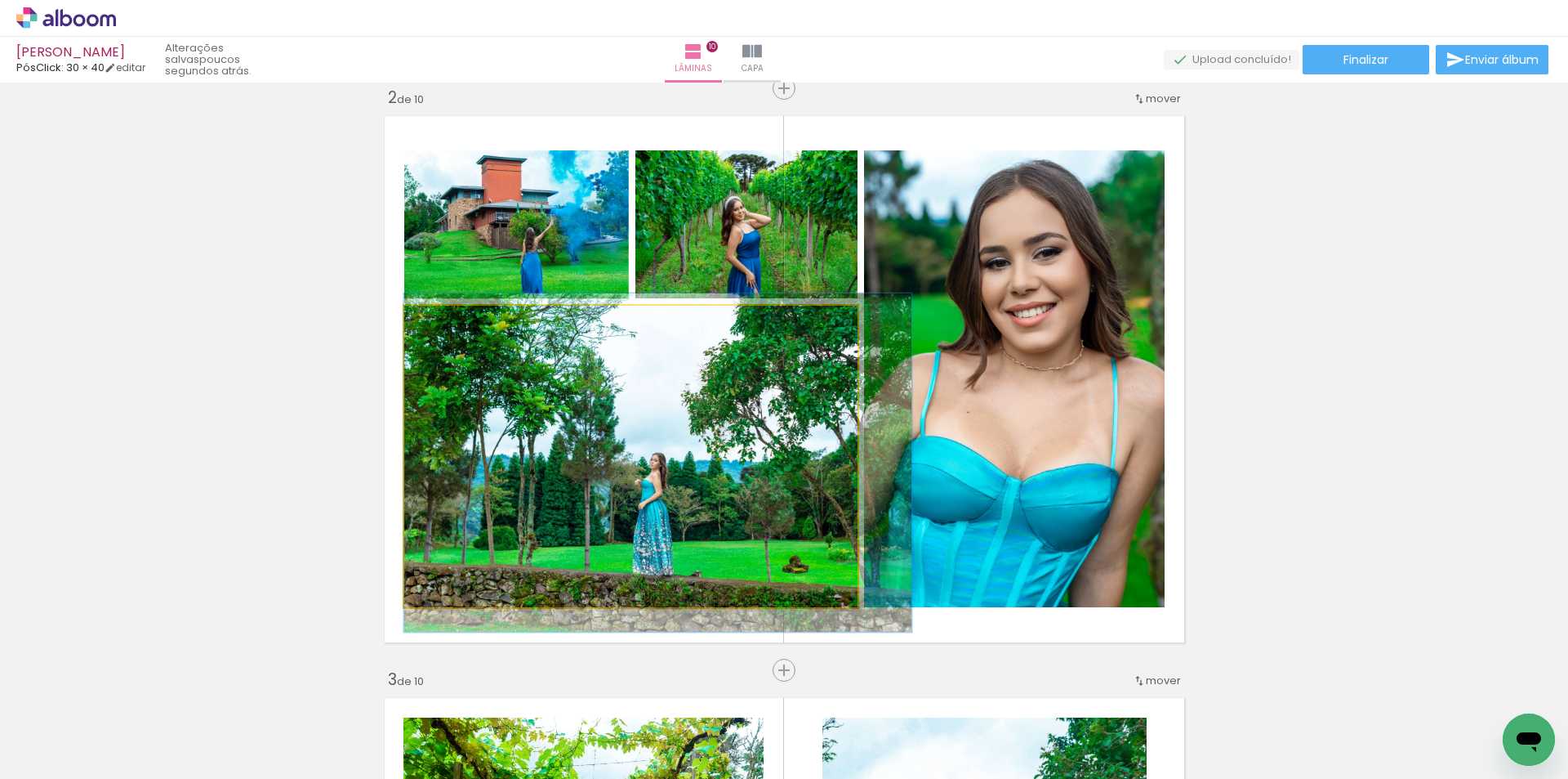
drag, startPoint x: 650, startPoint y: 410, endPoint x: 703, endPoint y: 416, distance: 53.3
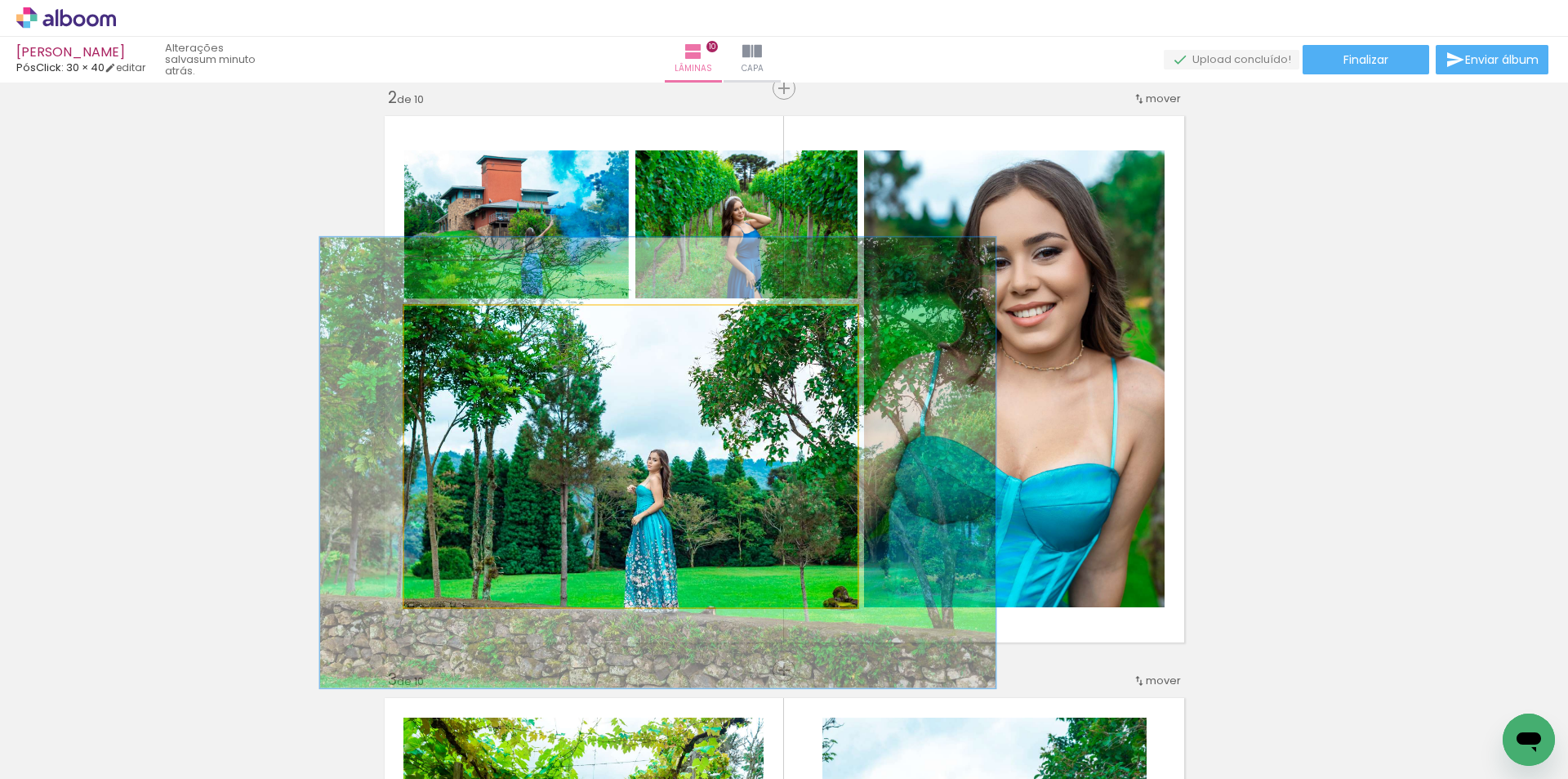
drag, startPoint x: 446, startPoint y: 324, endPoint x: 470, endPoint y: 324, distance: 24.0
type paper-slider "149"
click at [470, 324] on div at bounding box center [474, 322] width 15 height 15
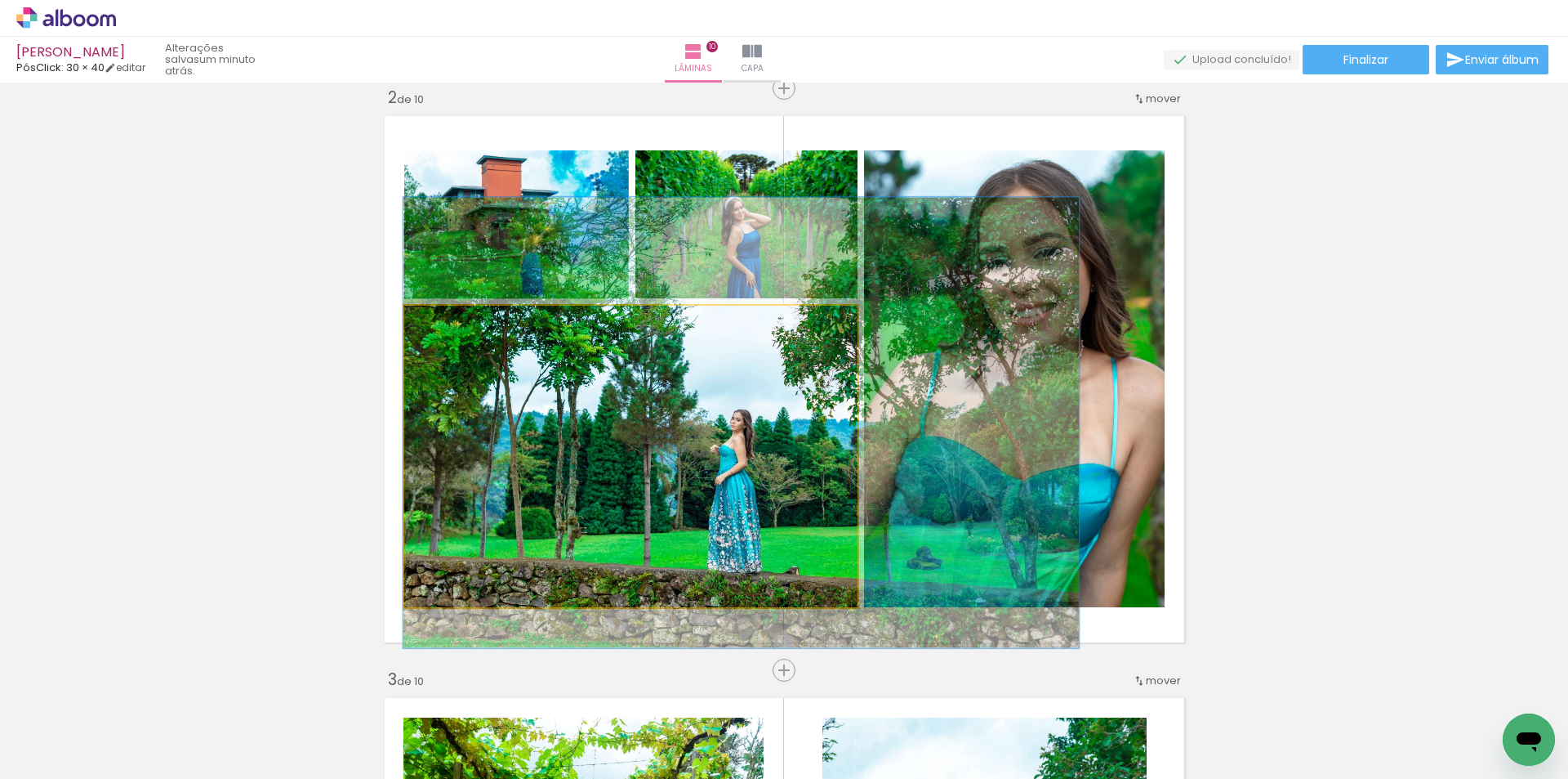
drag, startPoint x: 601, startPoint y: 444, endPoint x: 684, endPoint y: 411, distance: 89.3
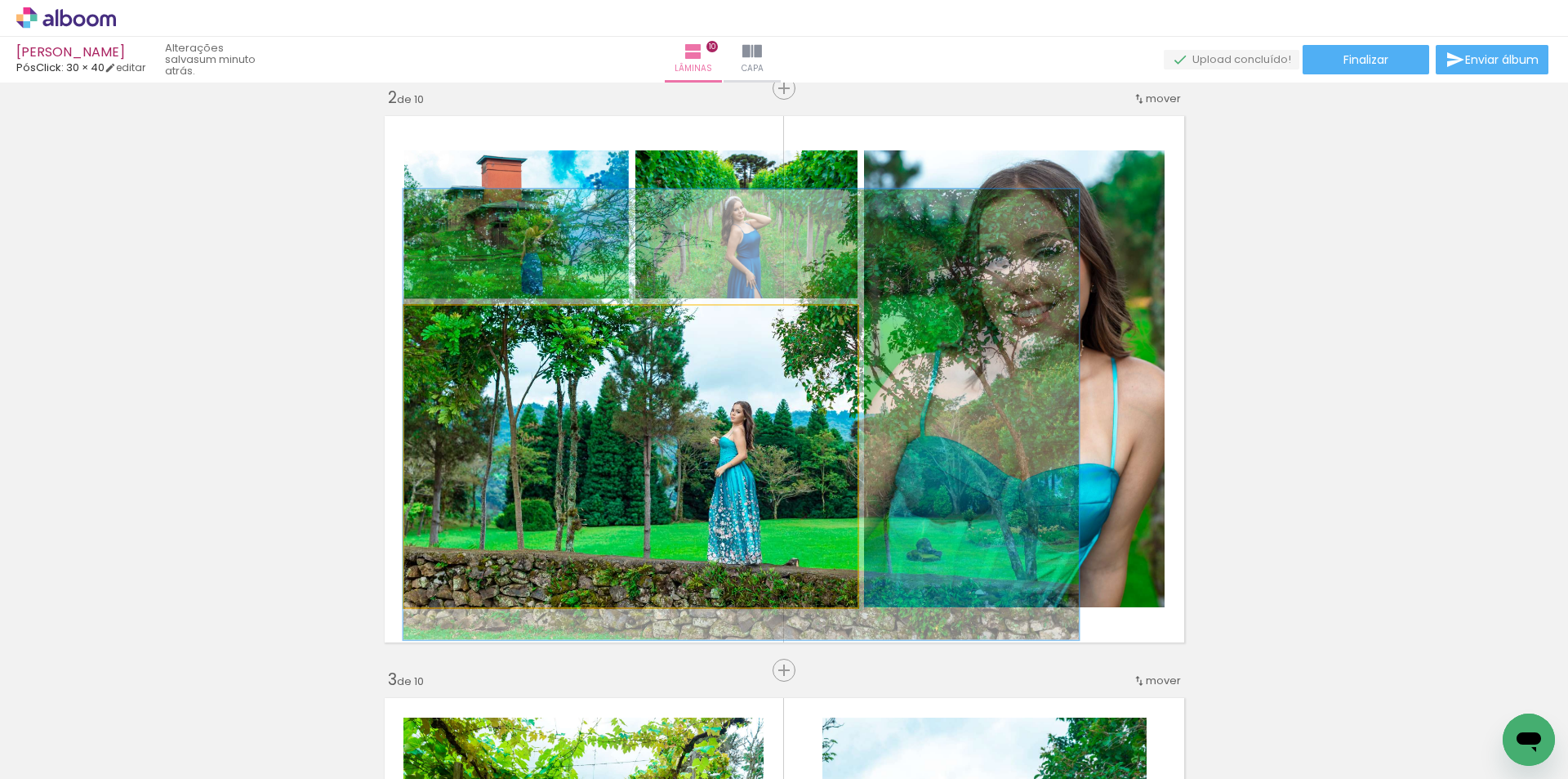
drag, startPoint x: 658, startPoint y: 472, endPoint x: 682, endPoint y: 461, distance: 26.4
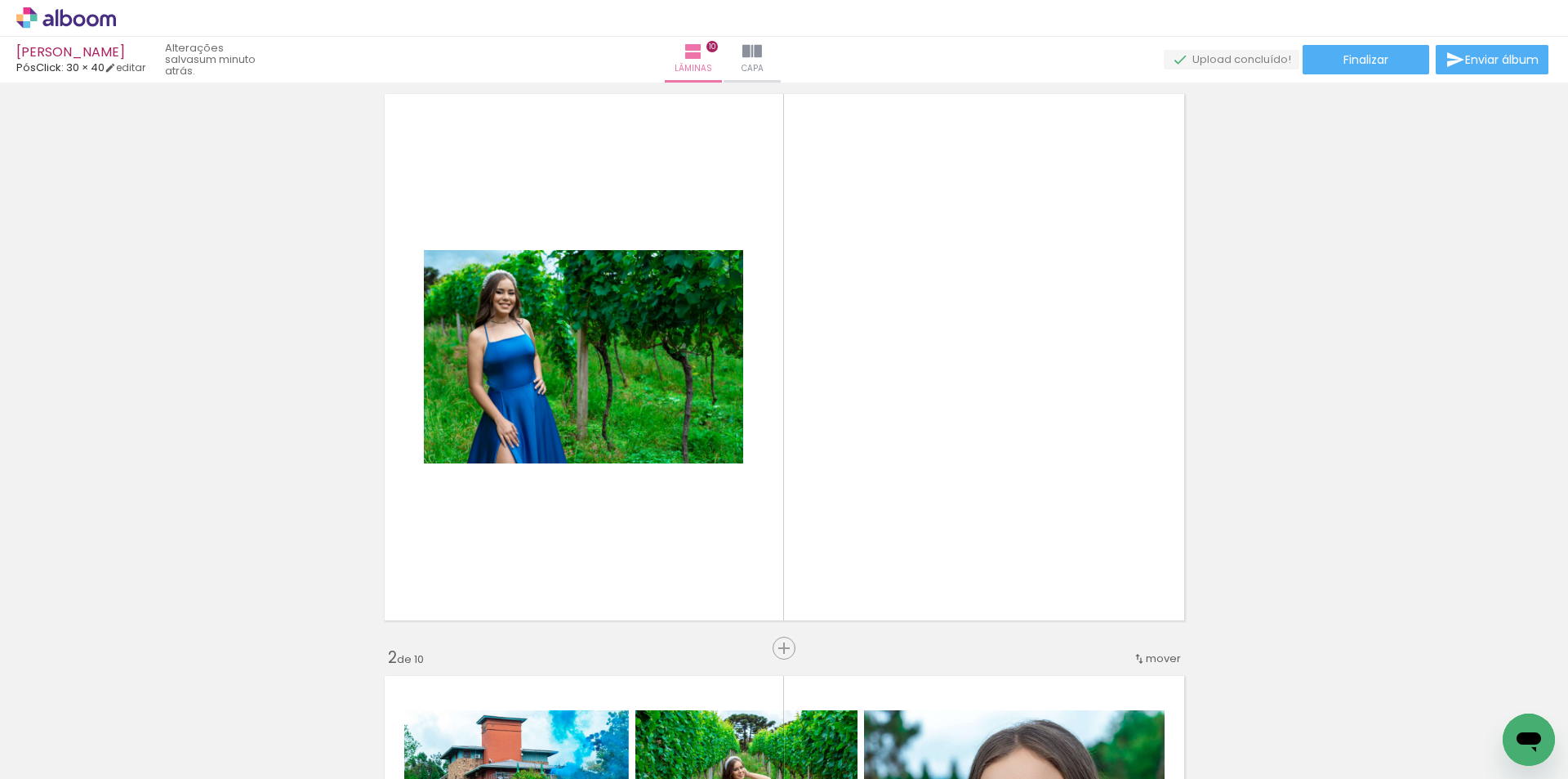
scroll to position [82, 0]
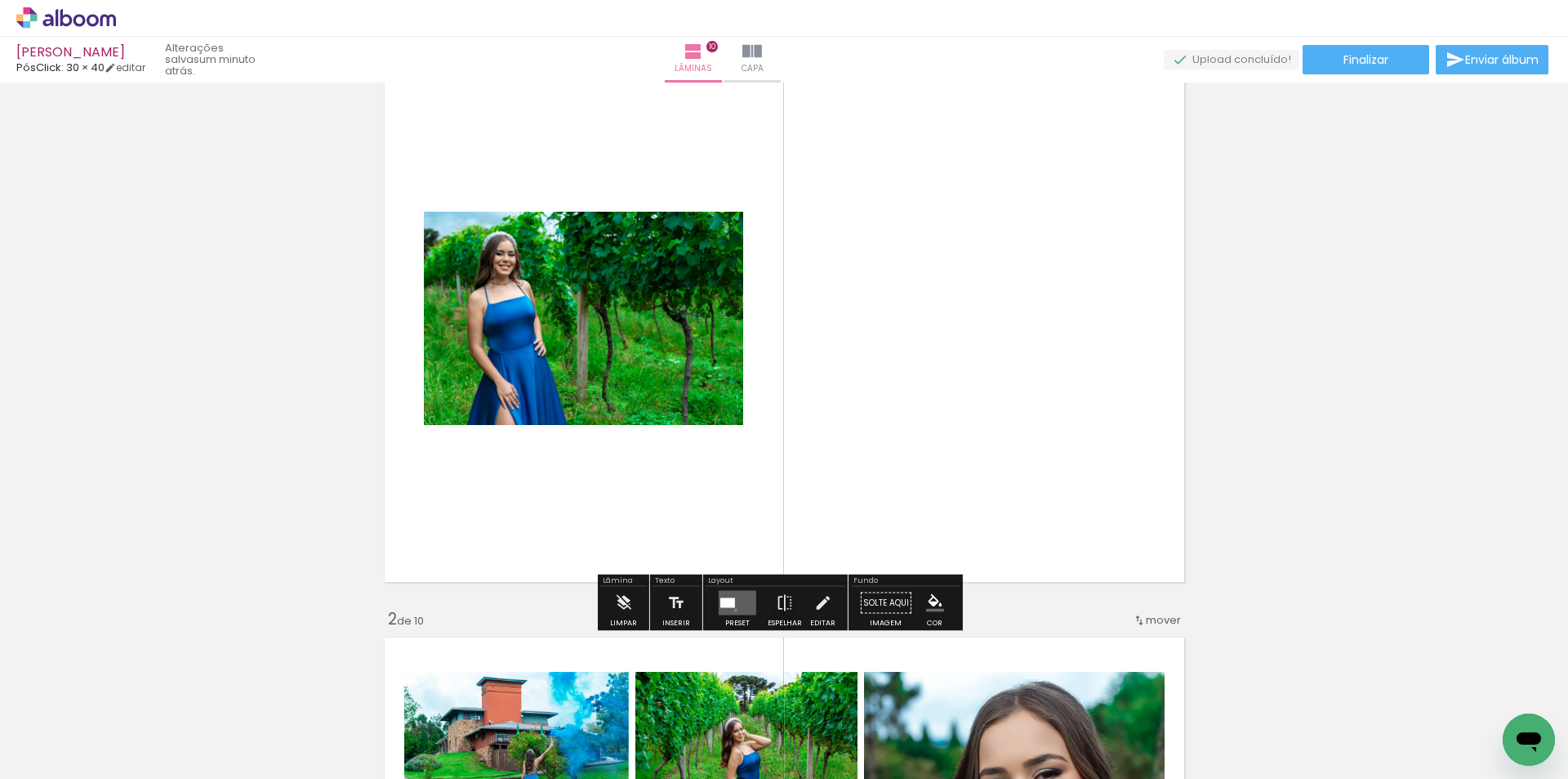
click at [732, 609] on quentale-layouter at bounding box center [738, 603] width 37 height 24
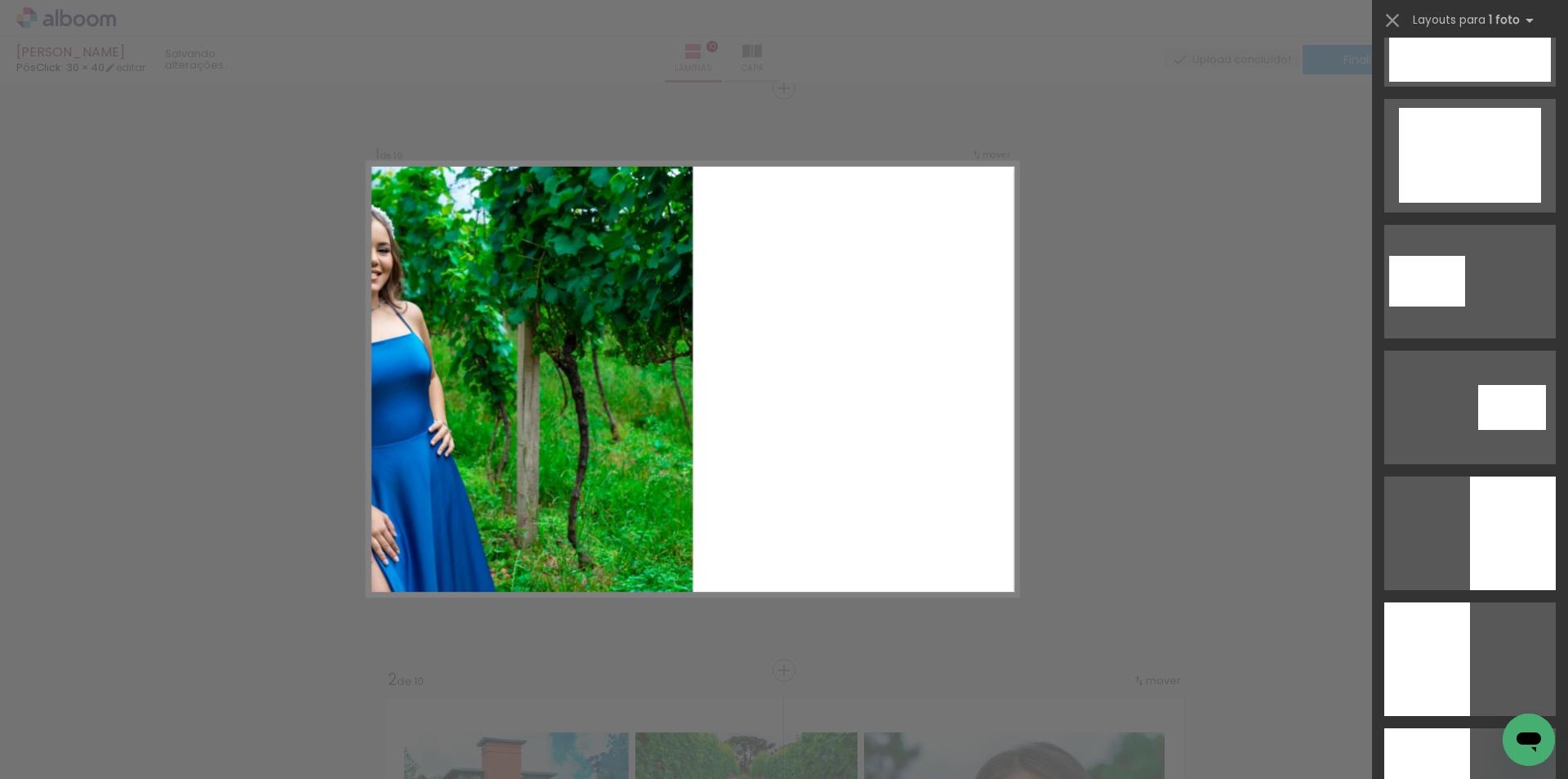
scroll to position [1144, 0]
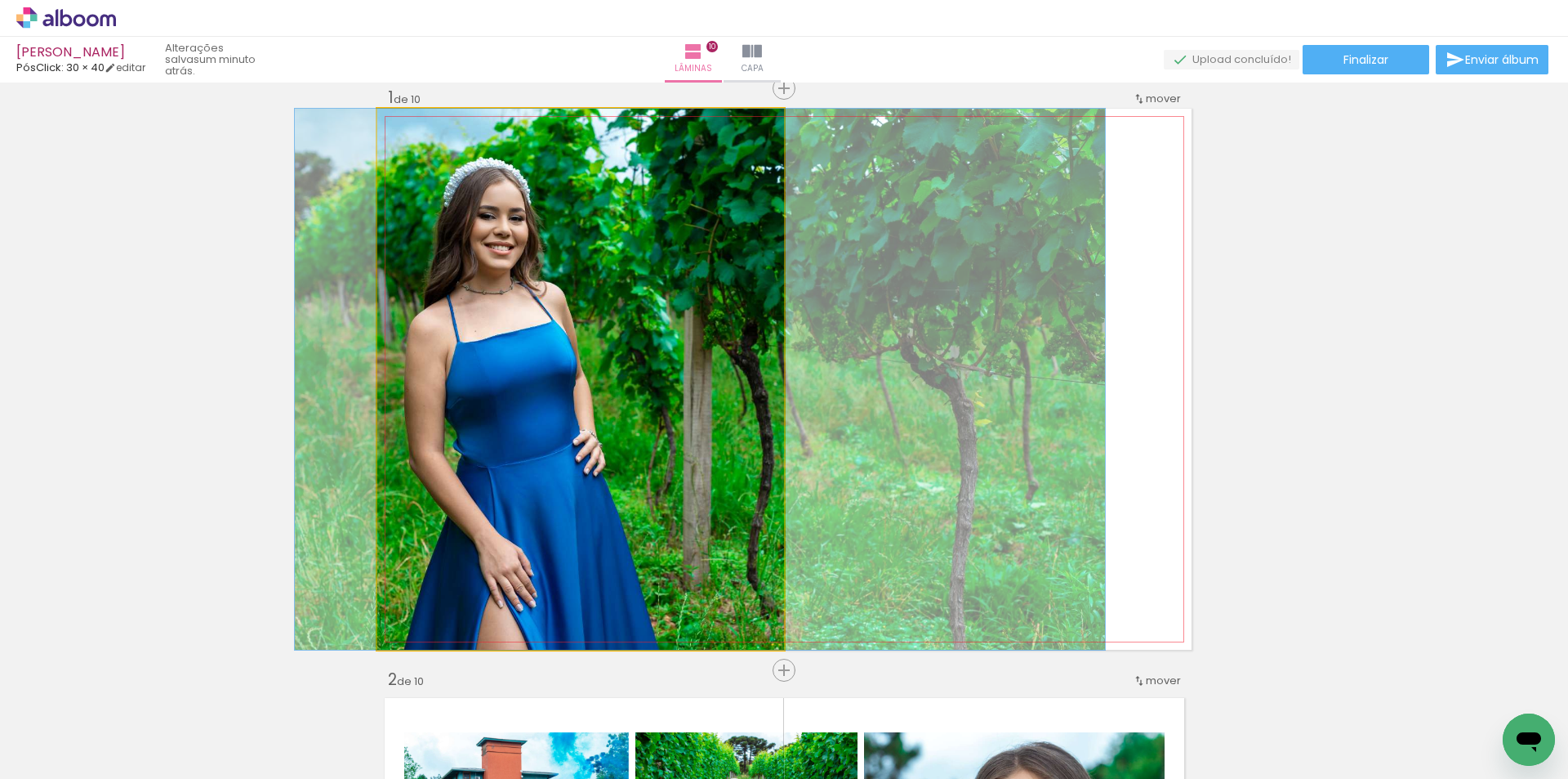
drag, startPoint x: 515, startPoint y: 424, endPoint x: 634, endPoint y: 397, distance: 122.0
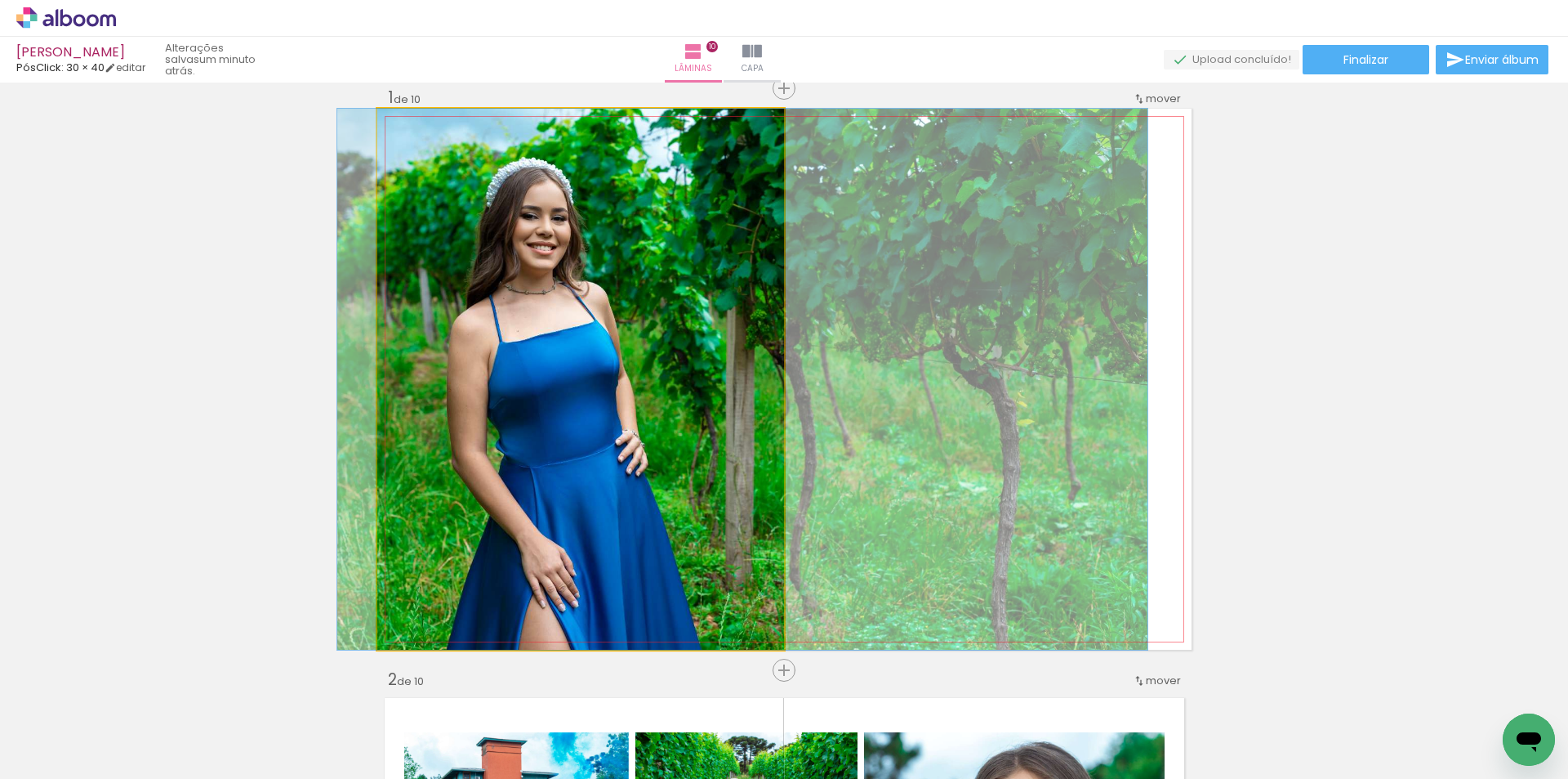
drag, startPoint x: 464, startPoint y: 422, endPoint x: 505, endPoint y: 414, distance: 41.8
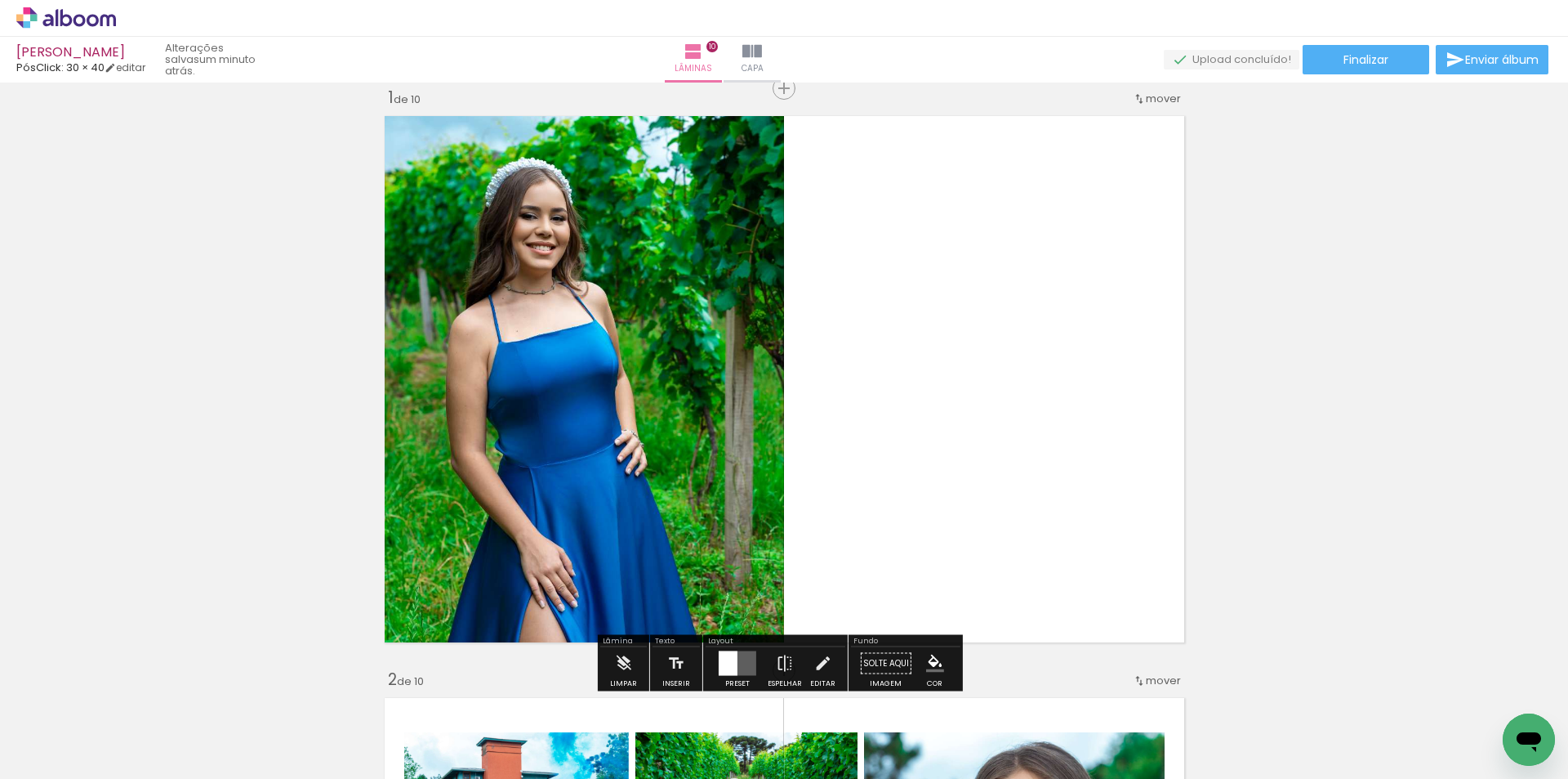
click at [728, 658] on div at bounding box center [728, 664] width 19 height 24
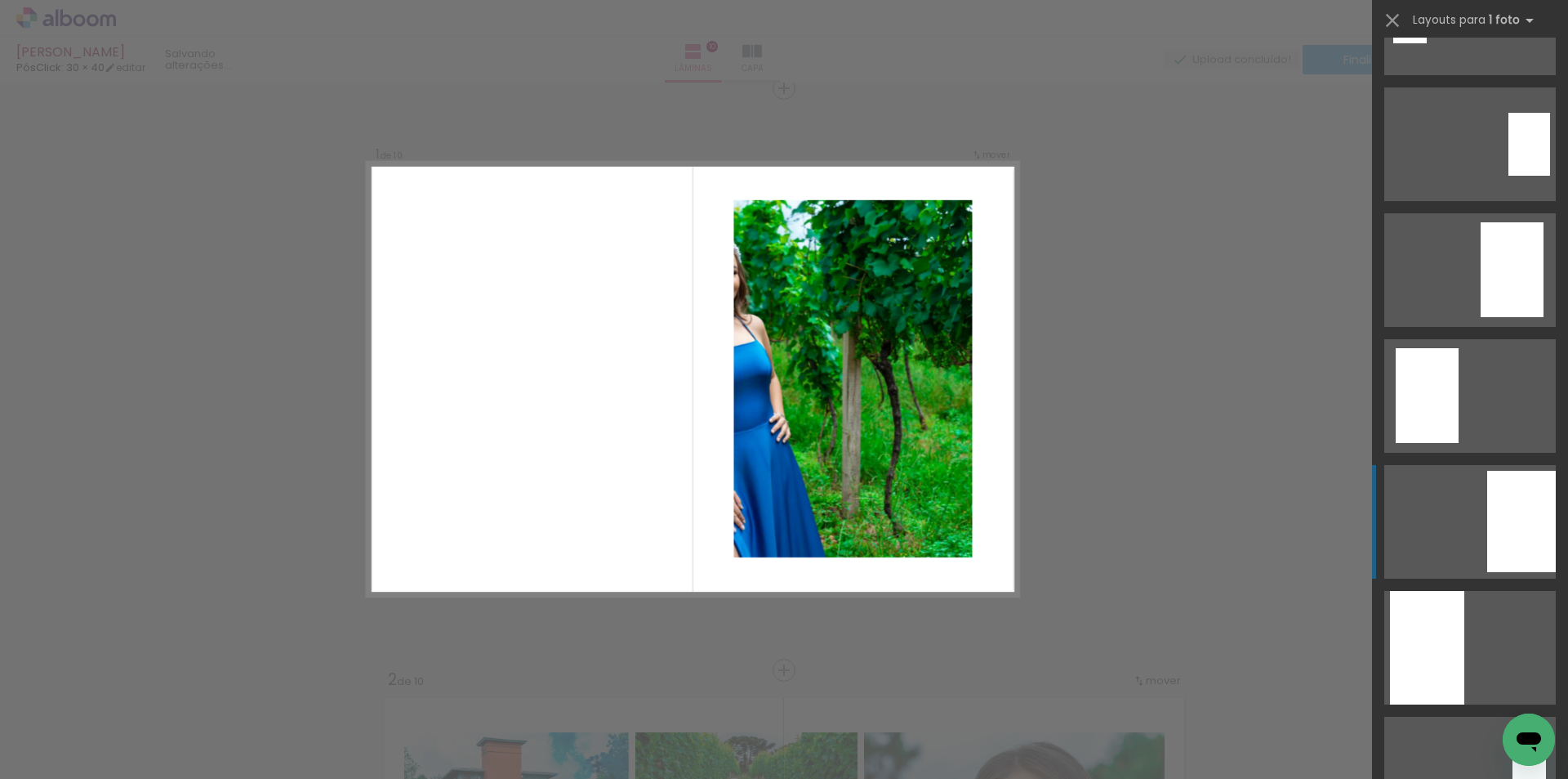
scroll to position [4476, 0]
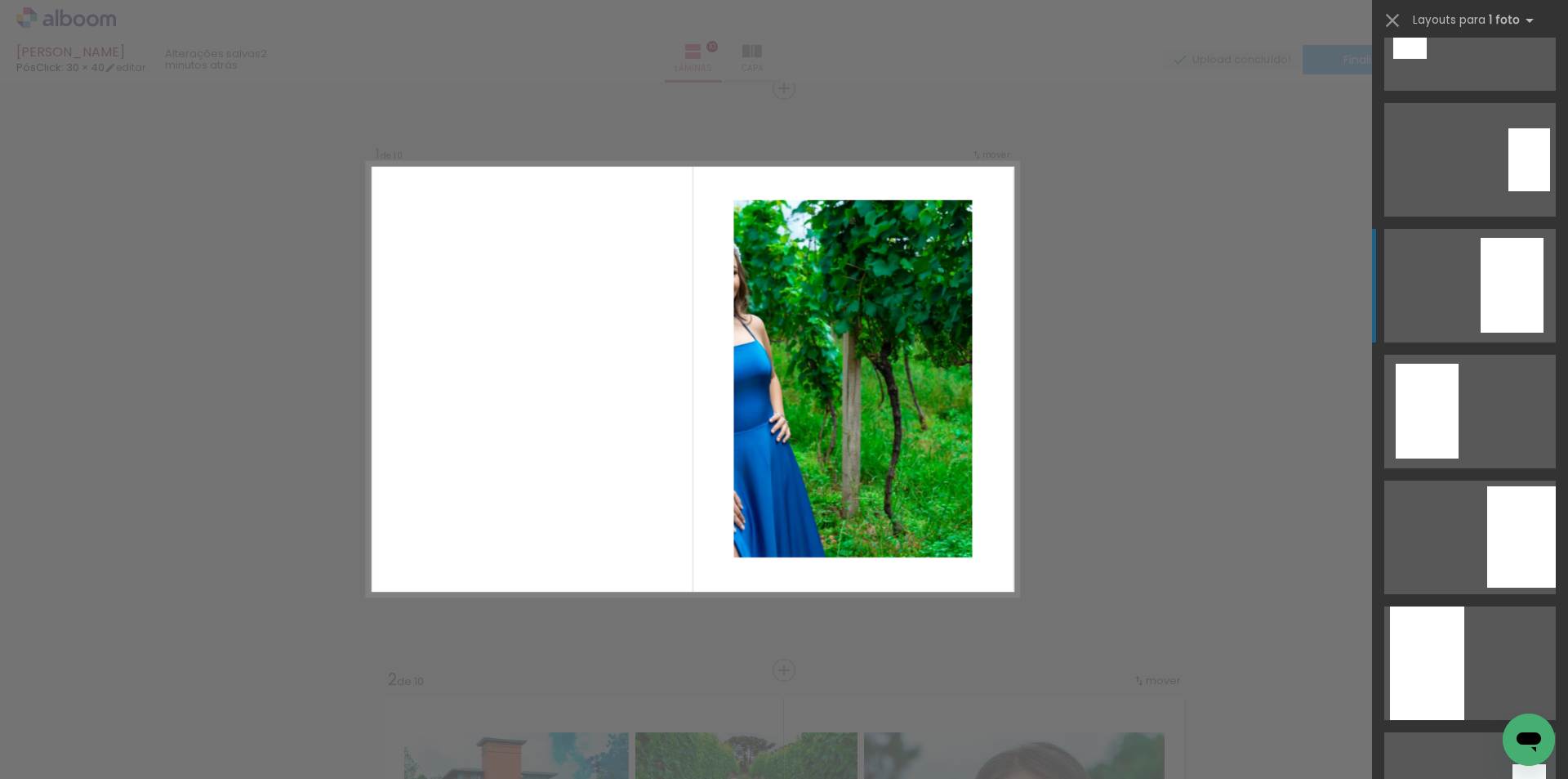
click at [1516, 258] on div at bounding box center [1512, 285] width 63 height 95
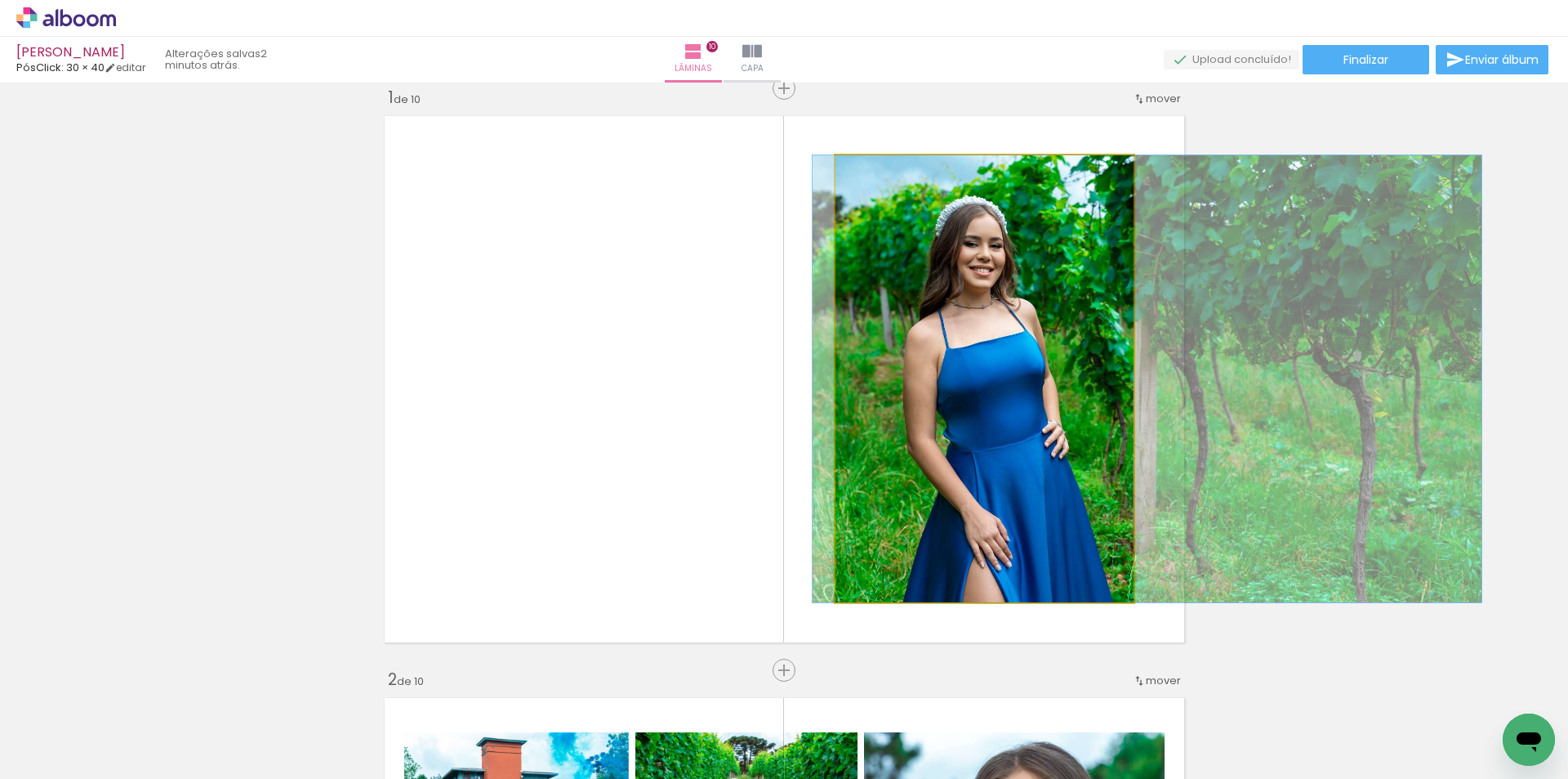
drag, startPoint x: 950, startPoint y: 373, endPoint x: 1113, endPoint y: 364, distance: 163.2
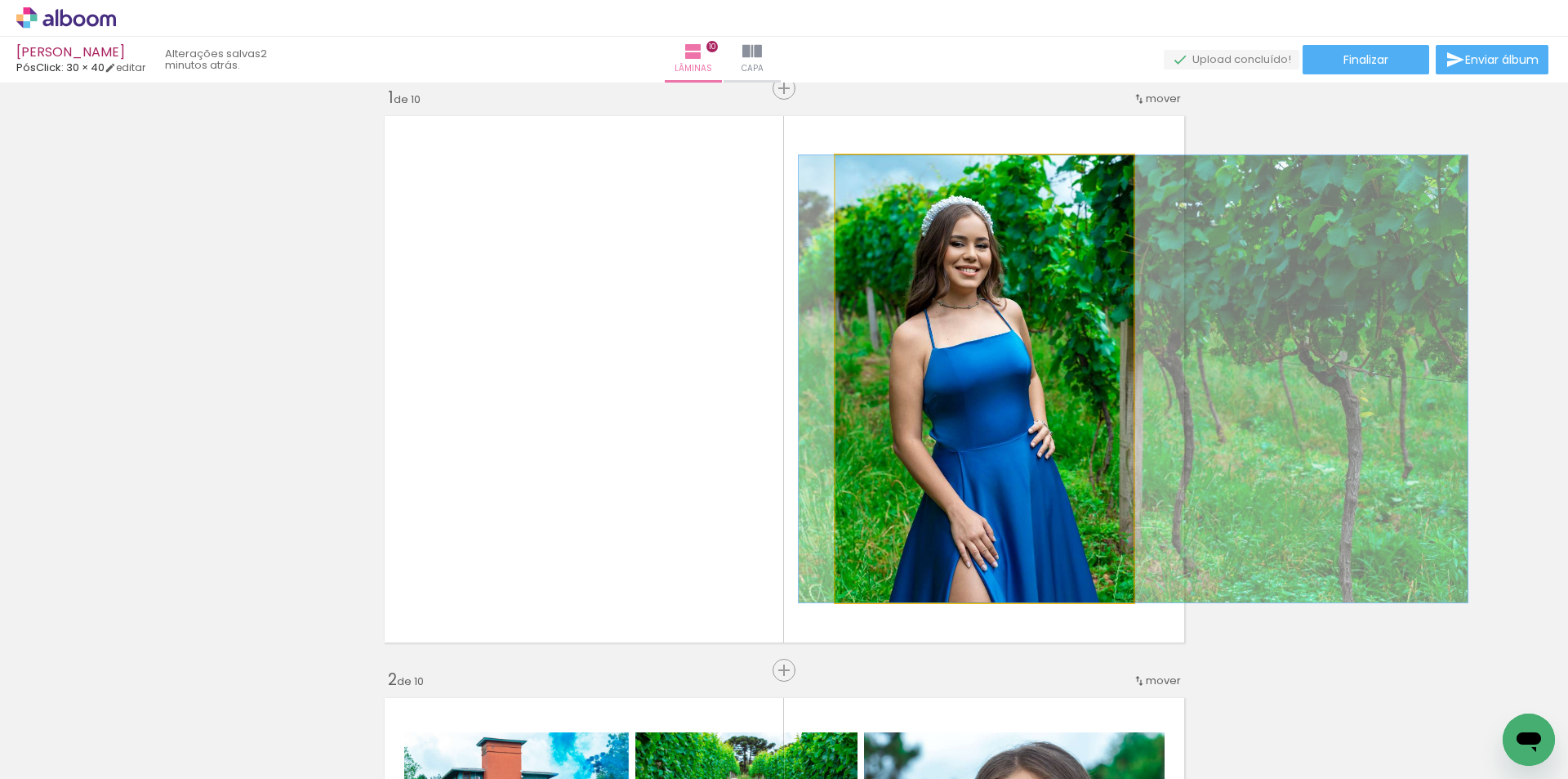
drag, startPoint x: 1049, startPoint y: 407, endPoint x: 1035, endPoint y: 397, distance: 17.2
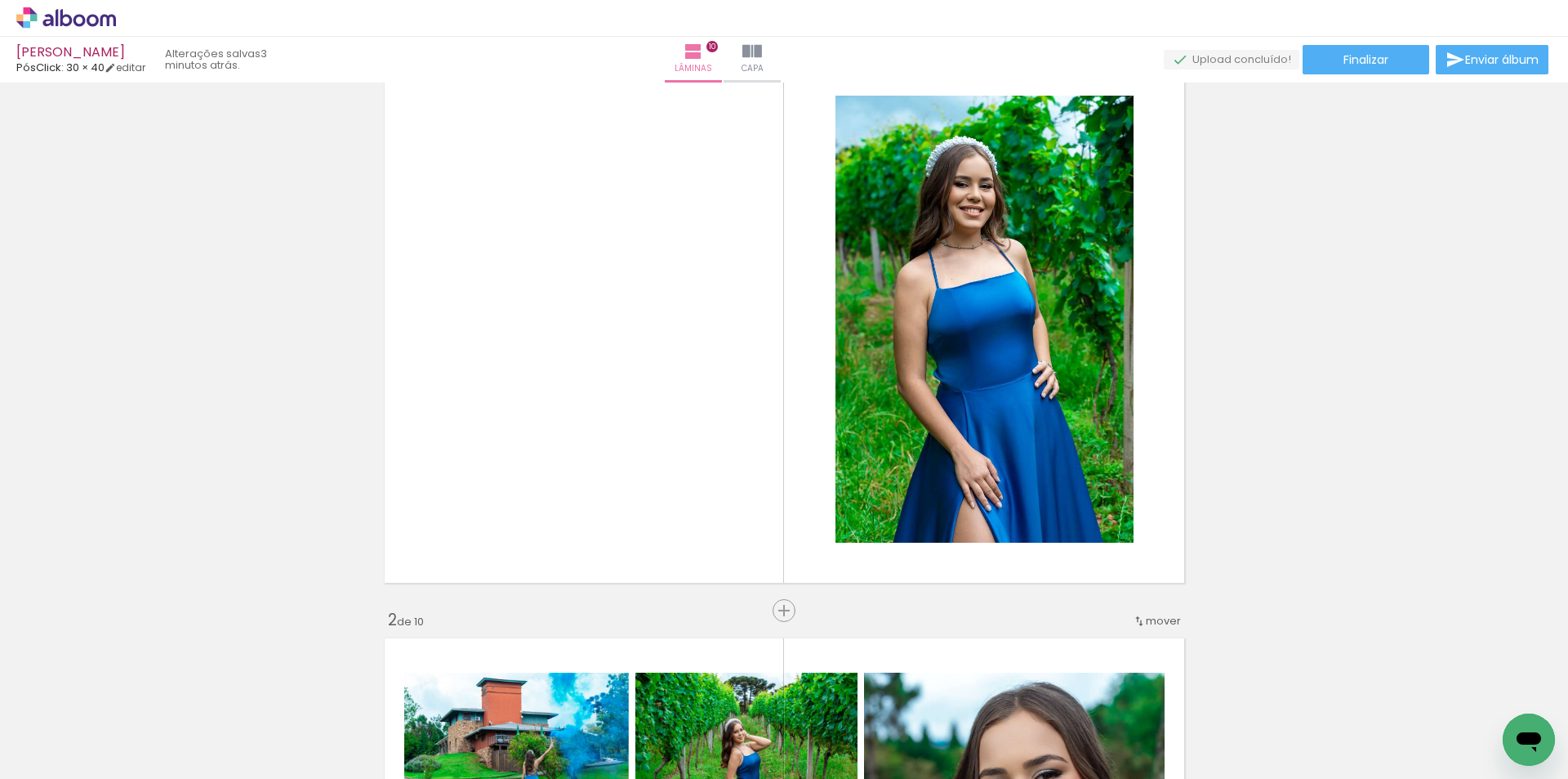
scroll to position [82, 0]
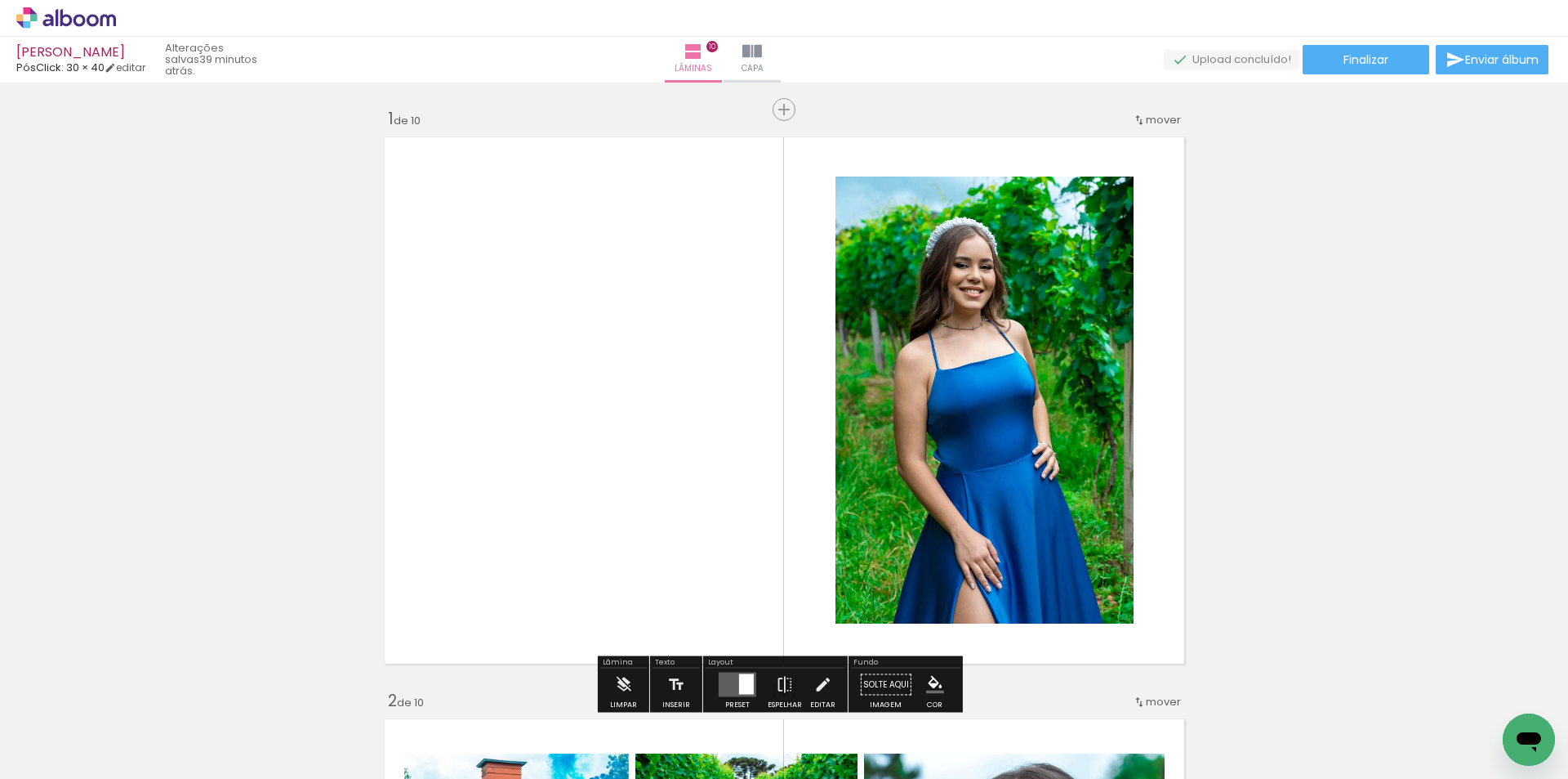
scroll to position [0, 1896]
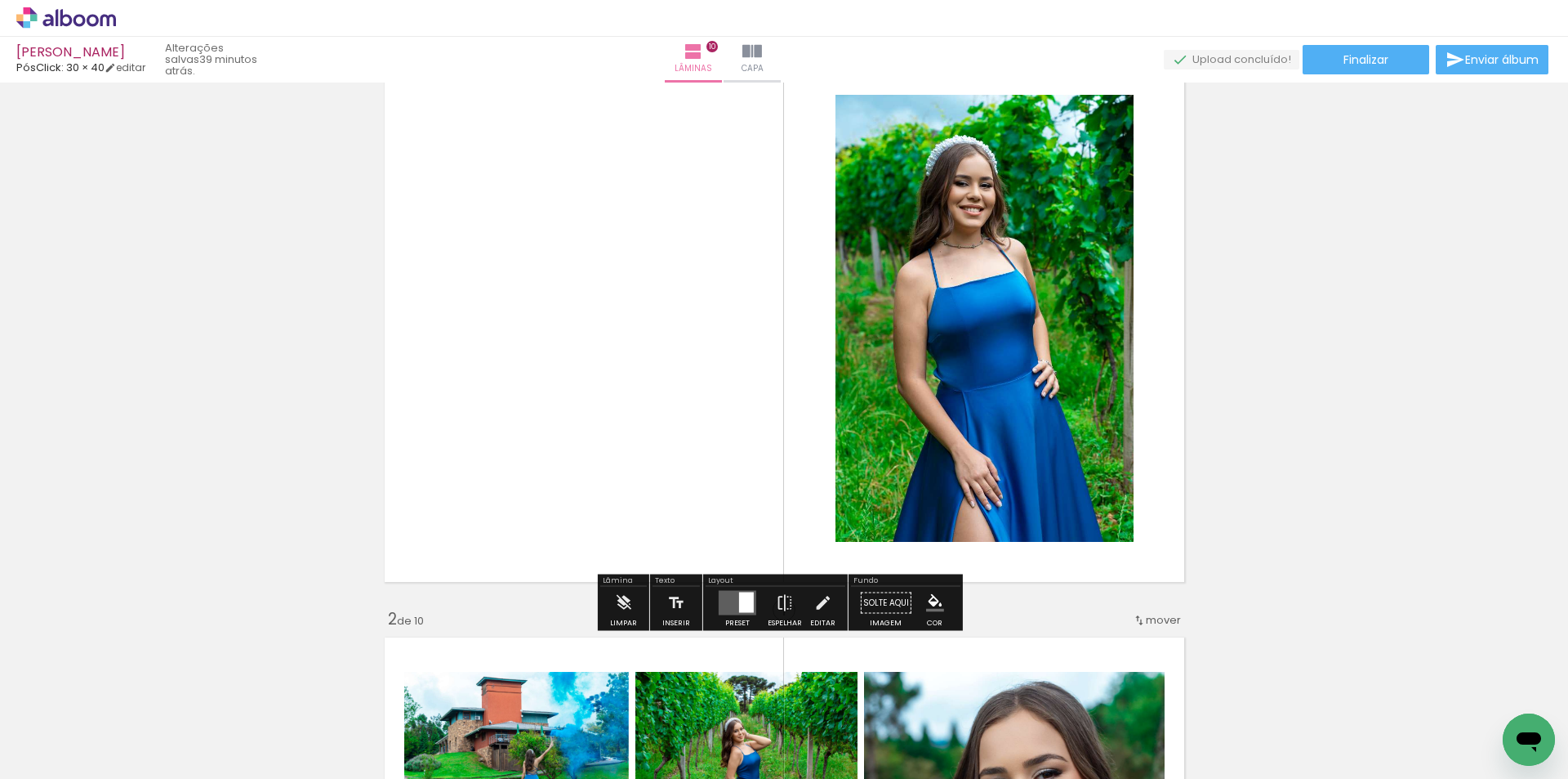
click at [47, 754] on span "Adicionar Fotos" at bounding box center [58, 756] width 49 height 18
click at [0, 0] on input "file" at bounding box center [0, 0] width 0 height 0
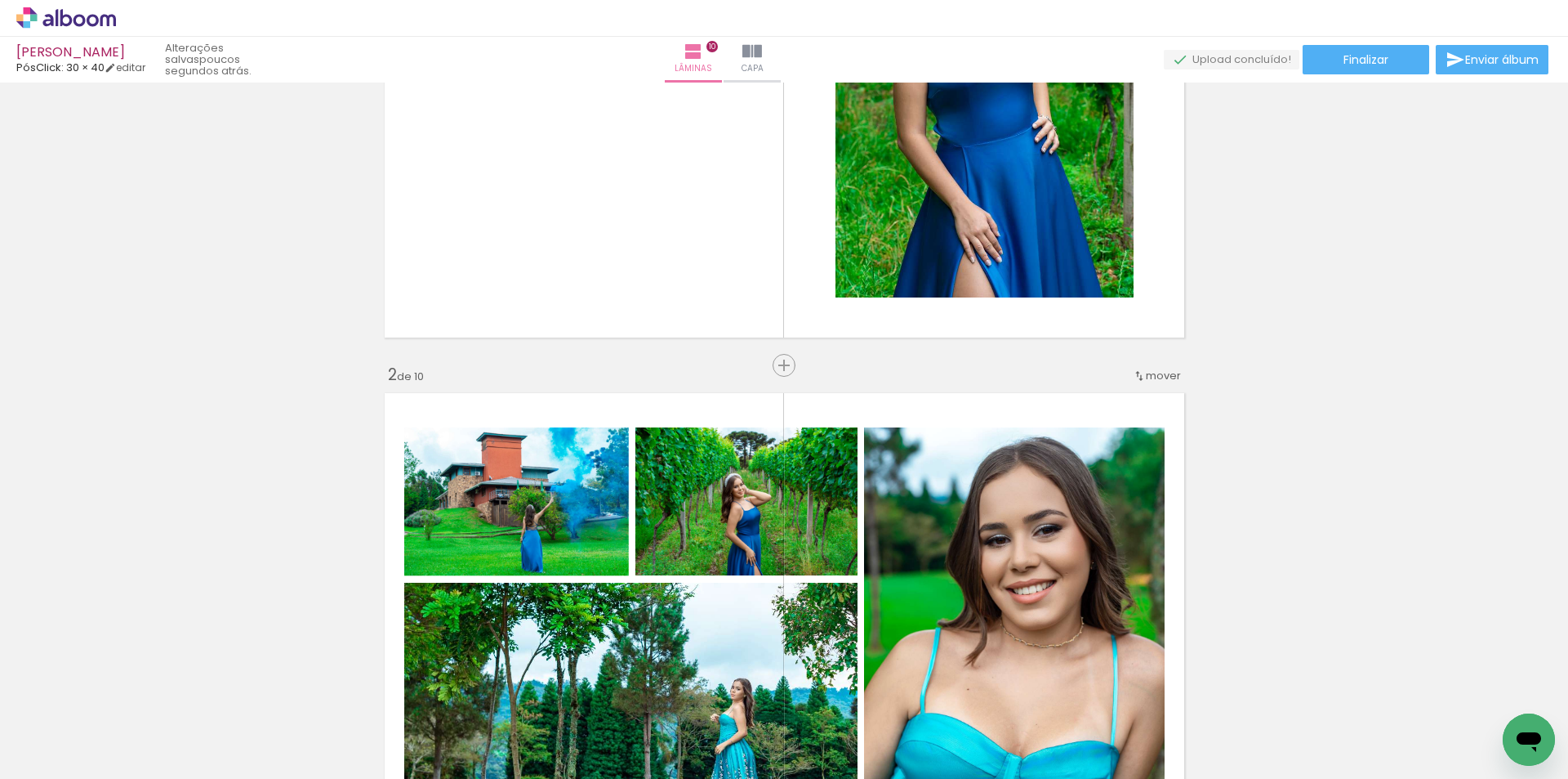
scroll to position [0, 0]
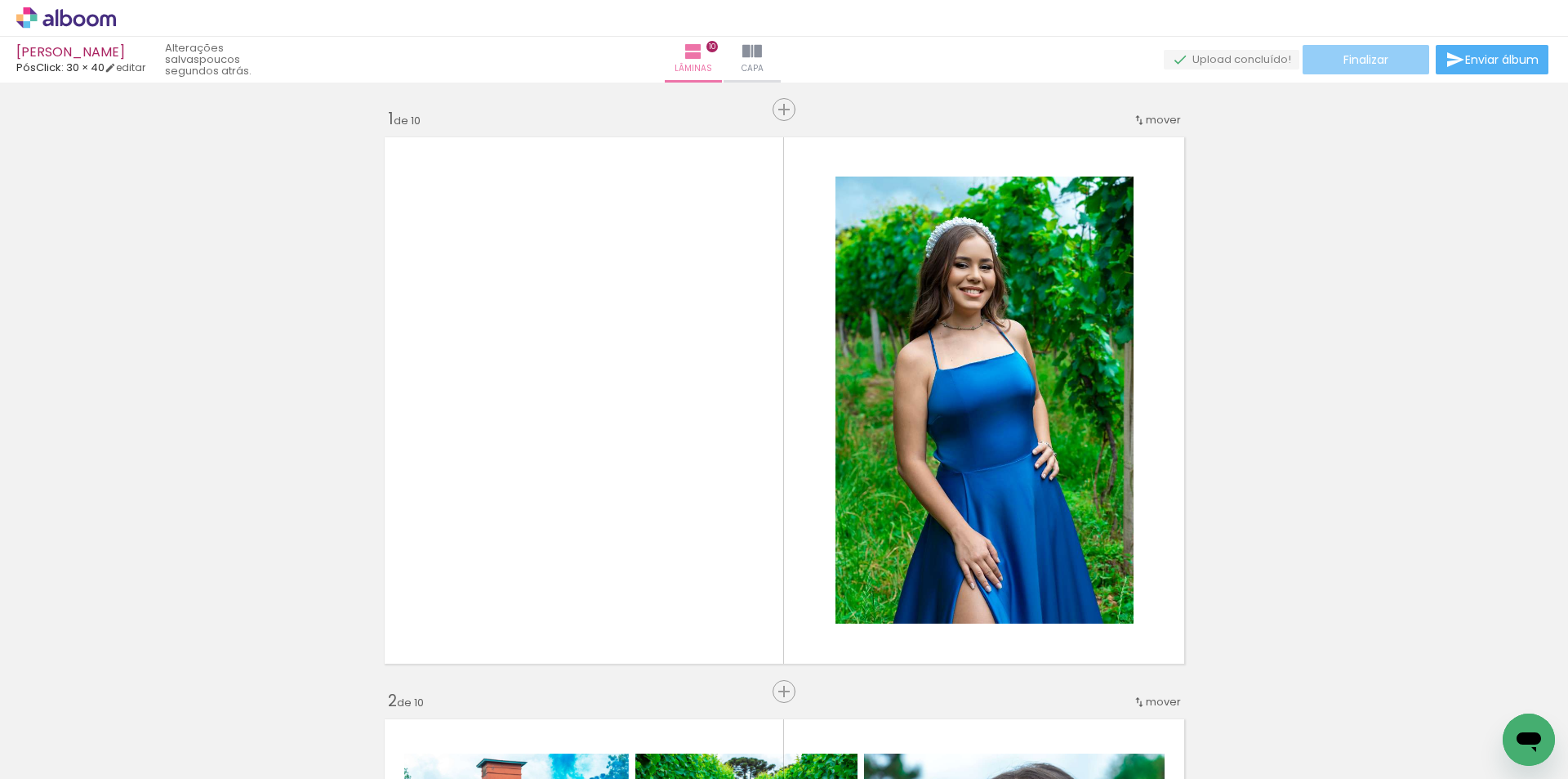
click at [1366, 66] on span "Finalizar" at bounding box center [1366, 60] width 45 height 11
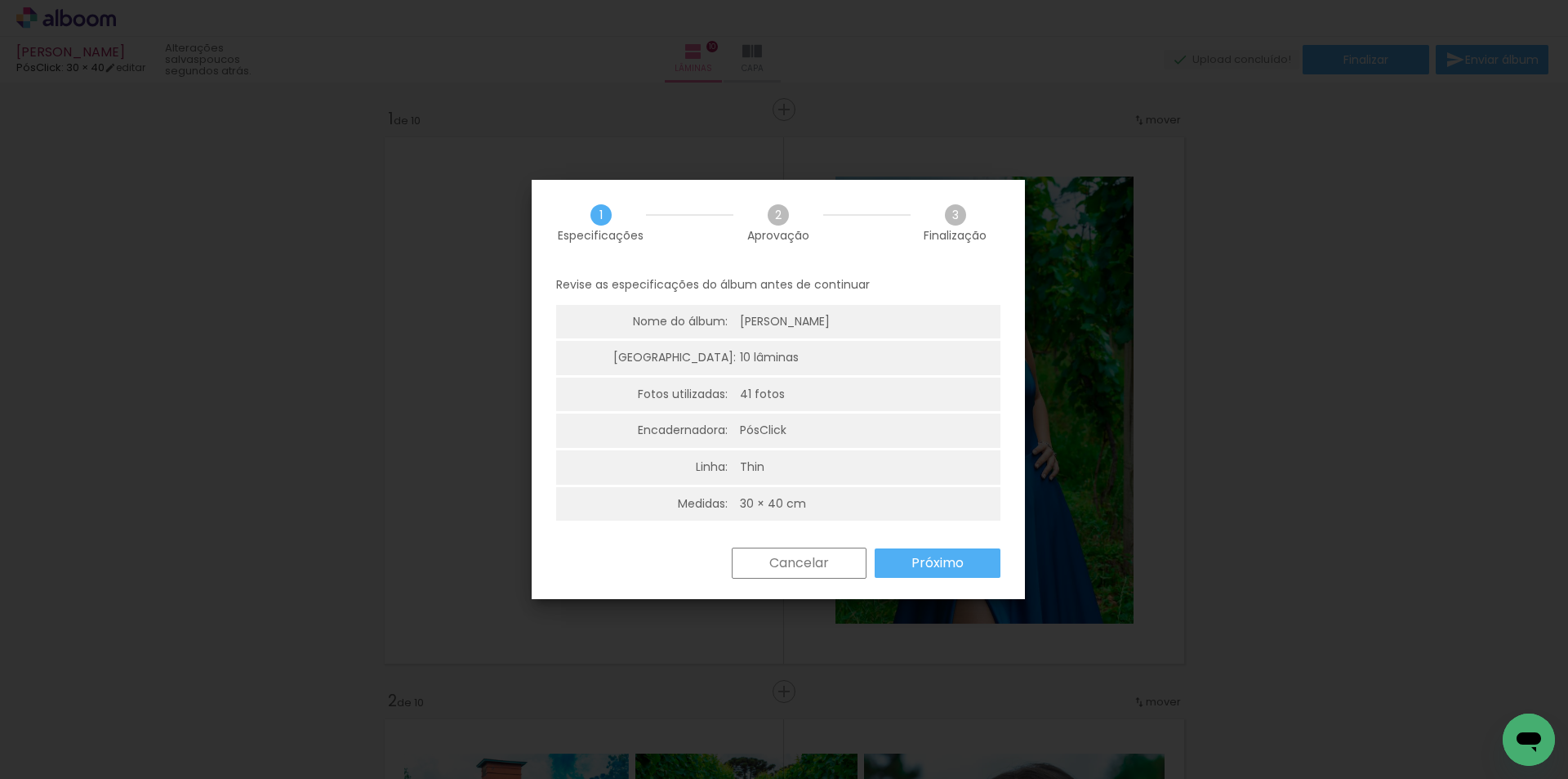
click at [0, 0] on slot "Próximo" at bounding box center [0, 0] width 0 height 0
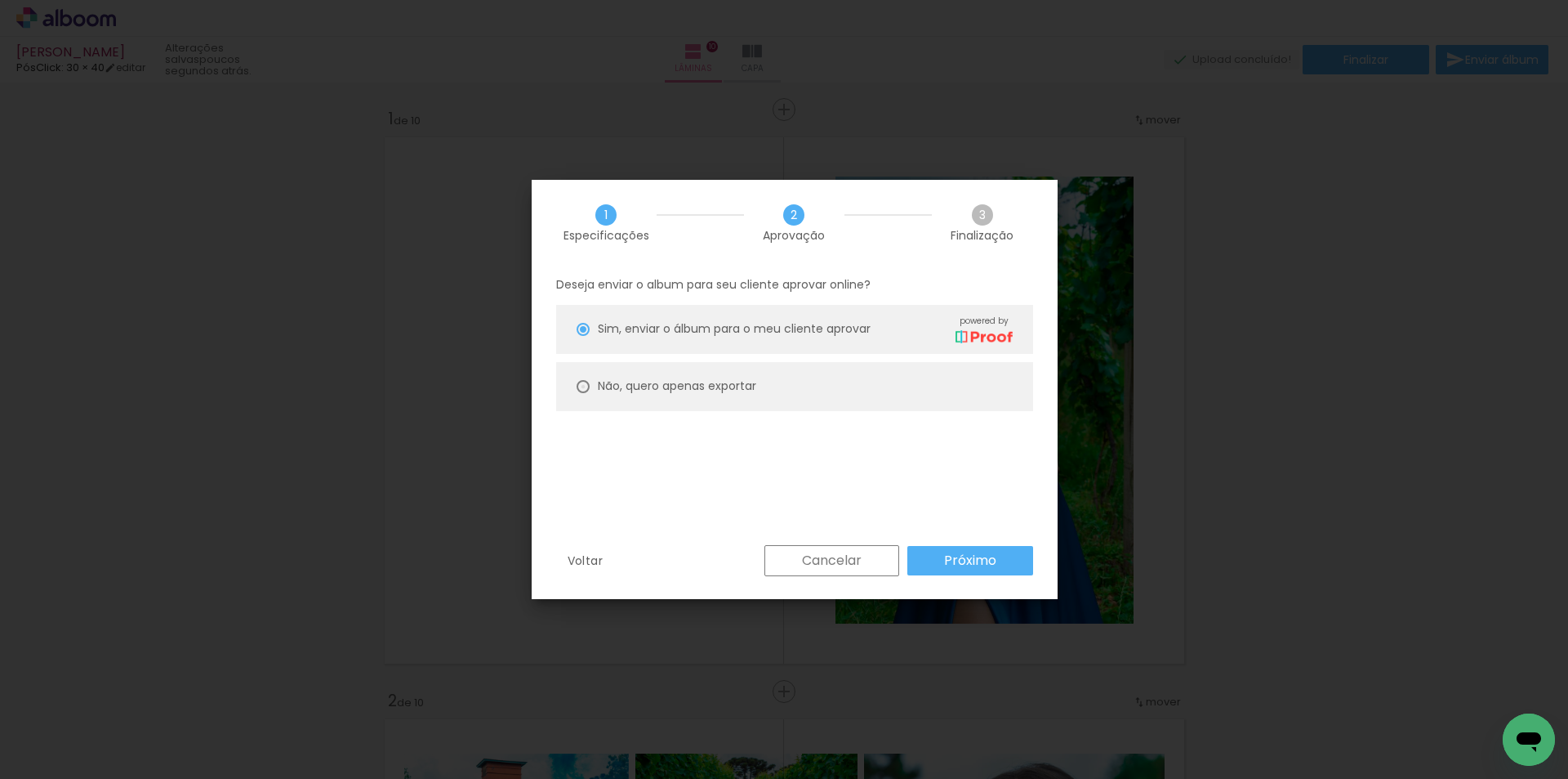
click at [588, 336] on div at bounding box center [583, 329] width 13 height 13
type paper-radio-button "on"
click at [0, 0] on slot "Próximo" at bounding box center [0, 0] width 0 height 0
type input "Alta, 300 DPI"
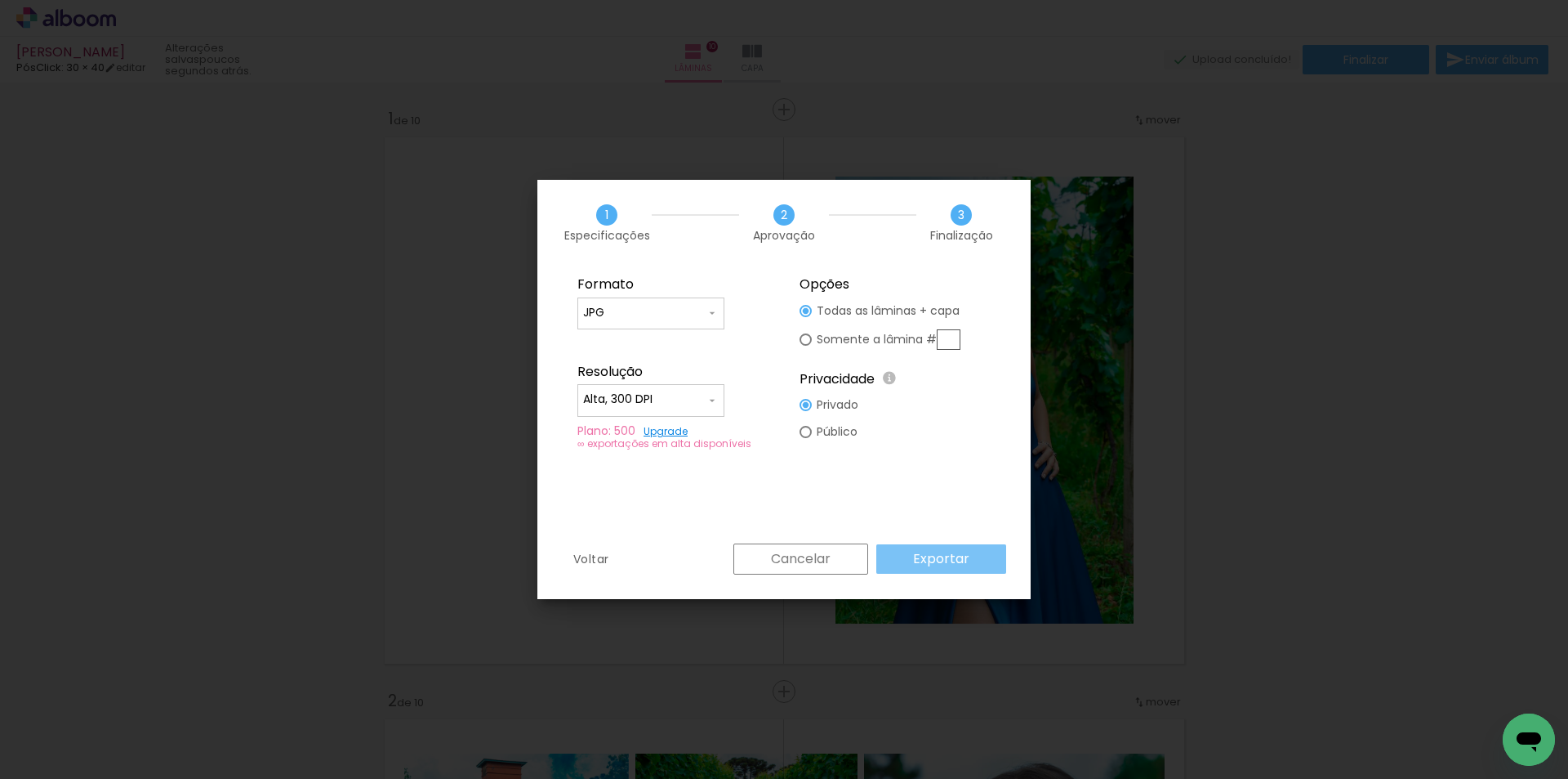
click at [0, 0] on slot "Exportar" at bounding box center [0, 0] width 0 height 0
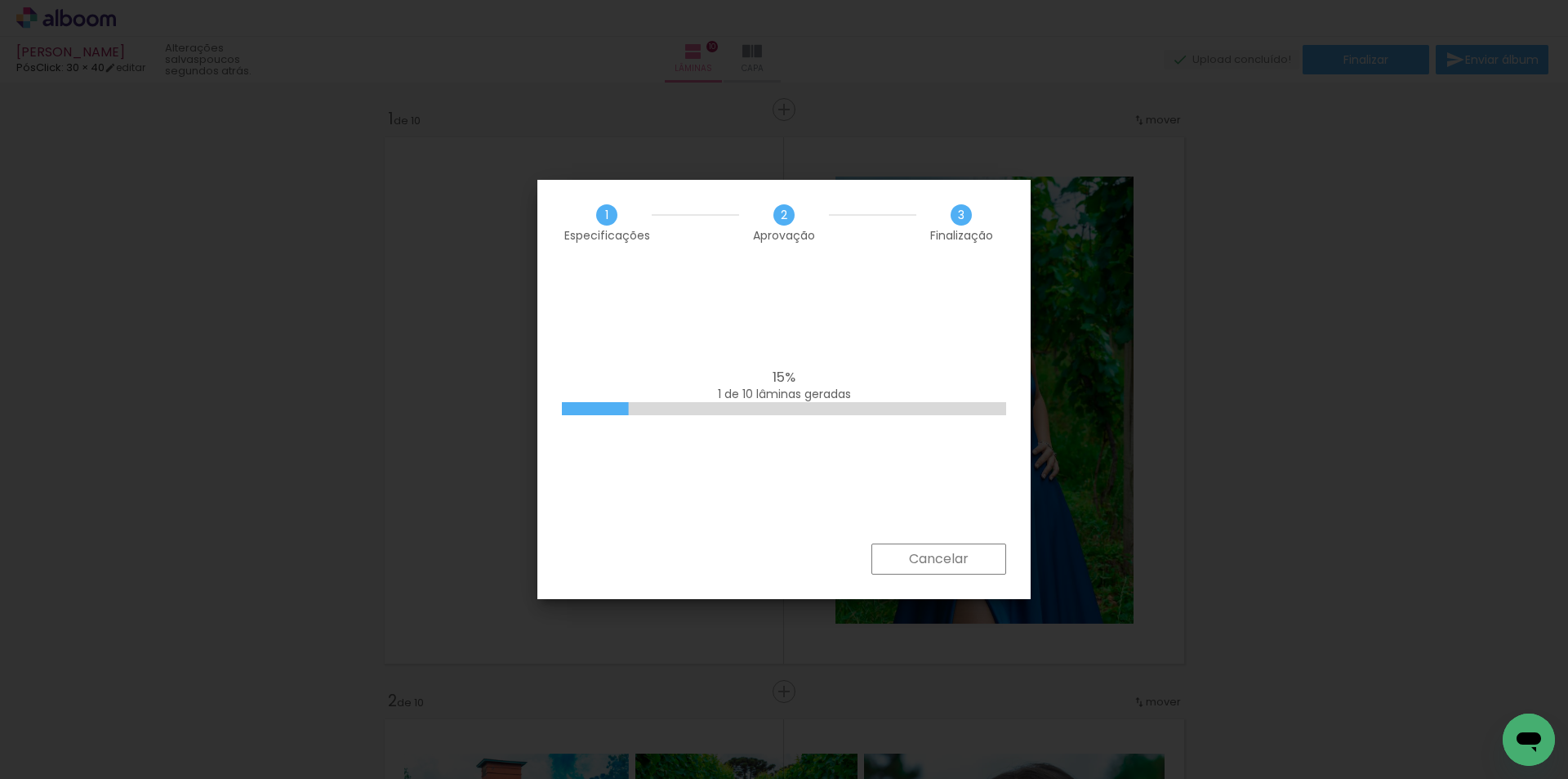
scroll to position [0, 1896]
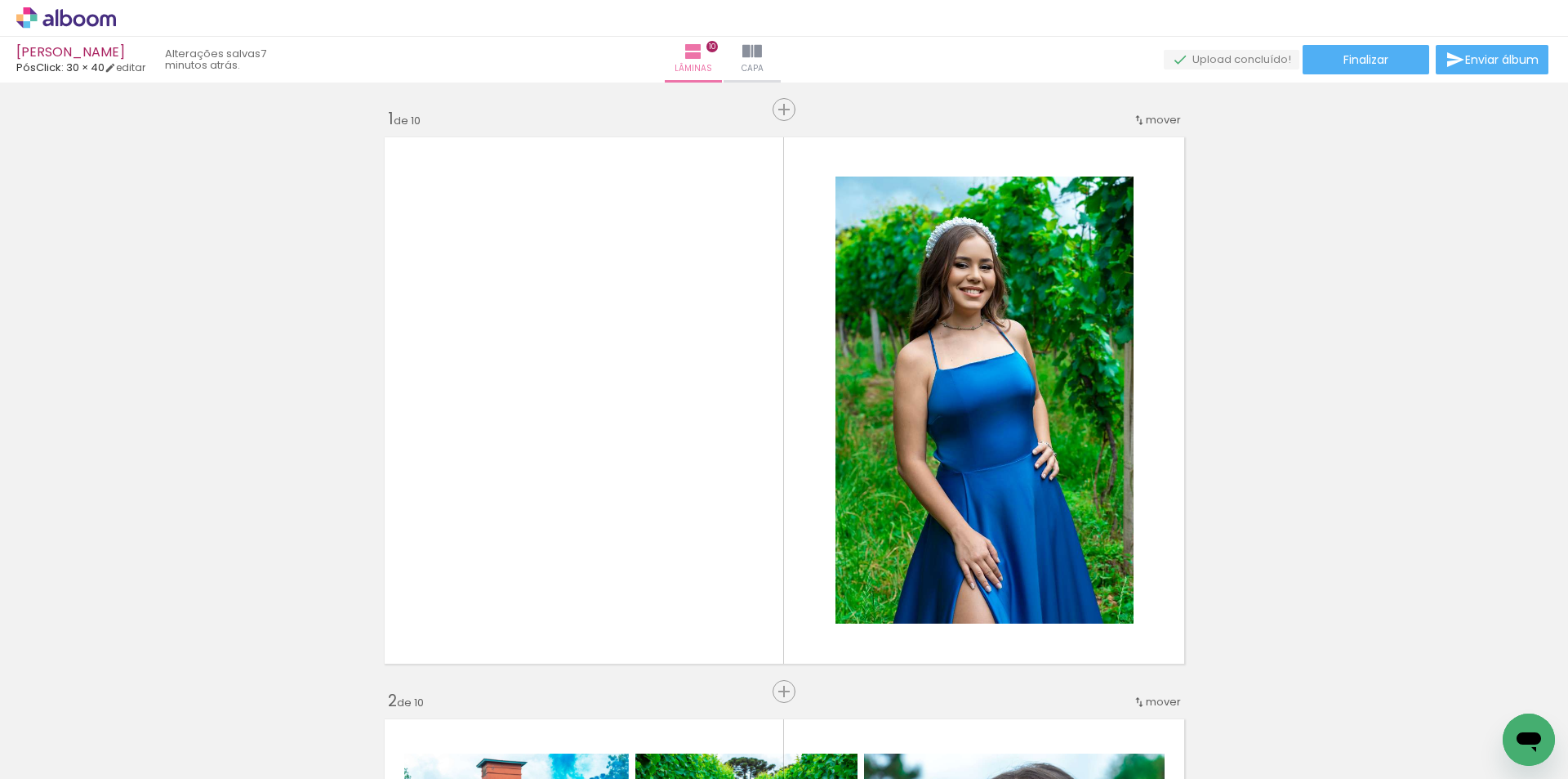
click at [1434, 16] on div "› Editor de álbum" at bounding box center [784, 18] width 1568 height 37
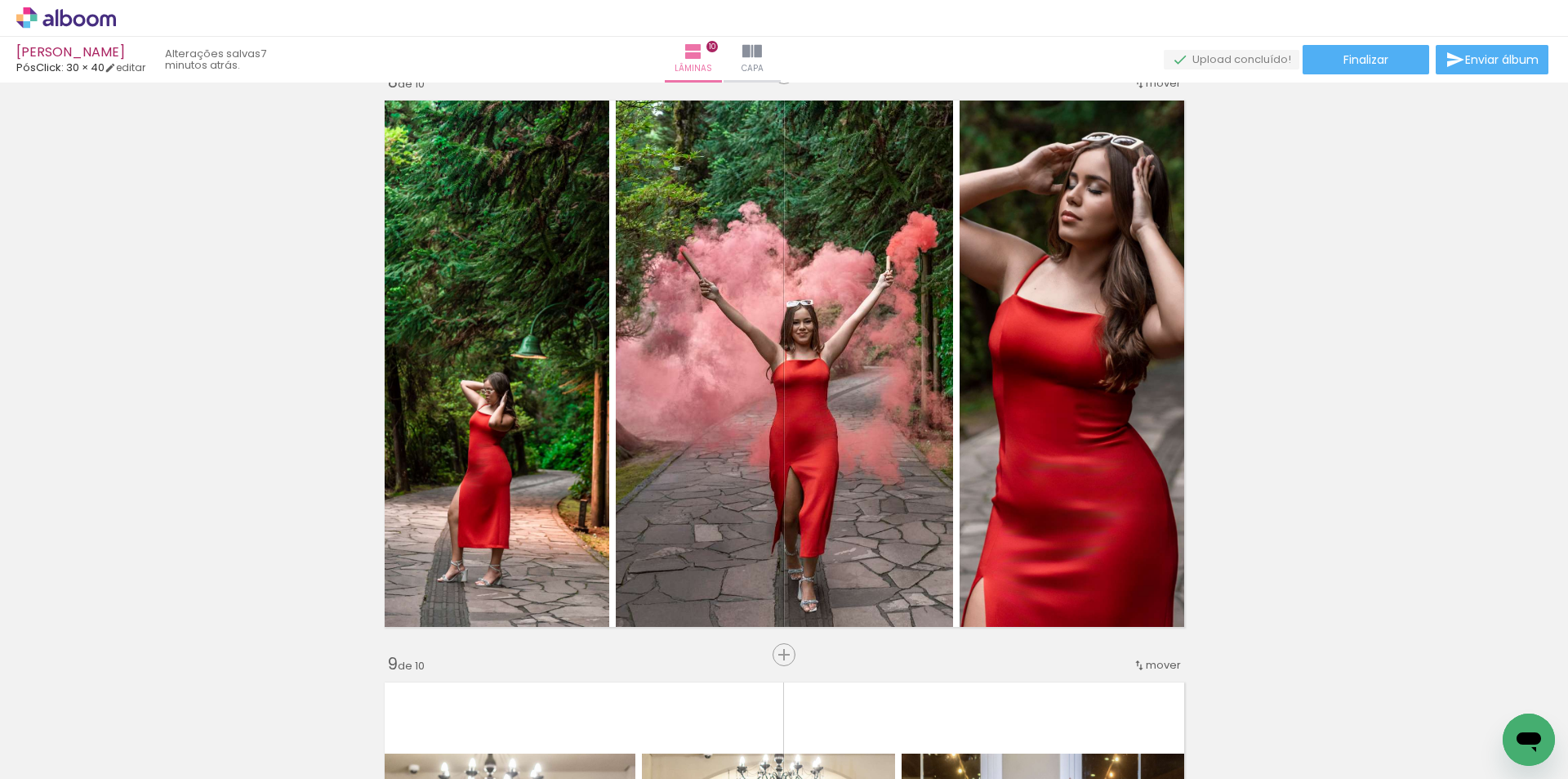
scroll to position [4167, 0]
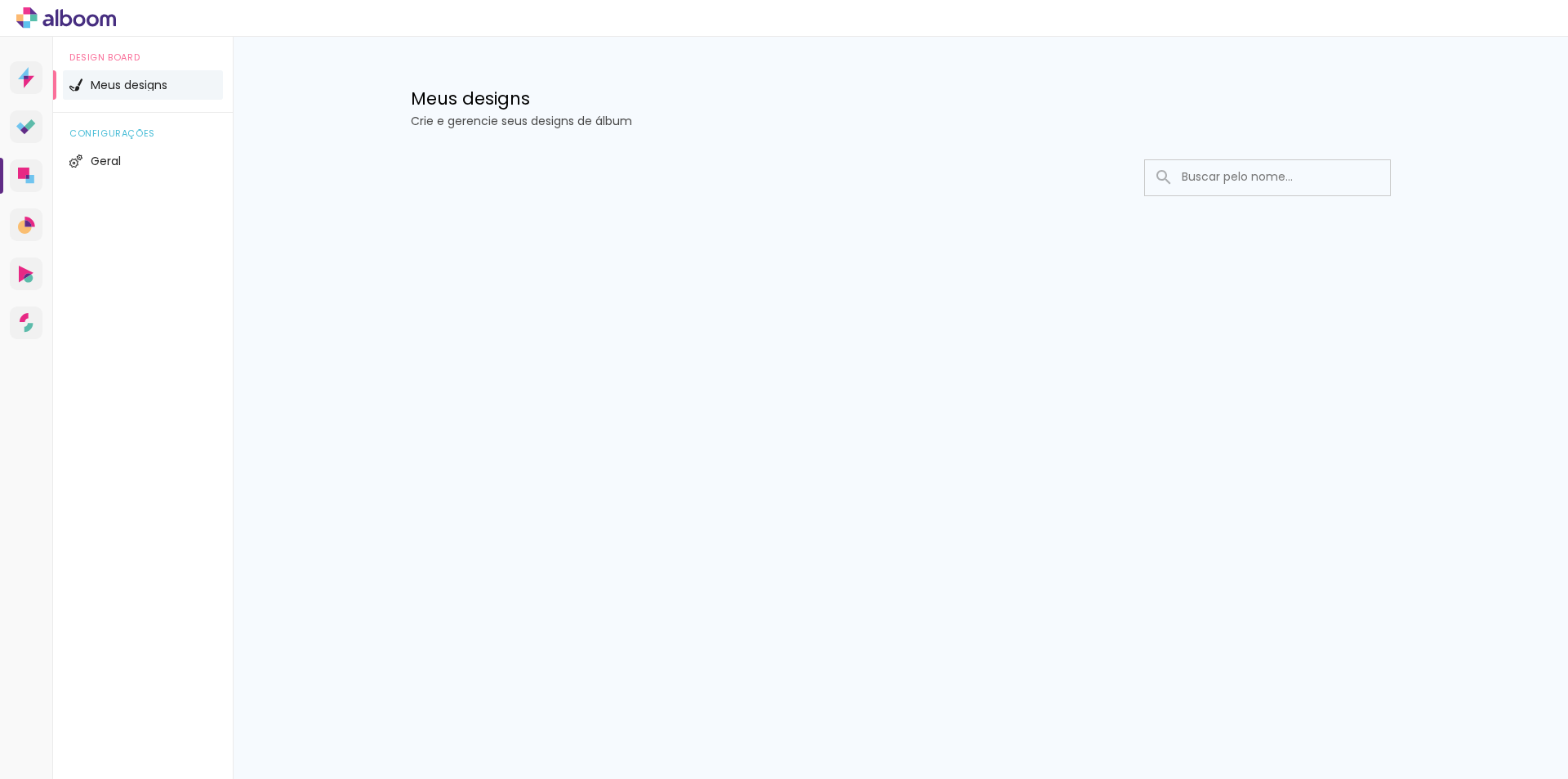
click at [126, 83] on span "Meus designs" at bounding box center [129, 85] width 77 height 11
